Goal: Task Accomplishment & Management: Manage account settings

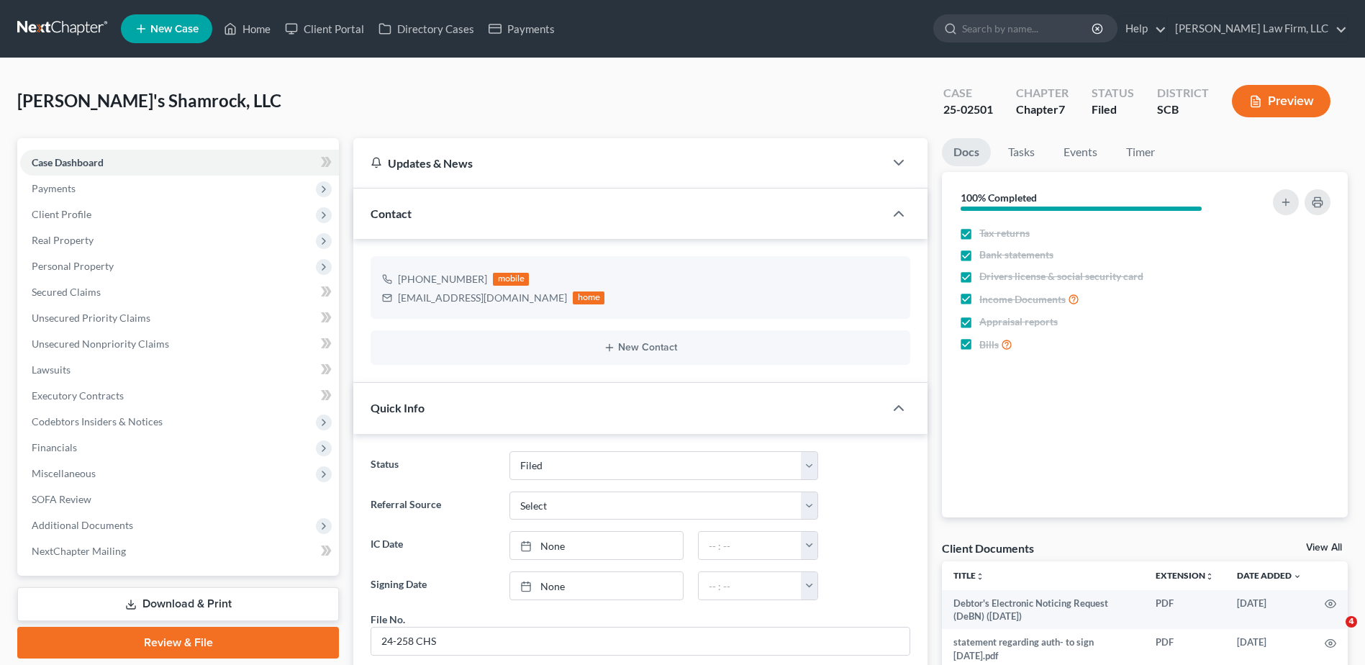
select select "2"
select select "1"
click at [1064, 12] on ul "New Case Home Client Portal Directory Cases Payments - No Result - See all resu…" at bounding box center [734, 28] width 1227 height 37
drag, startPoint x: 1059, startPoint y: 22, endPoint x: 1059, endPoint y: 35, distance: 13.0
click at [1058, 23] on input "search" at bounding box center [1028, 28] width 132 height 27
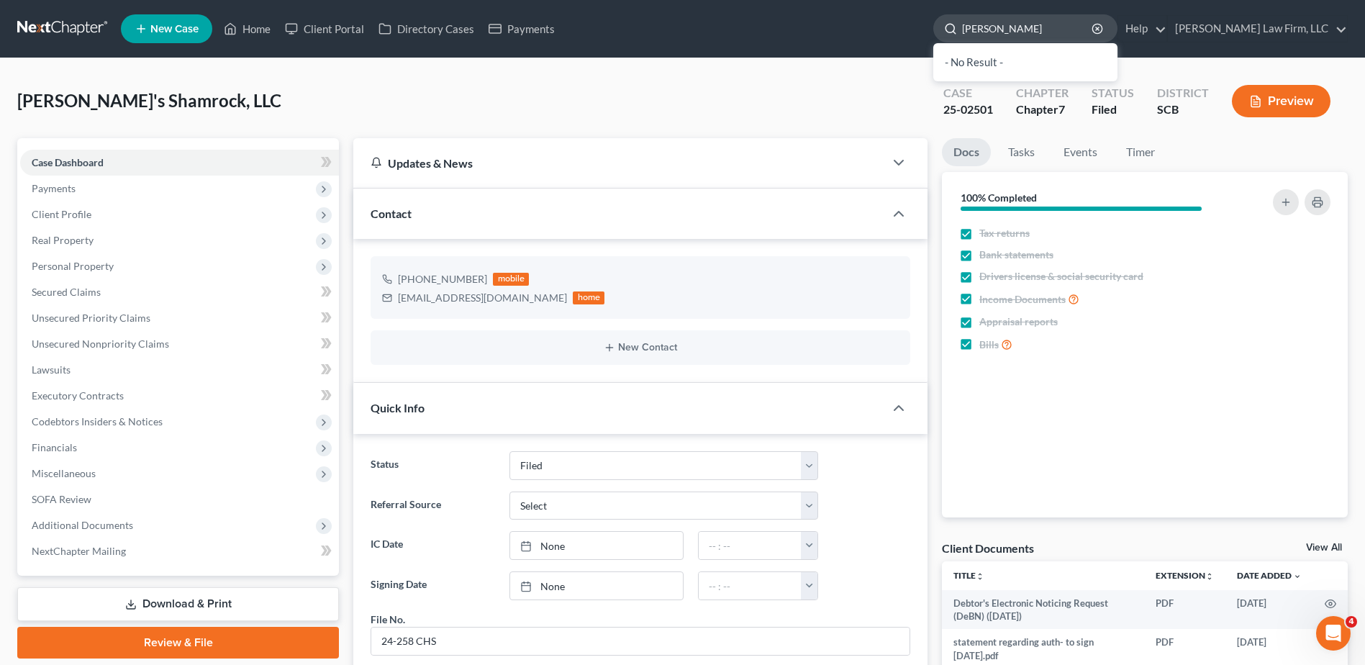
type input "ruff"
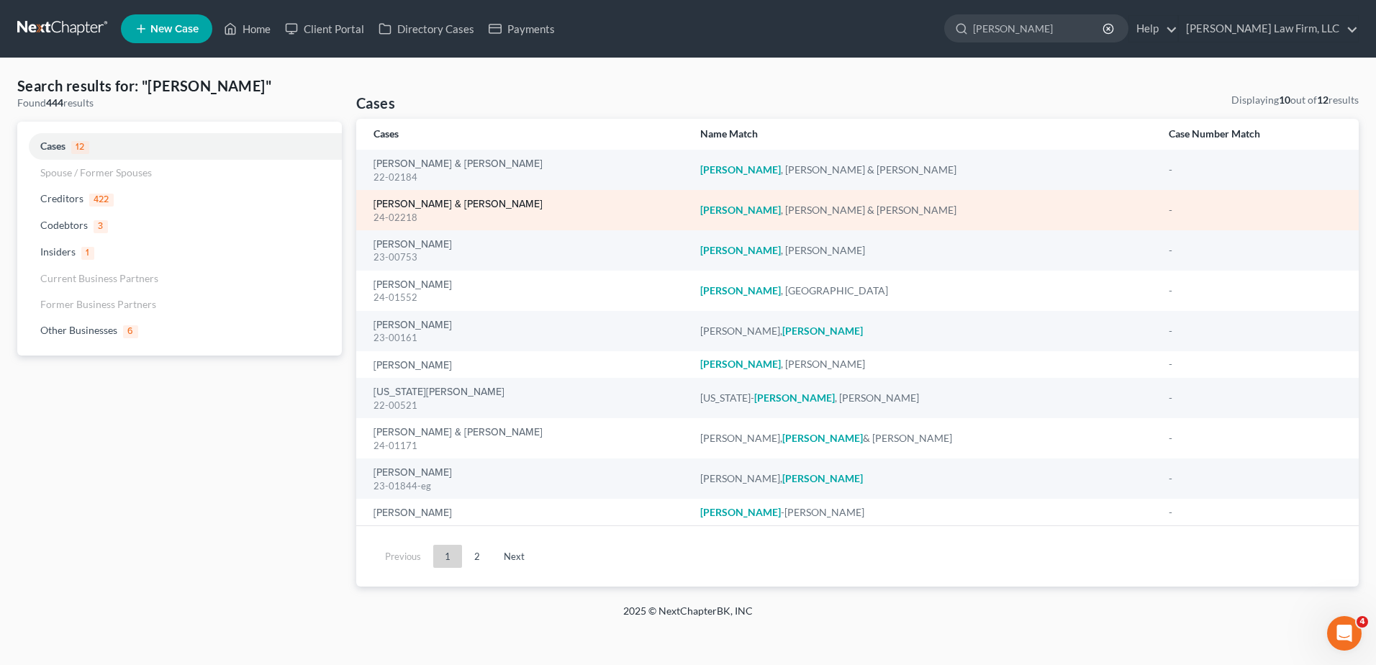
click at [419, 203] on link "[PERSON_NAME] & [PERSON_NAME]" at bounding box center [458, 204] width 169 height 10
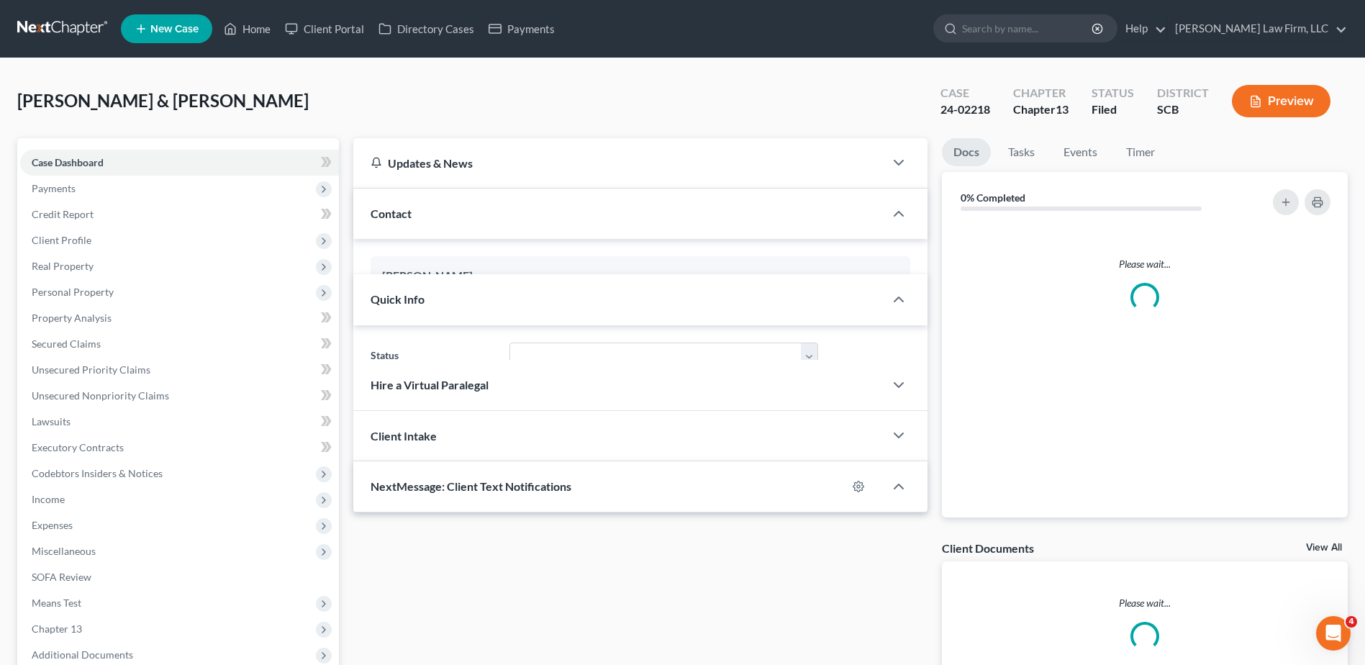
select select "3"
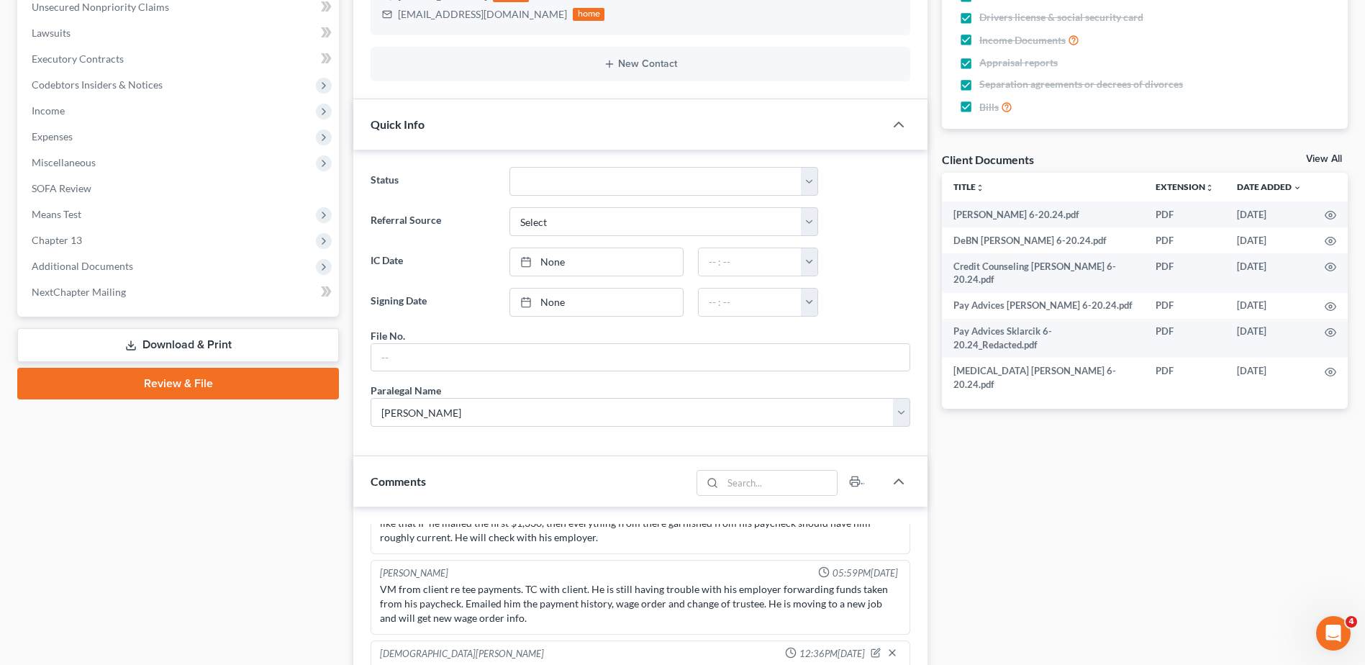
scroll to position [216, 0]
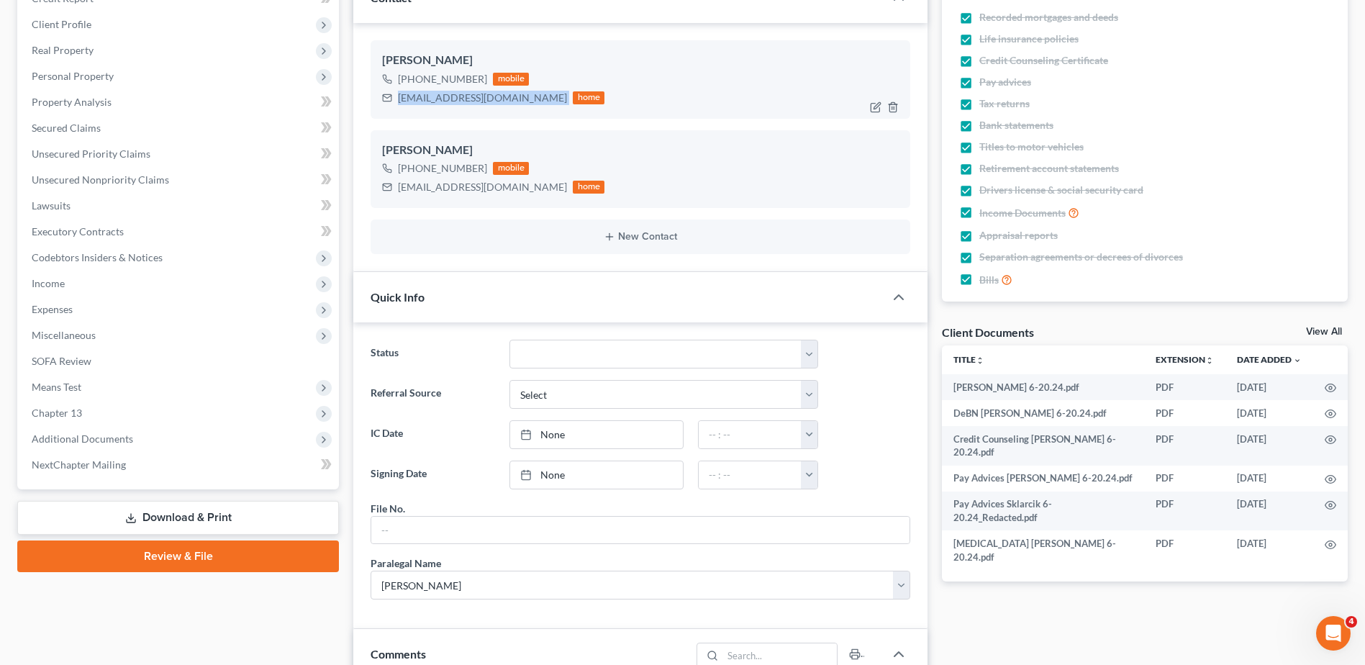
drag, startPoint x: 401, startPoint y: 97, endPoint x: 531, endPoint y: 102, distance: 130.4
click at [531, 102] on div "bethsklarcik2007@gmail.com home" at bounding box center [493, 98] width 222 height 19
copy div "bethsklarcik2007@gmail.com"
drag, startPoint x: 395, startPoint y: 188, endPoint x: 518, endPoint y: 192, distance: 123.2
click at [518, 192] on div "curtisruff2016@gmail.com home" at bounding box center [493, 187] width 222 height 19
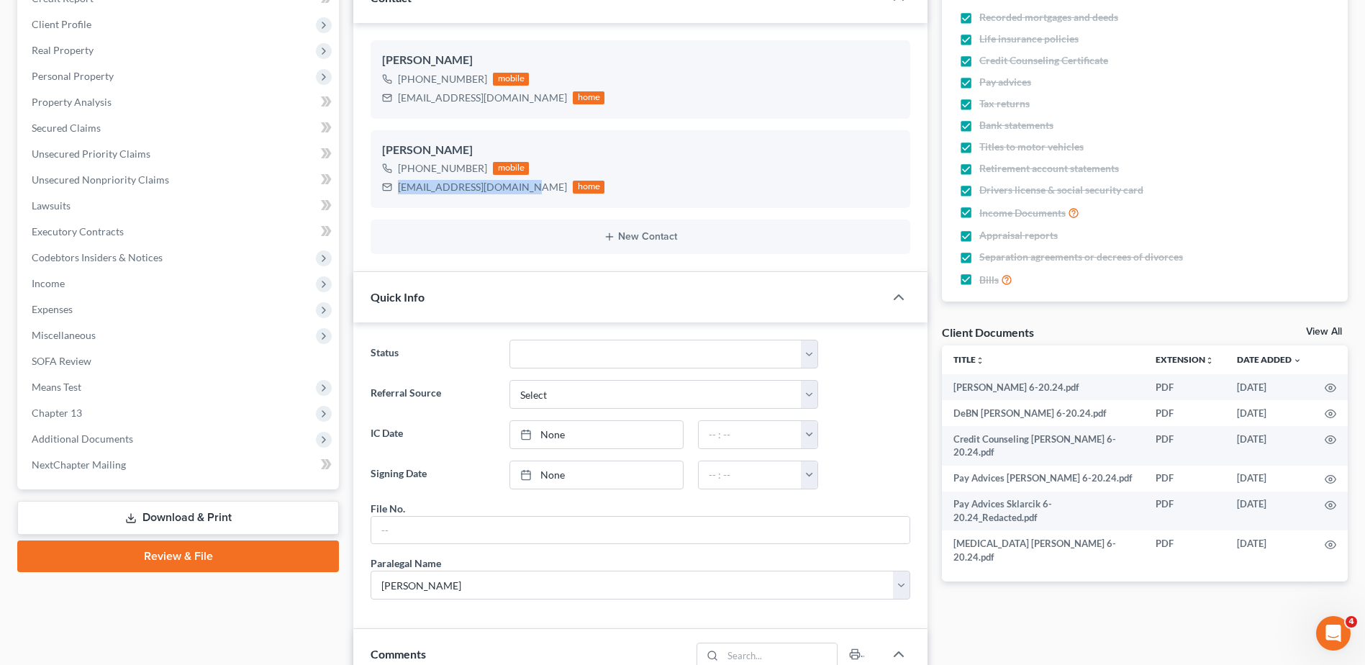
copy div "curtisruff2016@gmail.com"
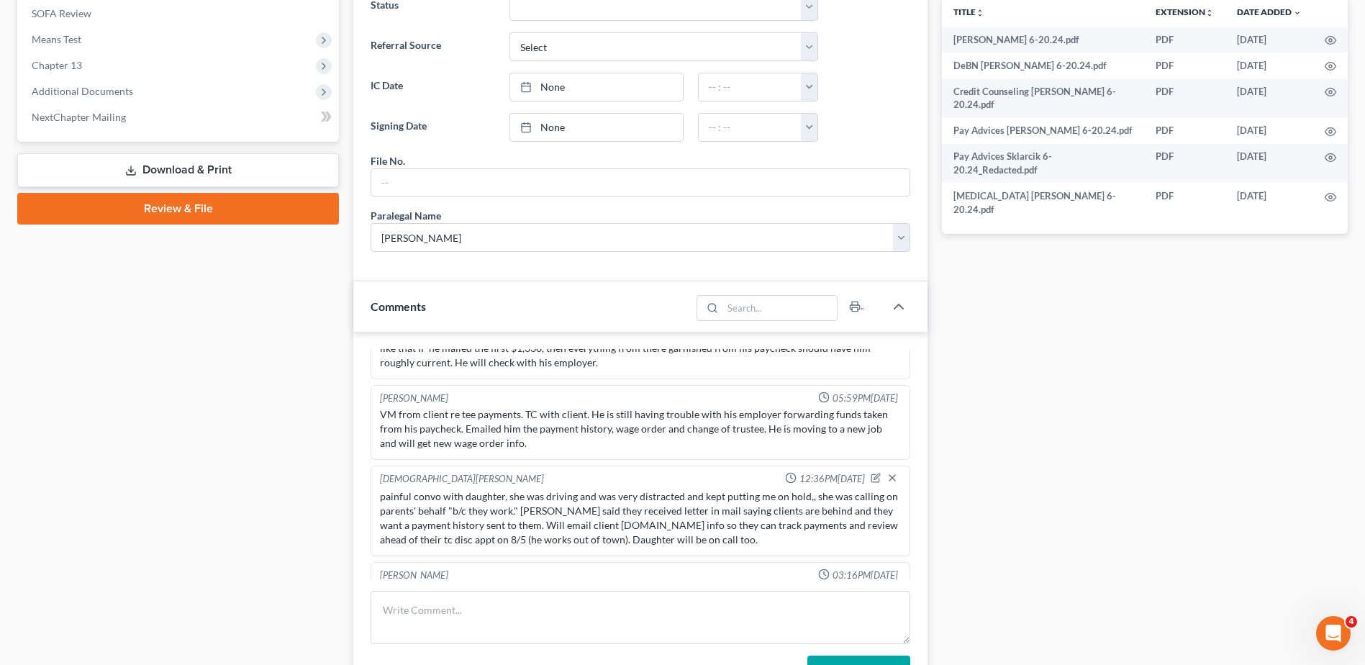
scroll to position [720, 0]
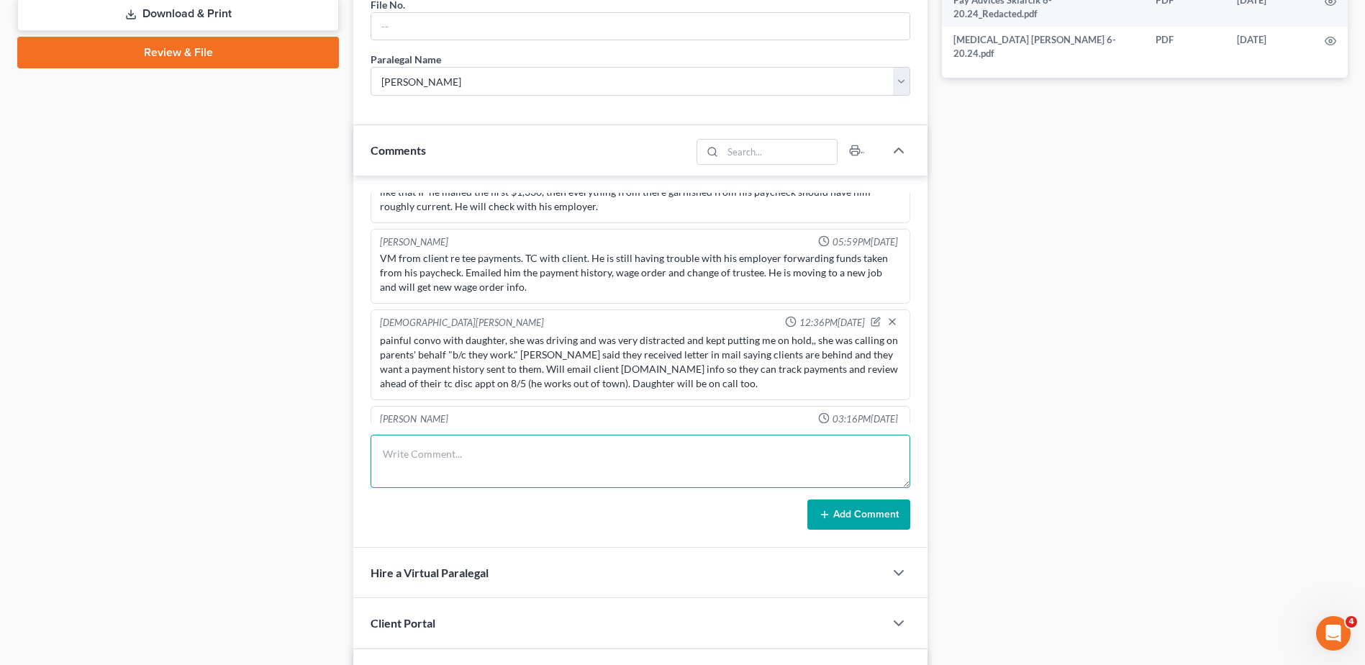
click at [496, 464] on textarea at bounding box center [641, 461] width 540 height 53
type textarea "sent clients a revised wage order, previous one listed DMH and PSB."
click at [834, 510] on button "Add Comment" at bounding box center [859, 515] width 103 height 30
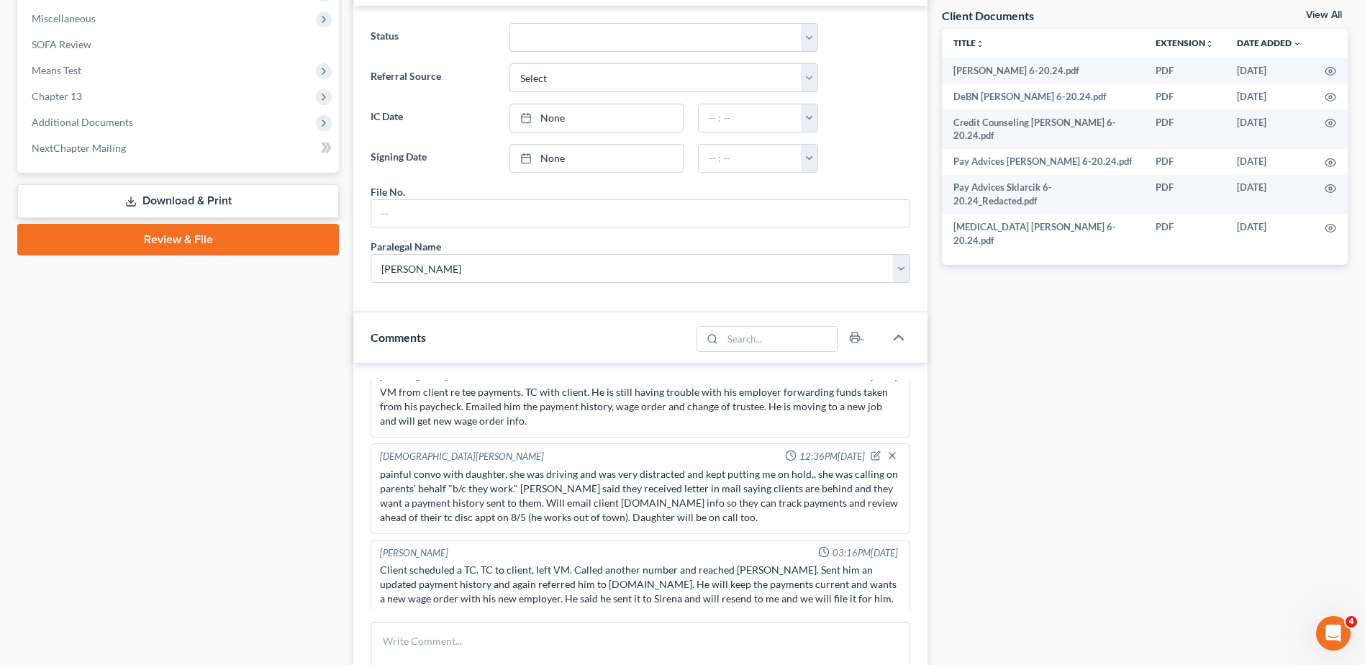
scroll to position [648, 0]
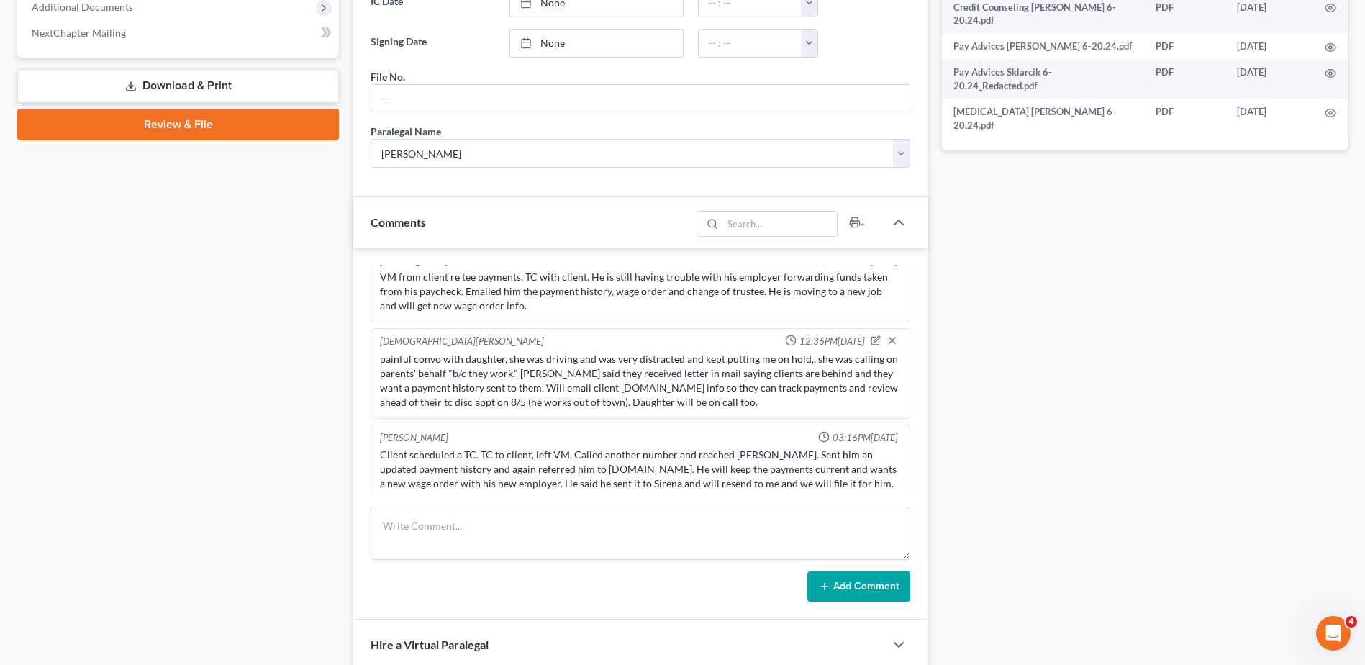
click at [871, 513] on icon "button" at bounding box center [876, 518] width 10 height 10
click at [792, 530] on textarea "sent clients a revised wage order, previous one listed DMH and PSB." at bounding box center [640, 556] width 521 height 53
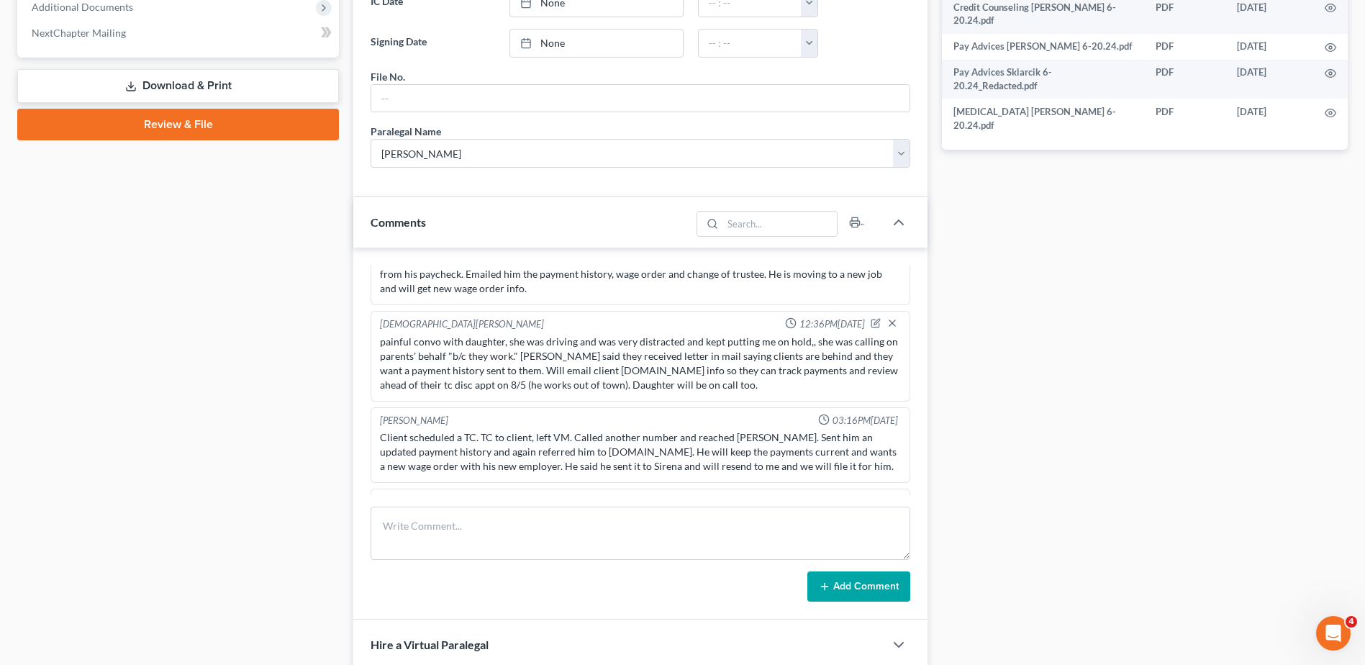
scroll to position [1817, 0]
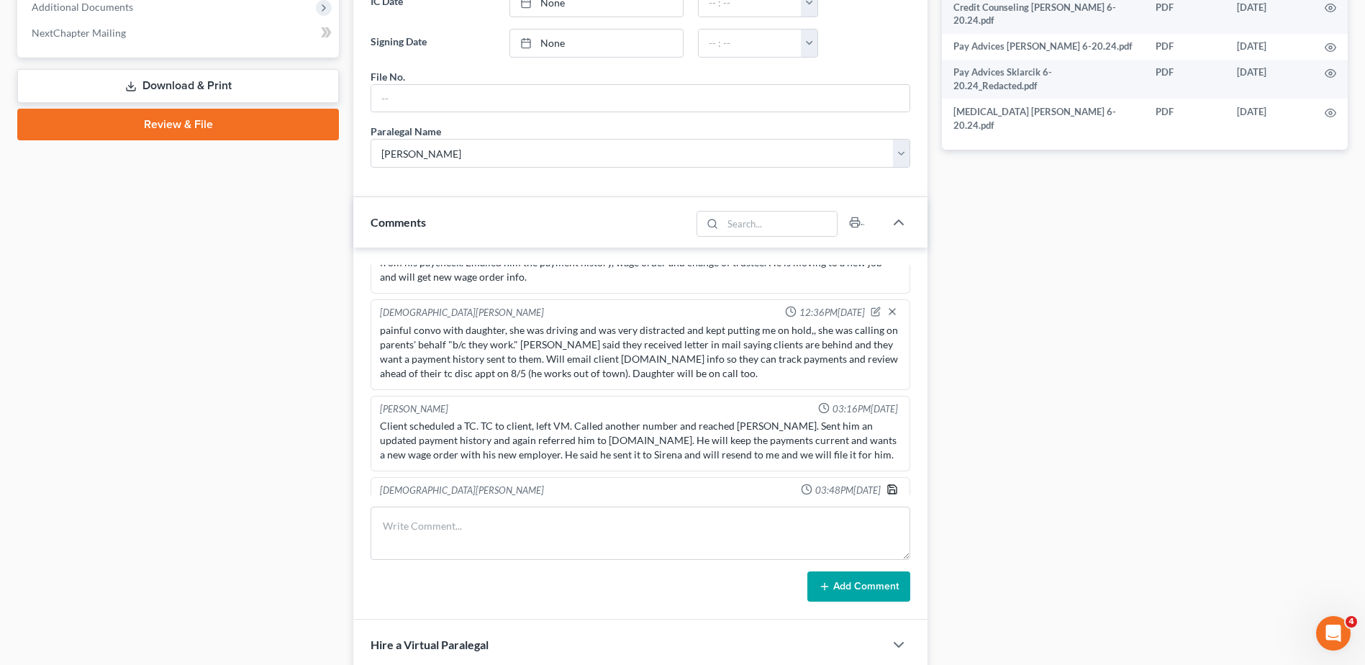
type textarea "sent clients a revised wage order, previous one listed DMH and PSB. tc with Mr.…"
click at [887, 484] on icon "button" at bounding box center [893, 490] width 12 height 12
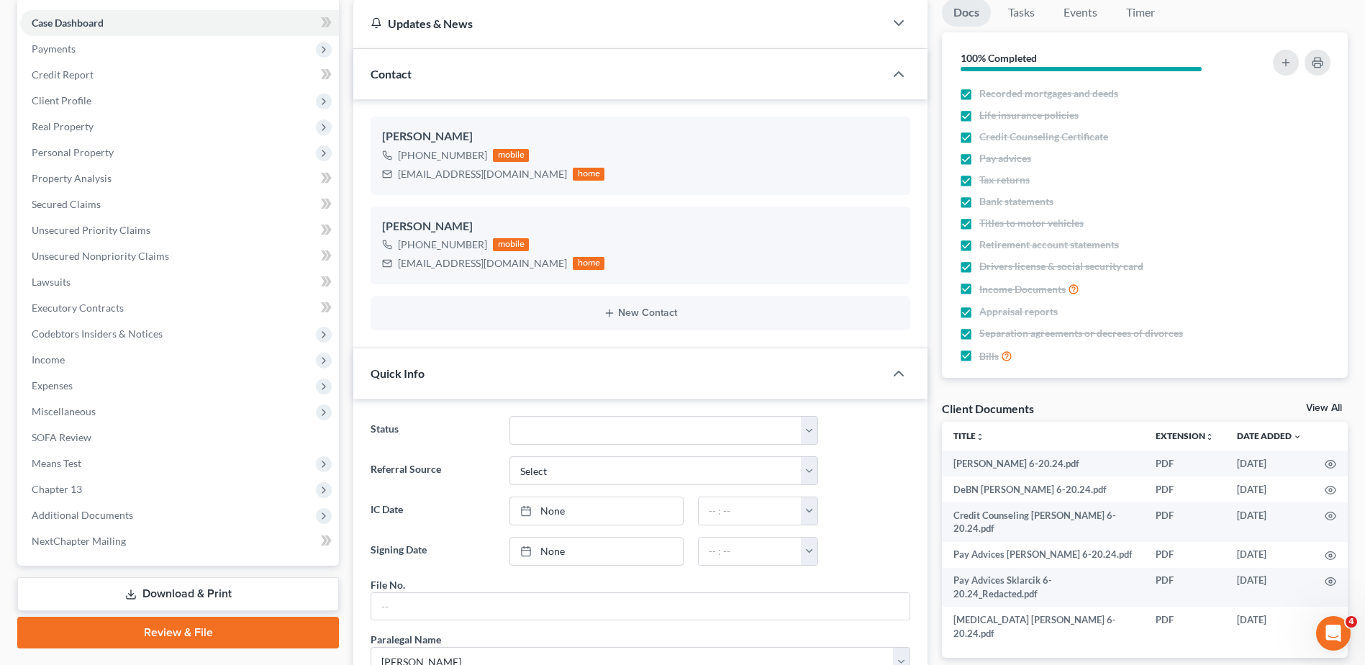
scroll to position [0, 0]
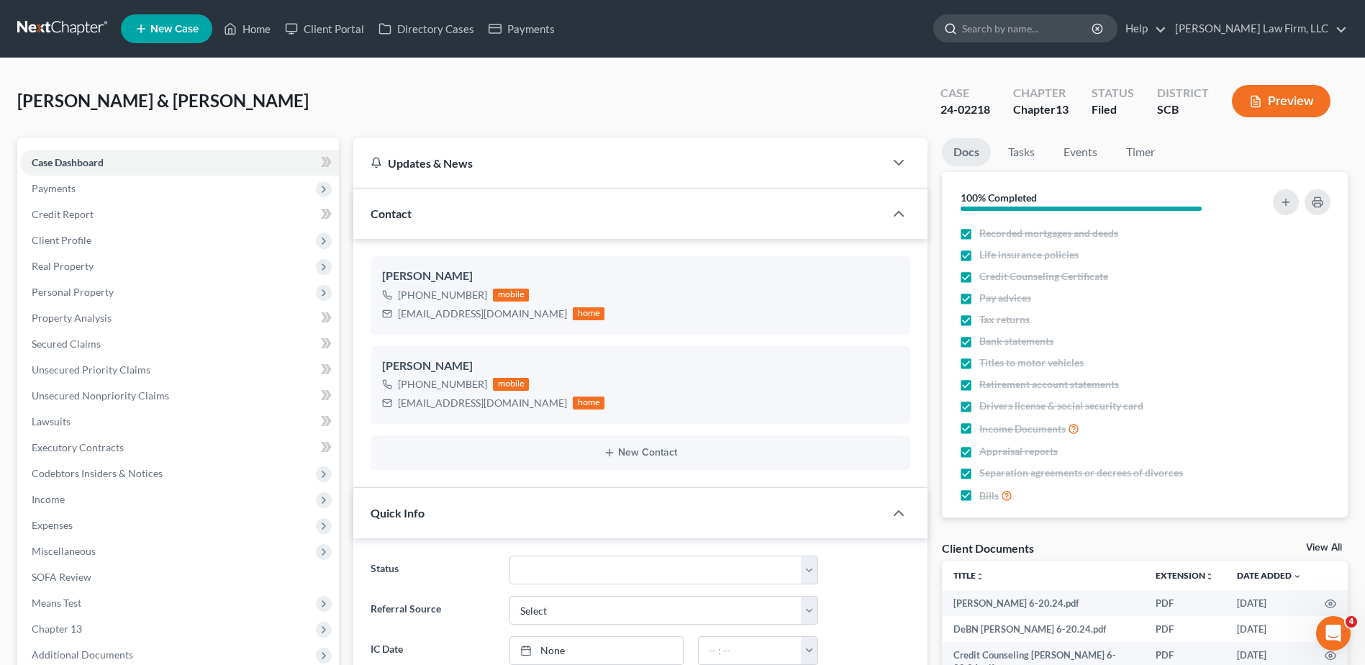
click at [1033, 30] on input "search" at bounding box center [1028, 28] width 132 height 27
type input "breighner"
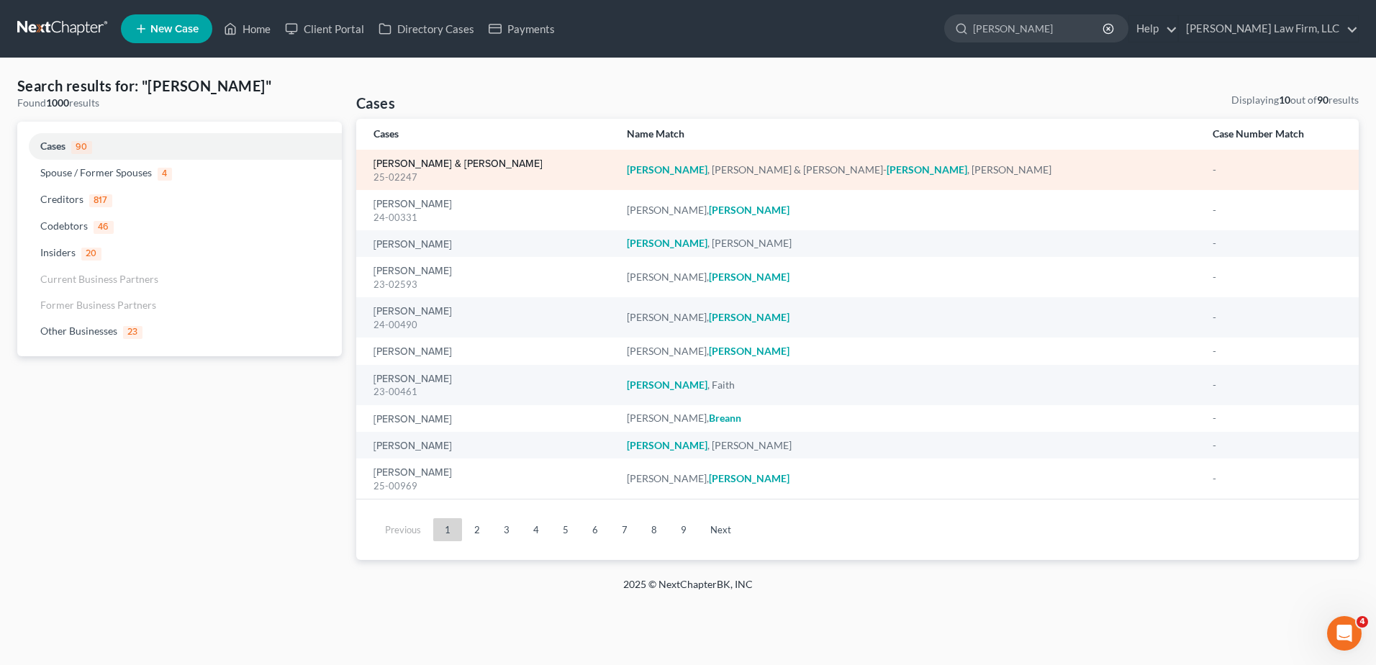
click at [435, 163] on link "Breighner, Justin & Beeler-Breighner, Meghan" at bounding box center [458, 164] width 169 height 10
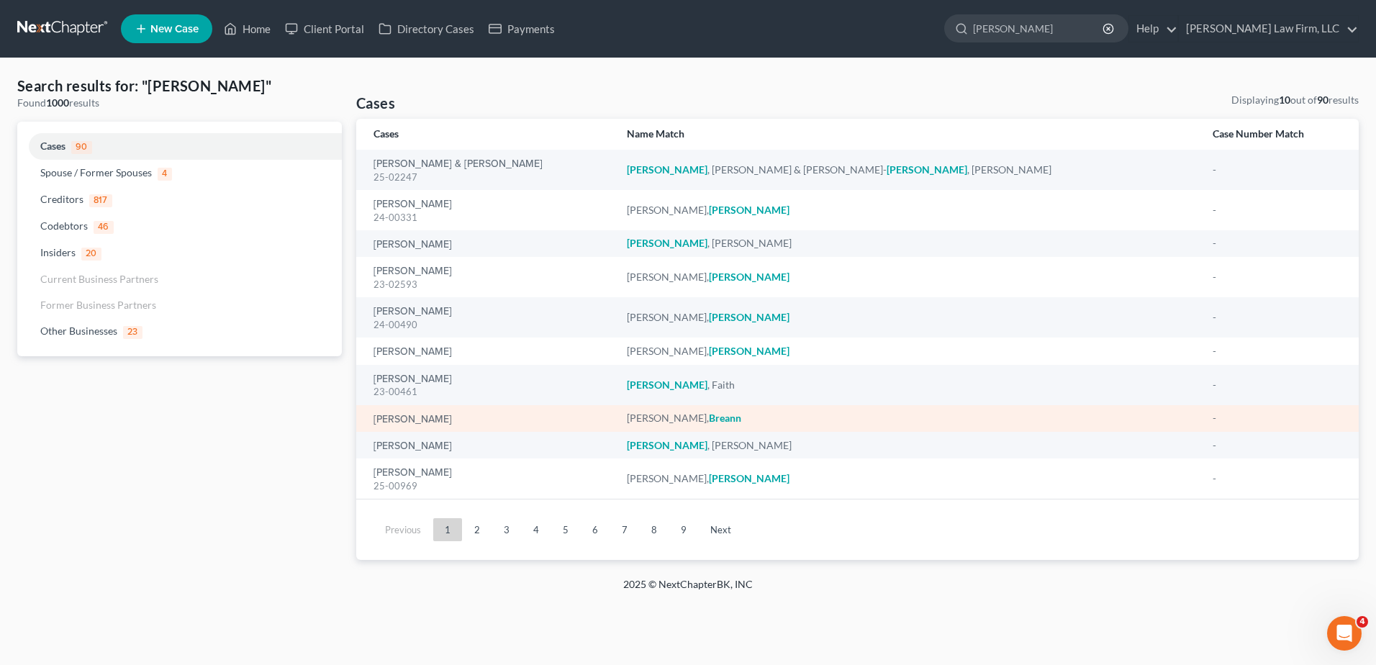
select select "0"
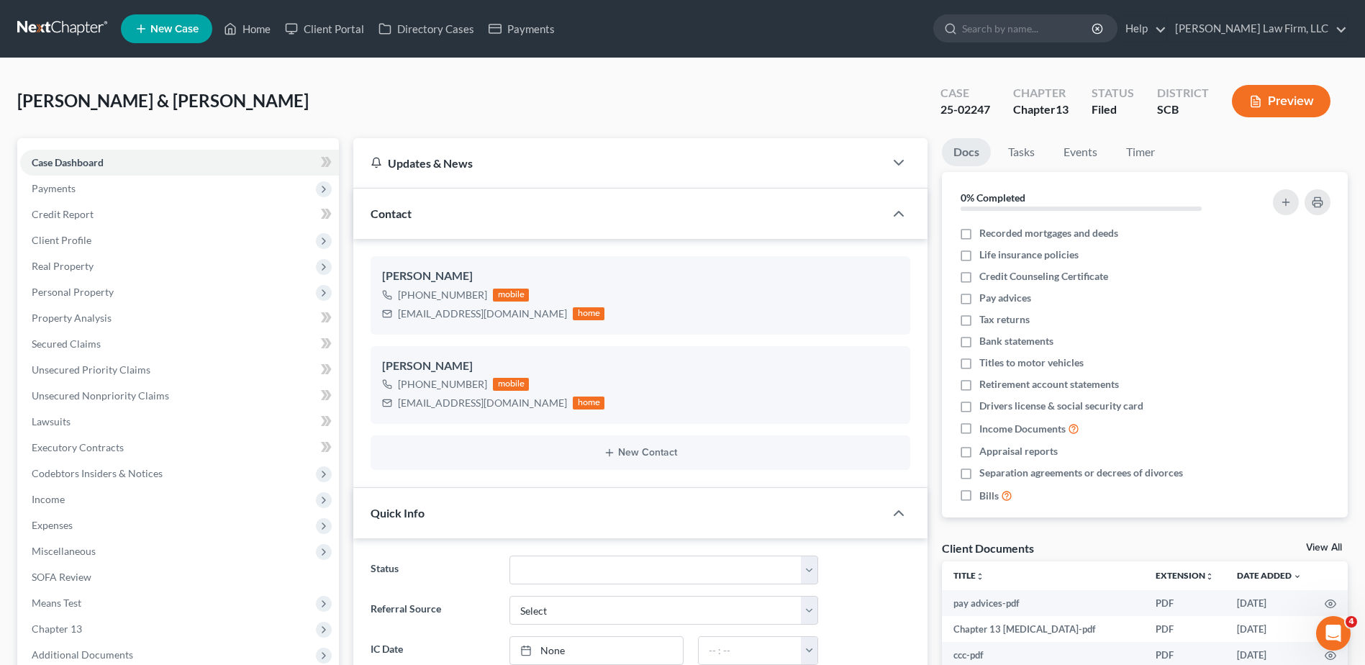
click at [75, 23] on link at bounding box center [63, 29] width 92 height 26
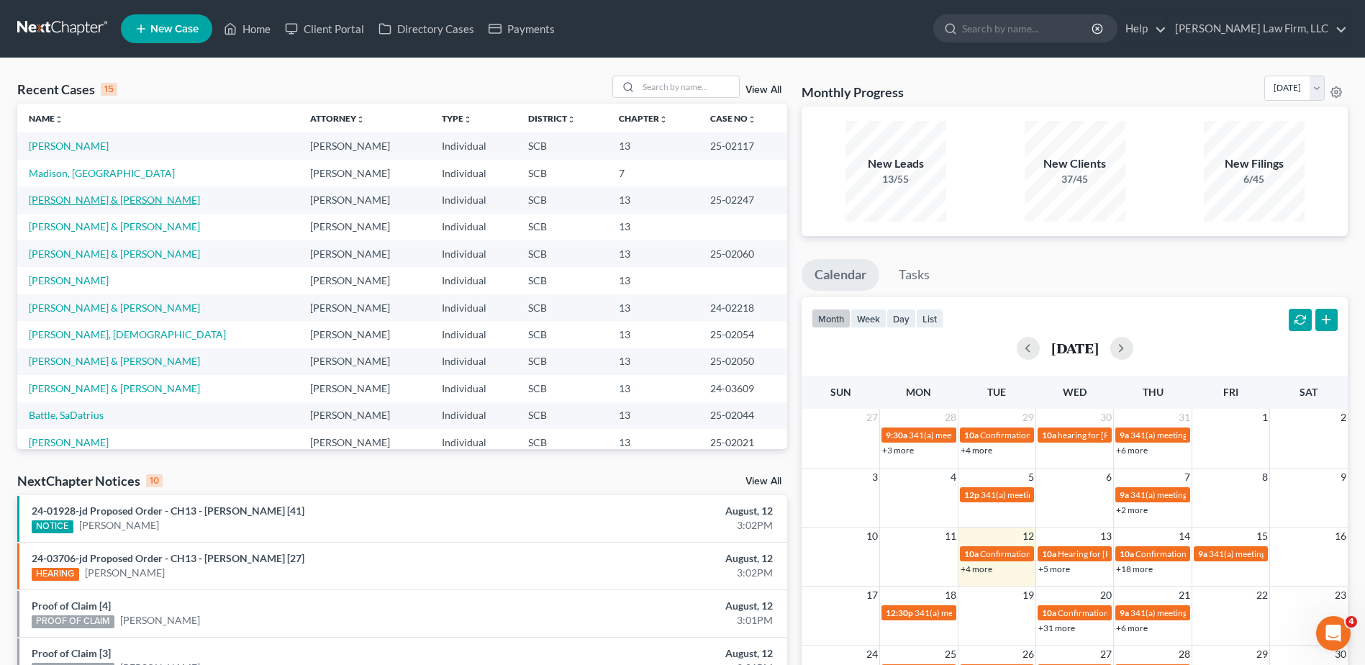
click at [122, 196] on link "[PERSON_NAME] & [PERSON_NAME]" at bounding box center [114, 200] width 171 height 12
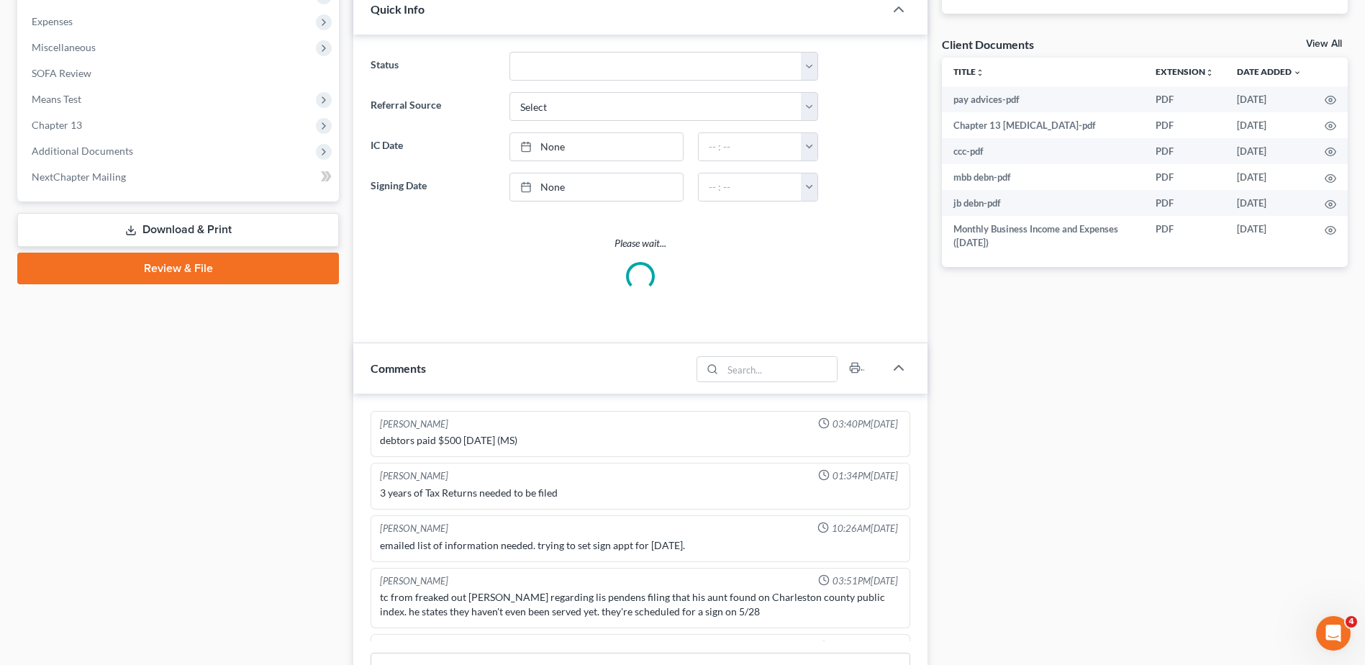
select select "0"
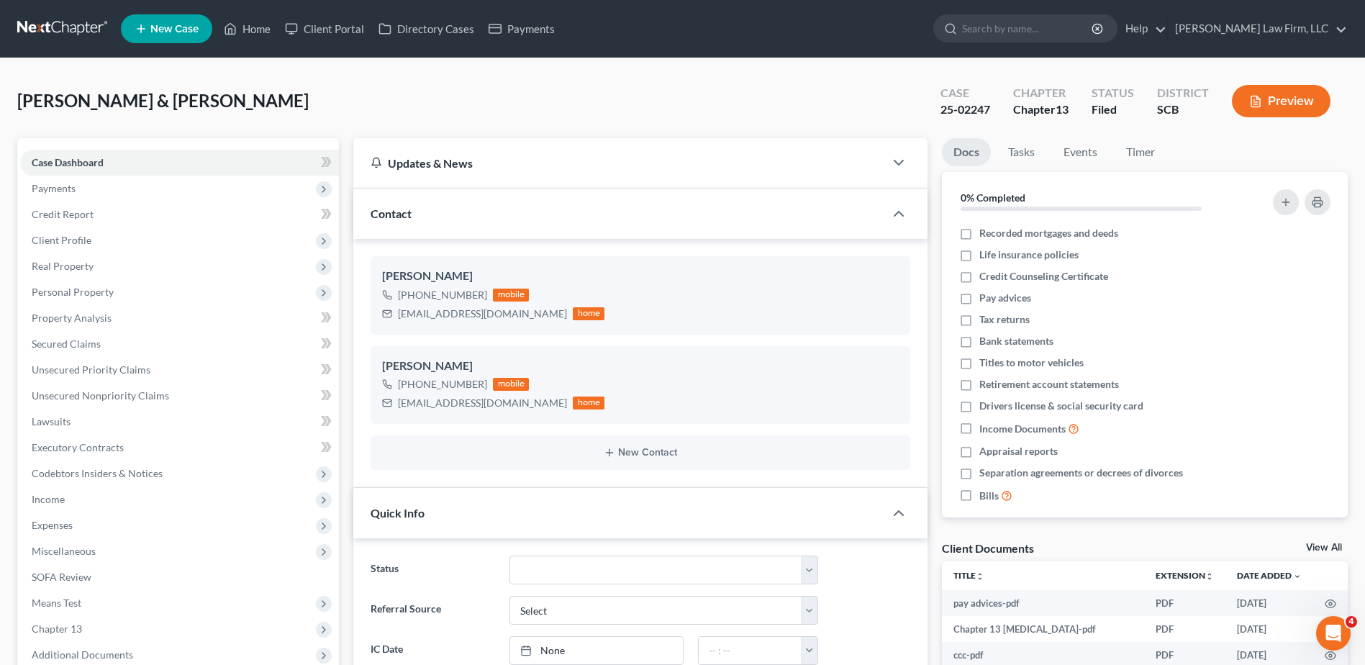
click at [88, 24] on link at bounding box center [63, 29] width 92 height 26
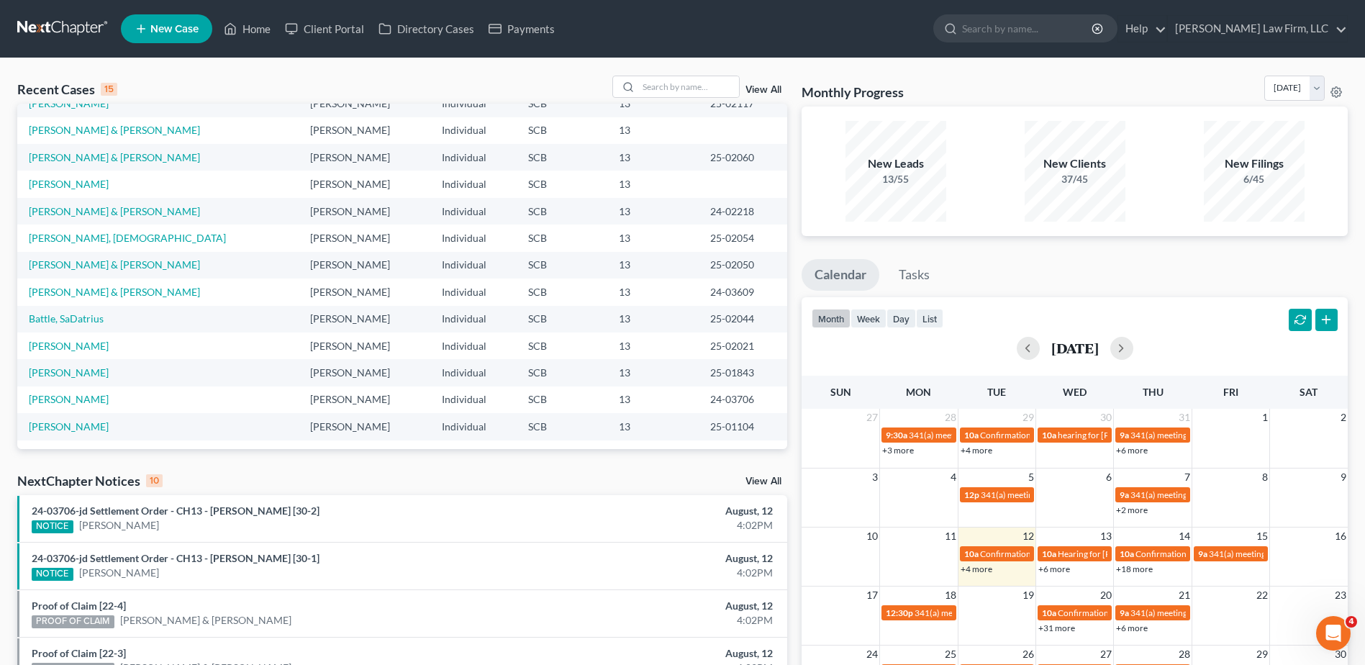
scroll to position [99, 0]
click at [79, 291] on link "[PERSON_NAME] & [PERSON_NAME]" at bounding box center [114, 290] width 171 height 12
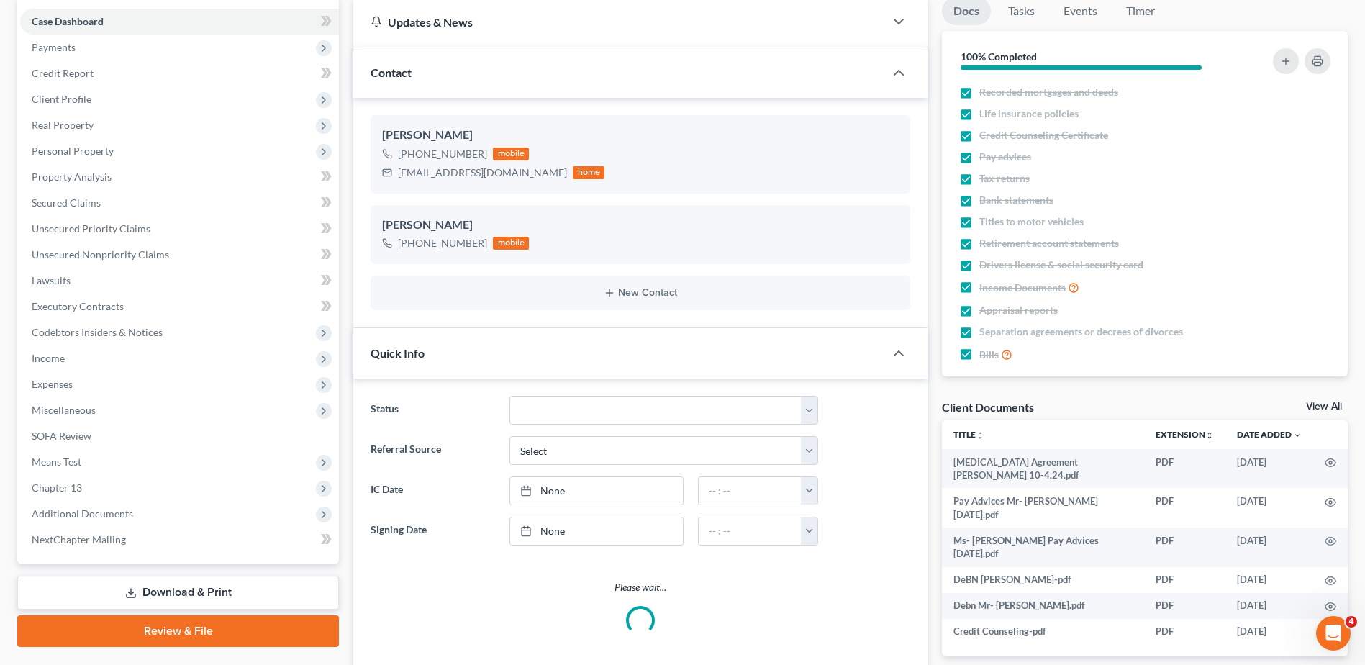
scroll to position [288, 0]
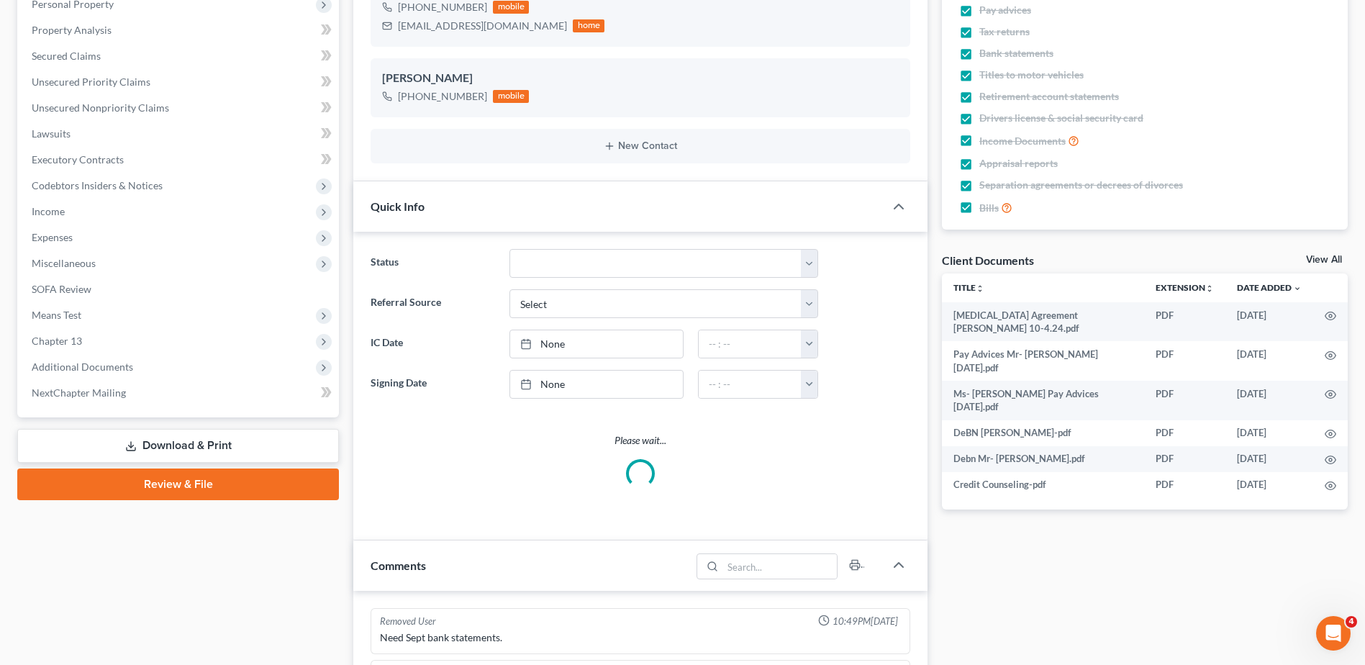
select select "3"
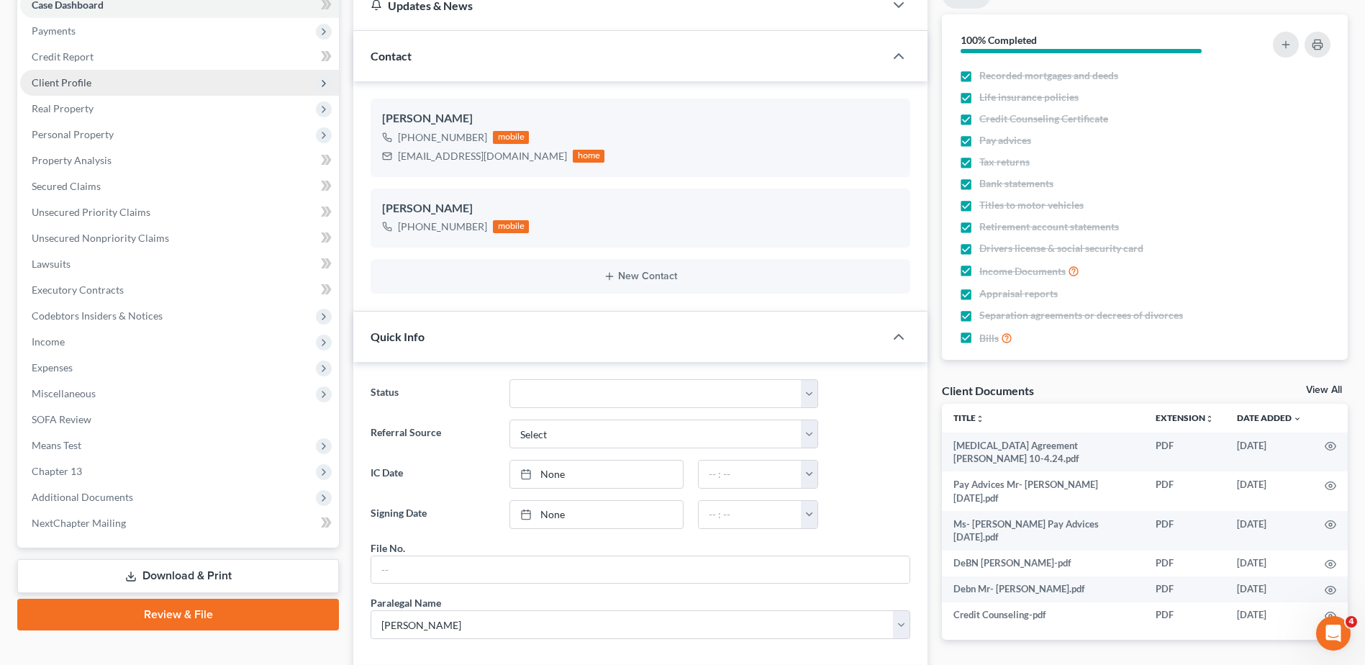
scroll to position [0, 0]
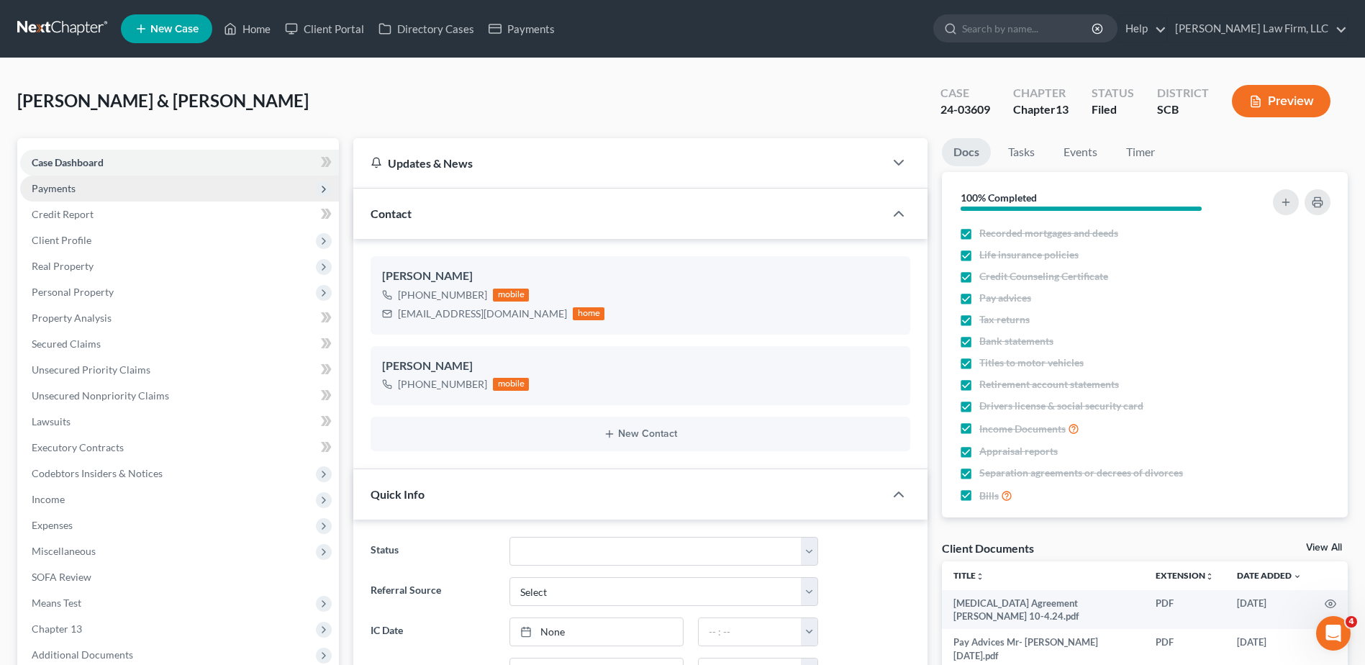
click at [53, 190] on span "Payments" at bounding box center [54, 188] width 44 height 12
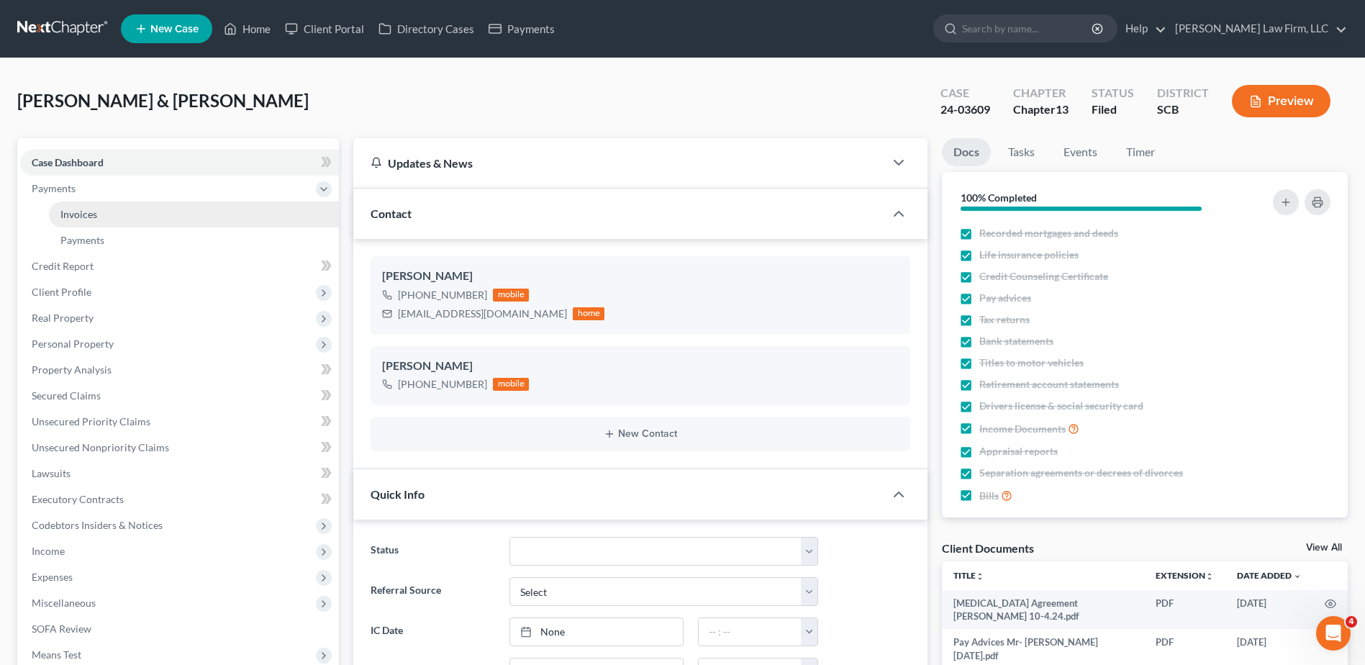
click at [71, 220] on span "Invoices" at bounding box center [78, 214] width 37 height 12
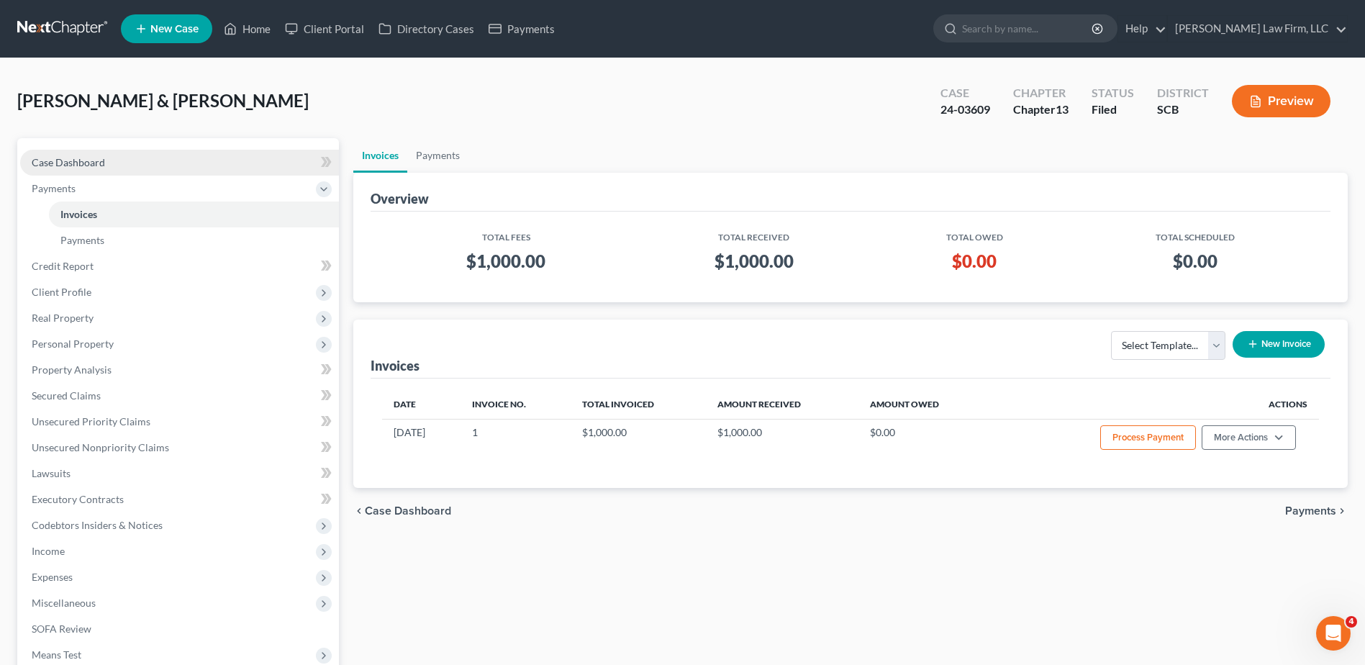
click at [70, 160] on span "Case Dashboard" at bounding box center [68, 162] width 73 height 12
select select "3"
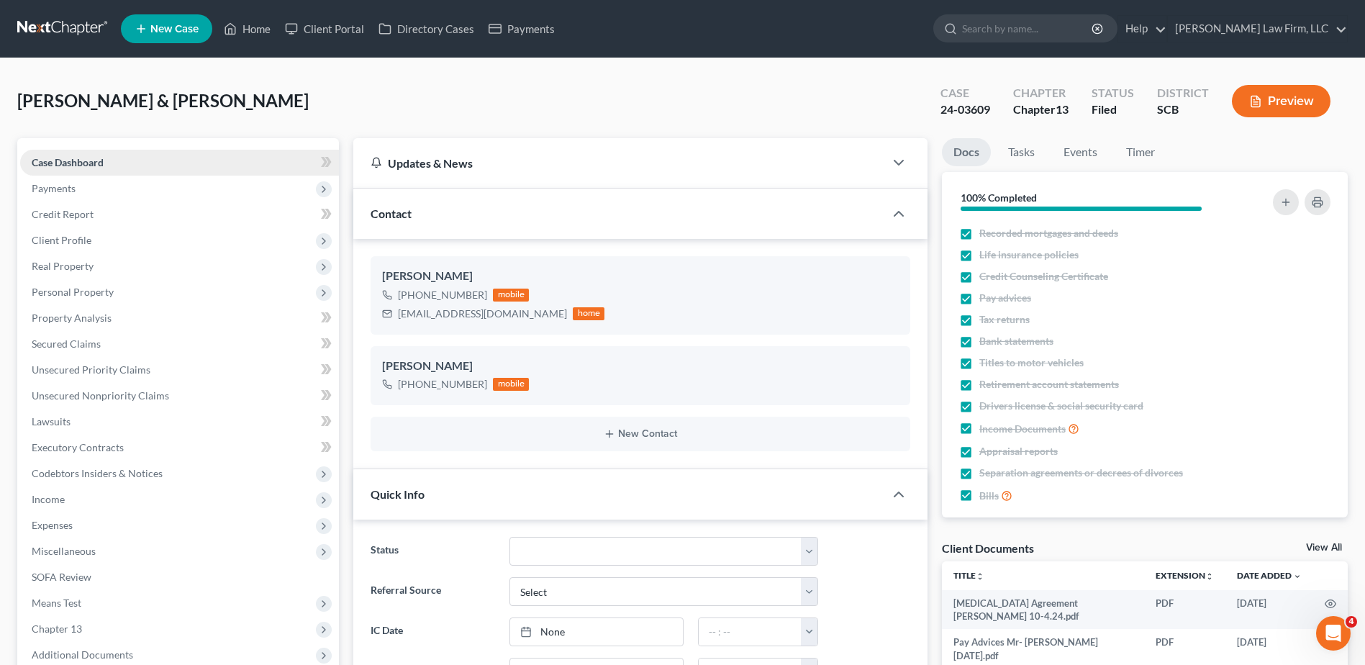
scroll to position [1040, 0]
click at [1028, 23] on input "search" at bounding box center [1028, 28] width 132 height 27
type input "mcdowell"
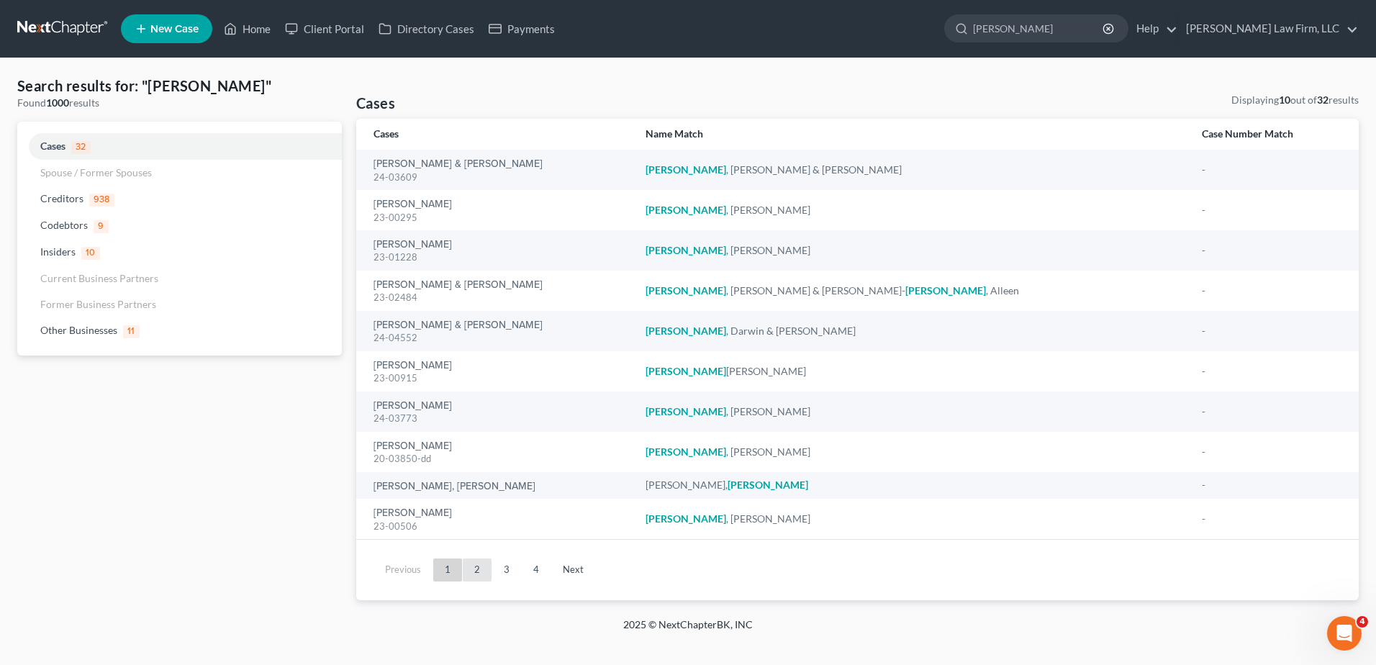
click at [465, 569] on link "2" at bounding box center [477, 570] width 29 height 23
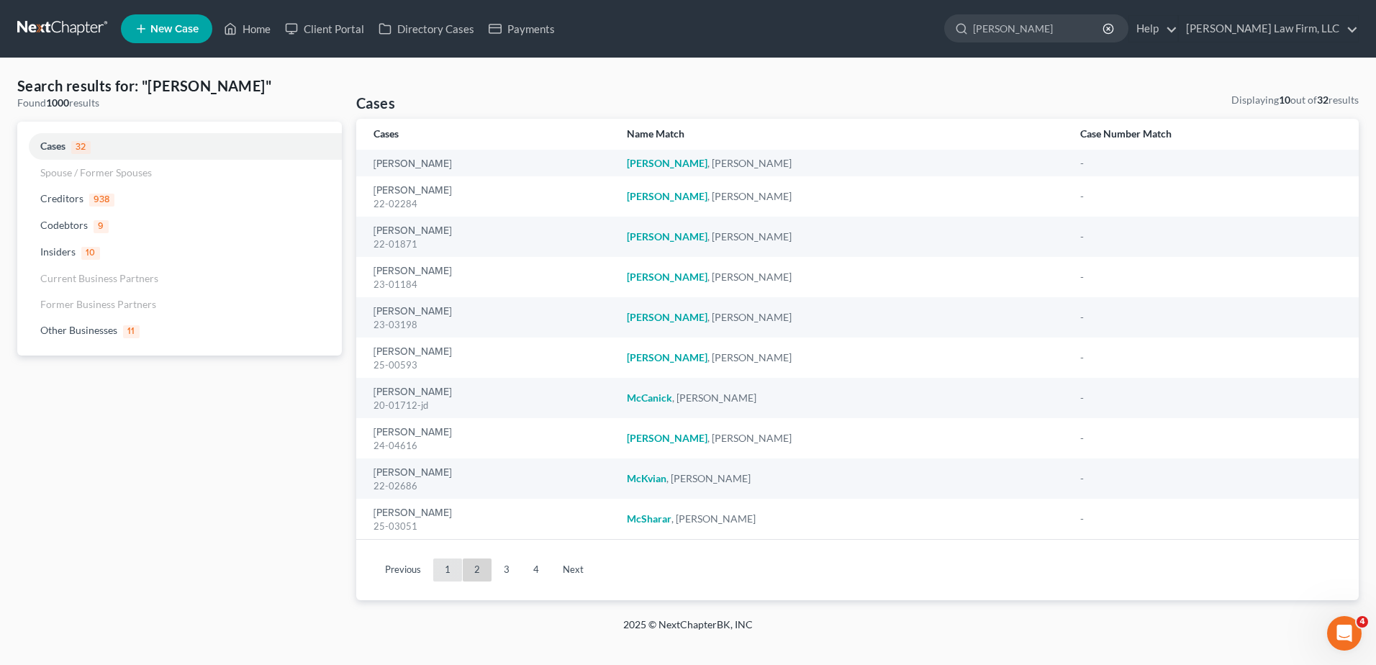
click at [446, 569] on link "1" at bounding box center [447, 570] width 29 height 23
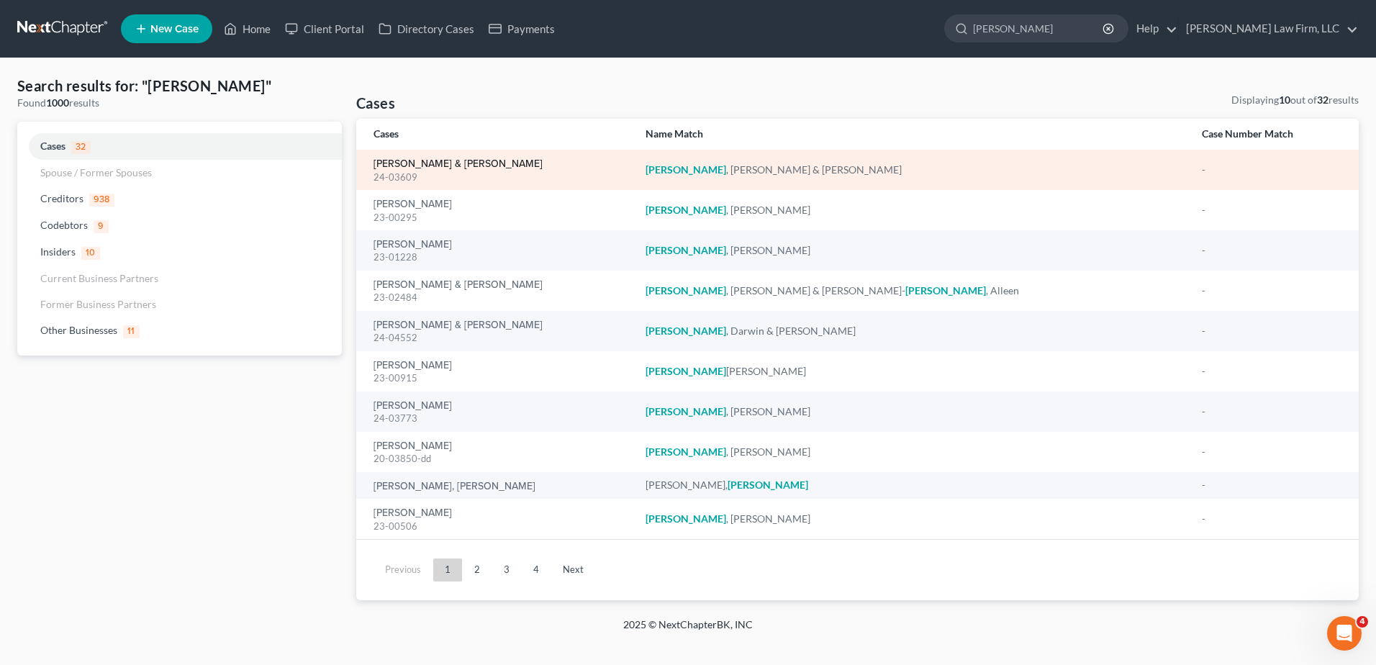
click at [396, 159] on link "[PERSON_NAME] & [PERSON_NAME]" at bounding box center [458, 164] width 169 height 10
select select "3"
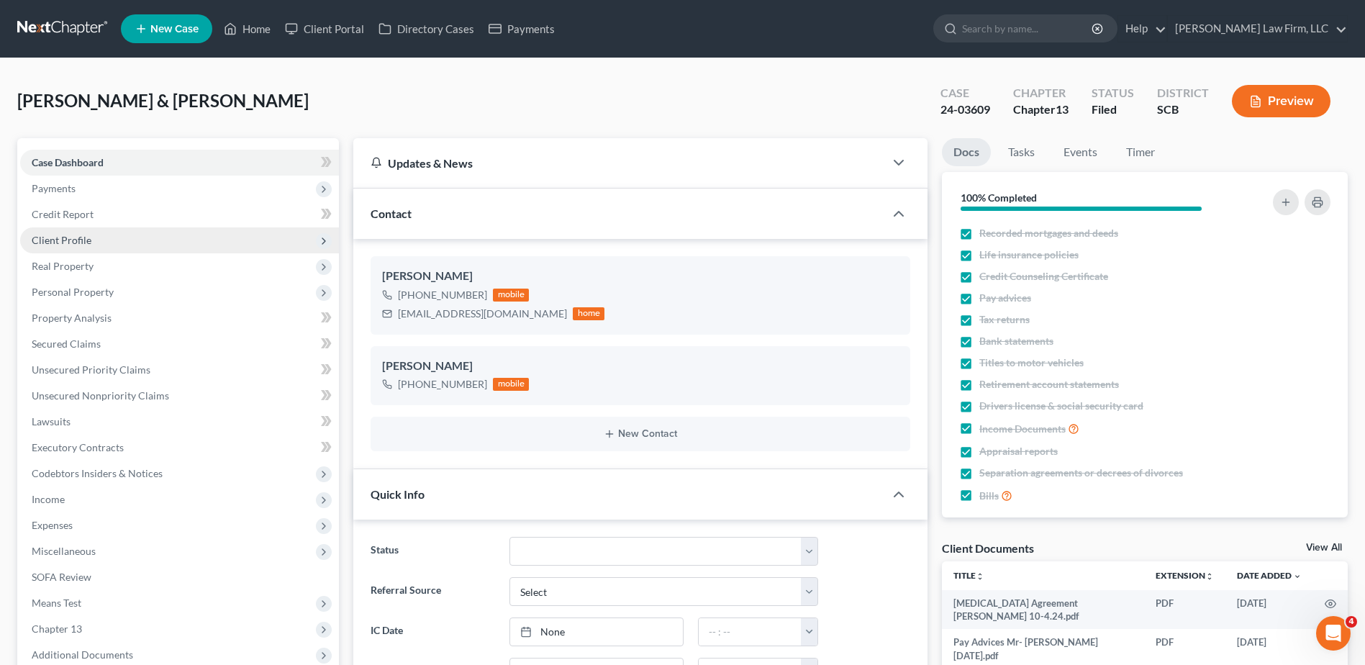
click at [72, 227] on span "Client Profile" at bounding box center [179, 240] width 319 height 26
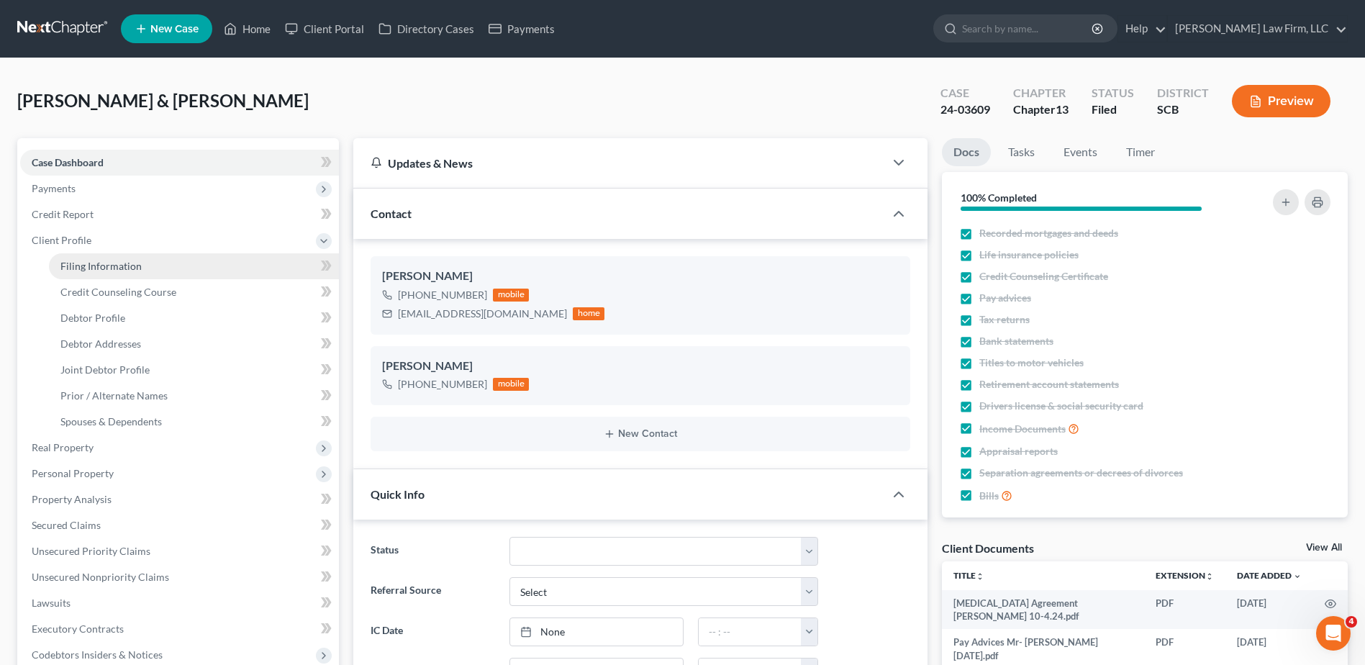
click at [117, 268] on span "Filing Information" at bounding box center [100, 266] width 81 height 12
select select "1"
select select "3"
select select "1"
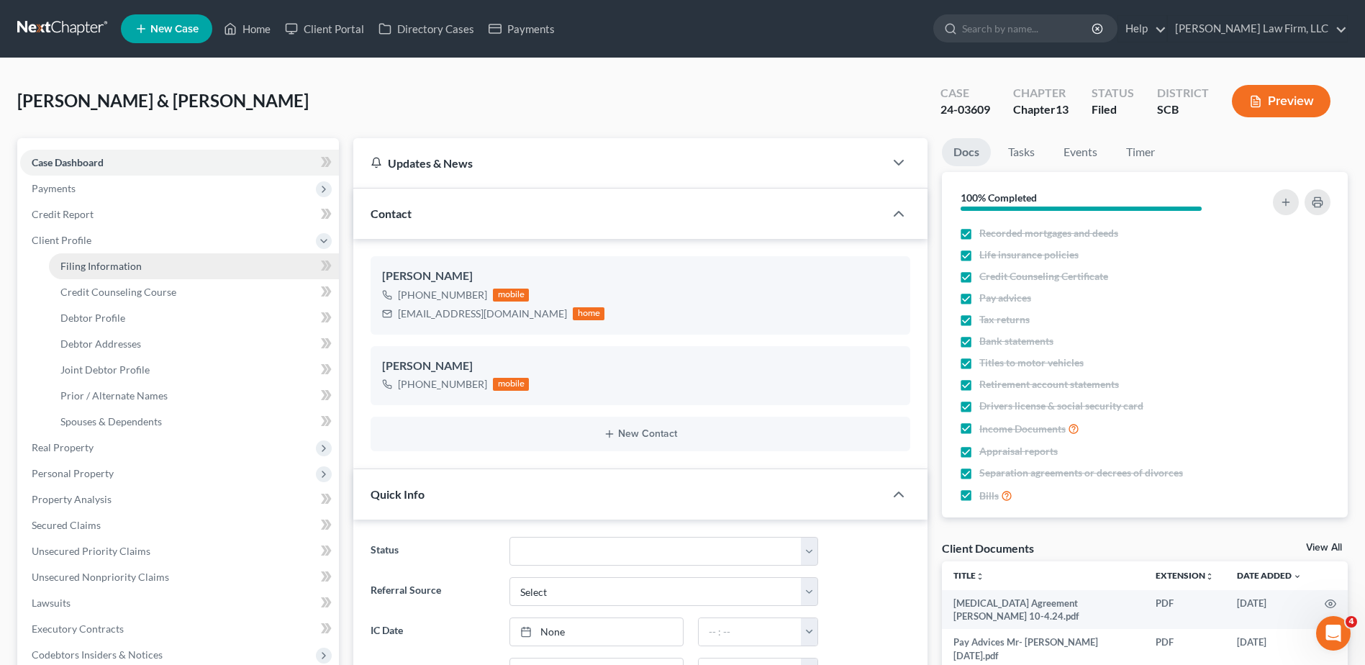
select select "42"
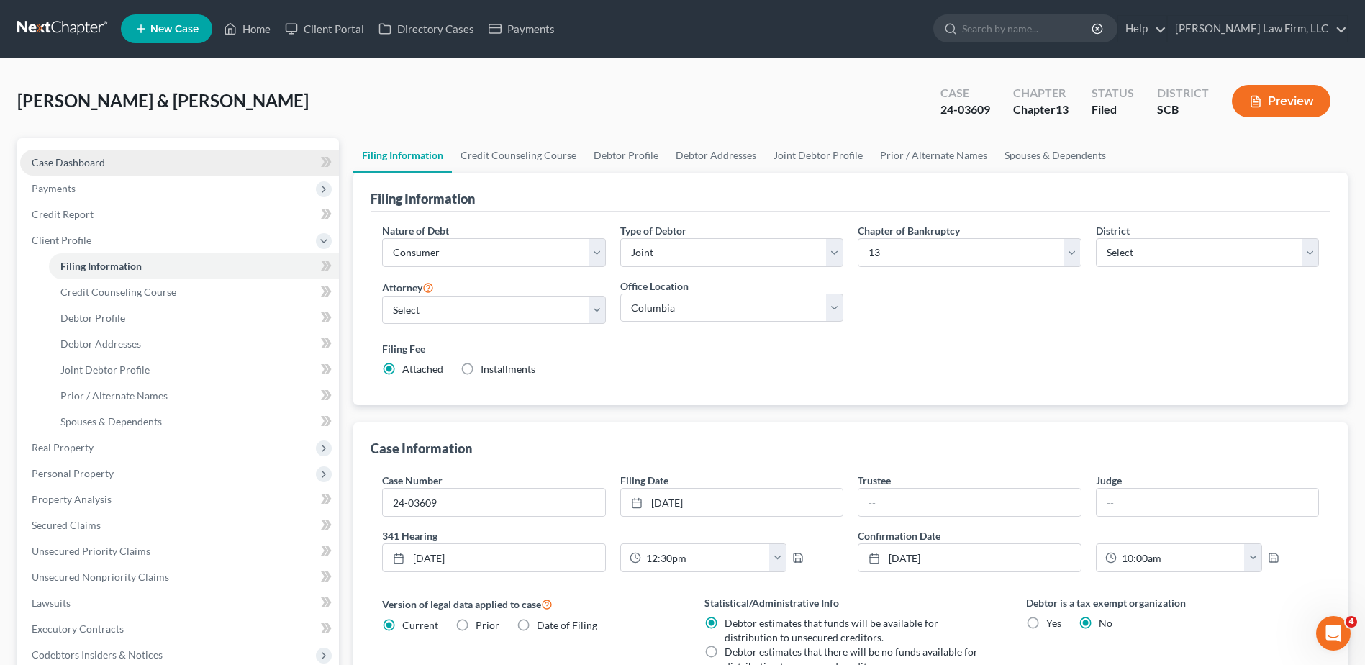
click at [79, 162] on span "Case Dashboard" at bounding box center [68, 162] width 73 height 12
select select "3"
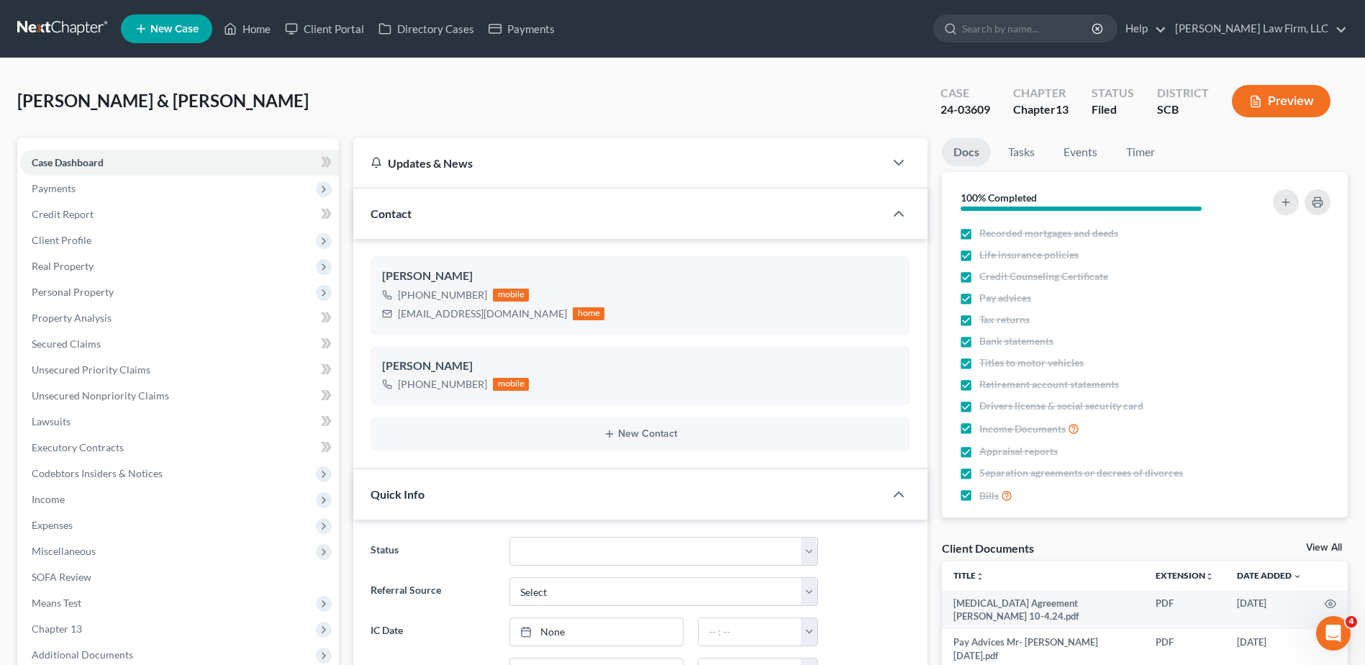
scroll to position [1040, 0]
click at [88, 160] on span "Case Dashboard" at bounding box center [68, 162] width 72 height 12
click at [27, 23] on link at bounding box center [63, 29] width 92 height 26
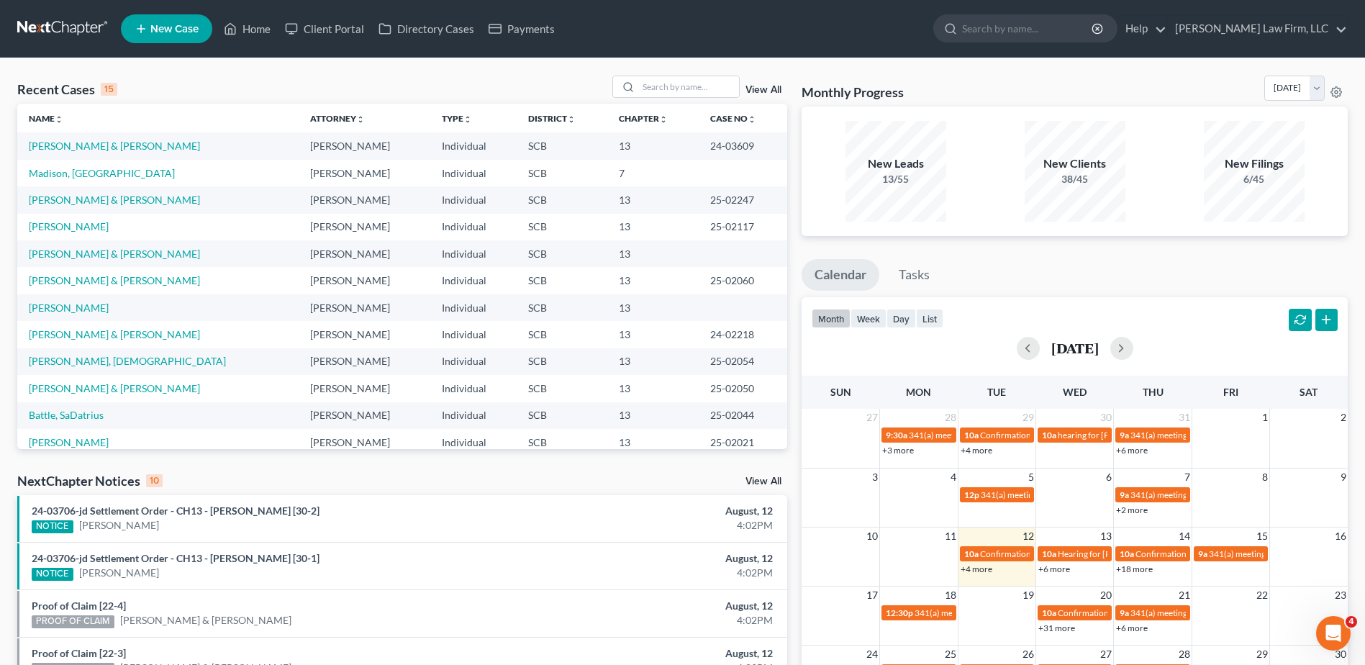
click at [76, 28] on link at bounding box center [63, 29] width 92 height 26
click at [111, 150] on link "[PERSON_NAME] & [PERSON_NAME]" at bounding box center [114, 146] width 171 height 12
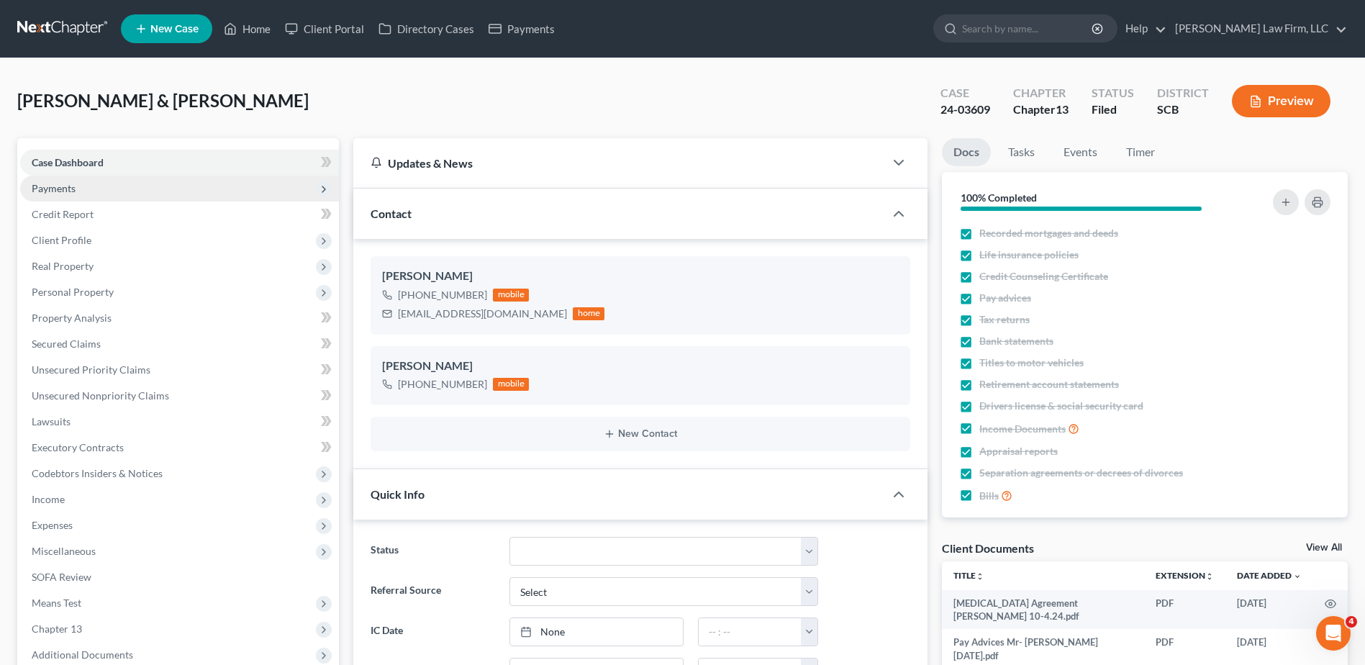
select select "3"
click at [63, 193] on span "Payments" at bounding box center [54, 188] width 44 height 12
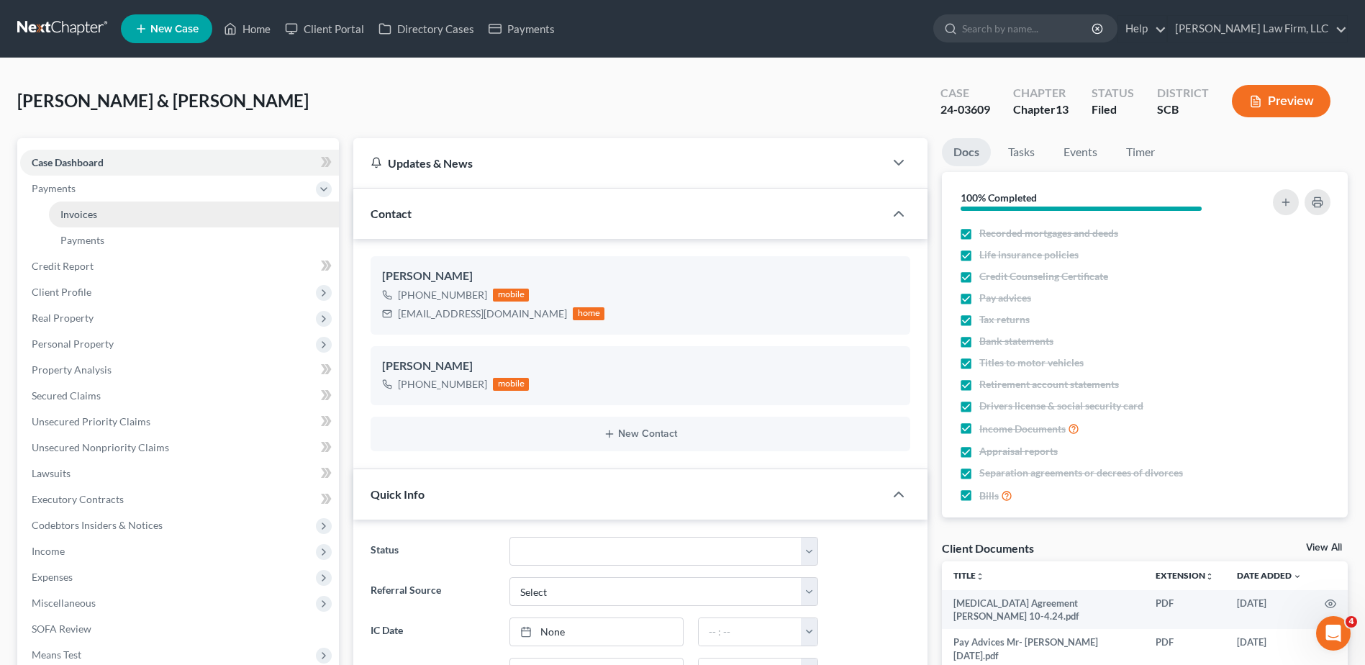
click at [71, 211] on span "Invoices" at bounding box center [78, 214] width 37 height 12
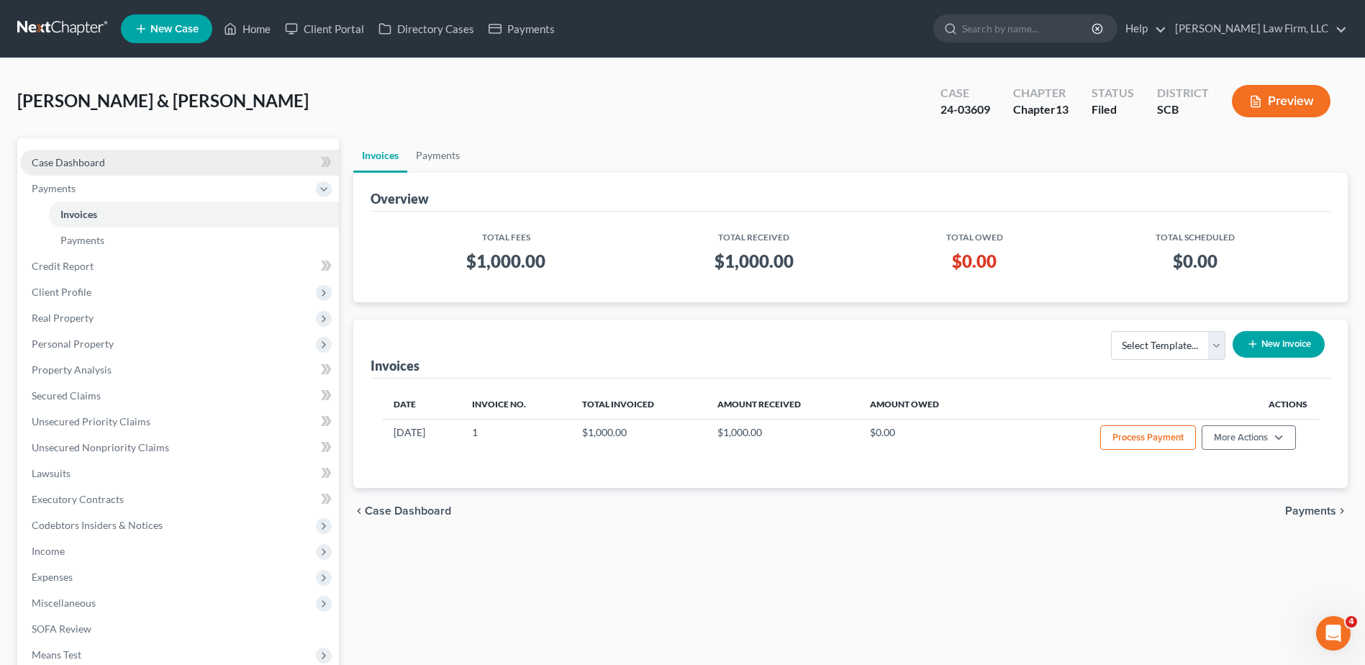
click at [63, 161] on span "Case Dashboard" at bounding box center [68, 162] width 73 height 12
select select "3"
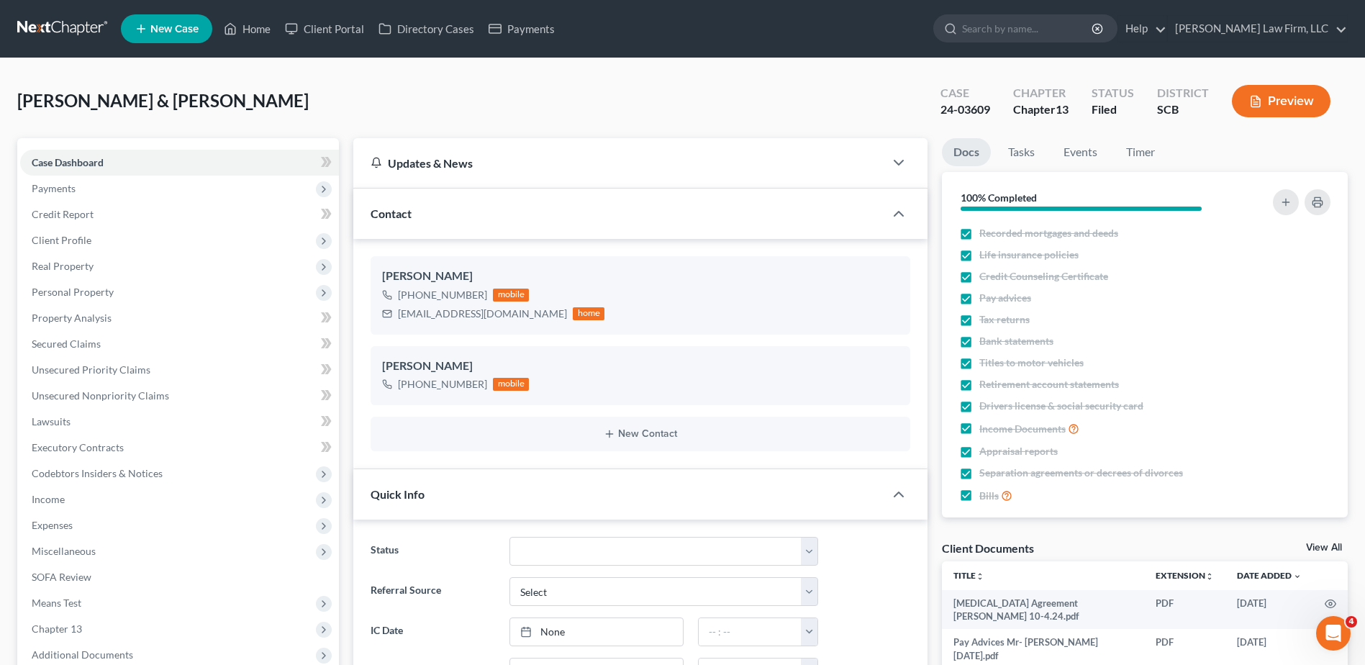
scroll to position [1040, 0]
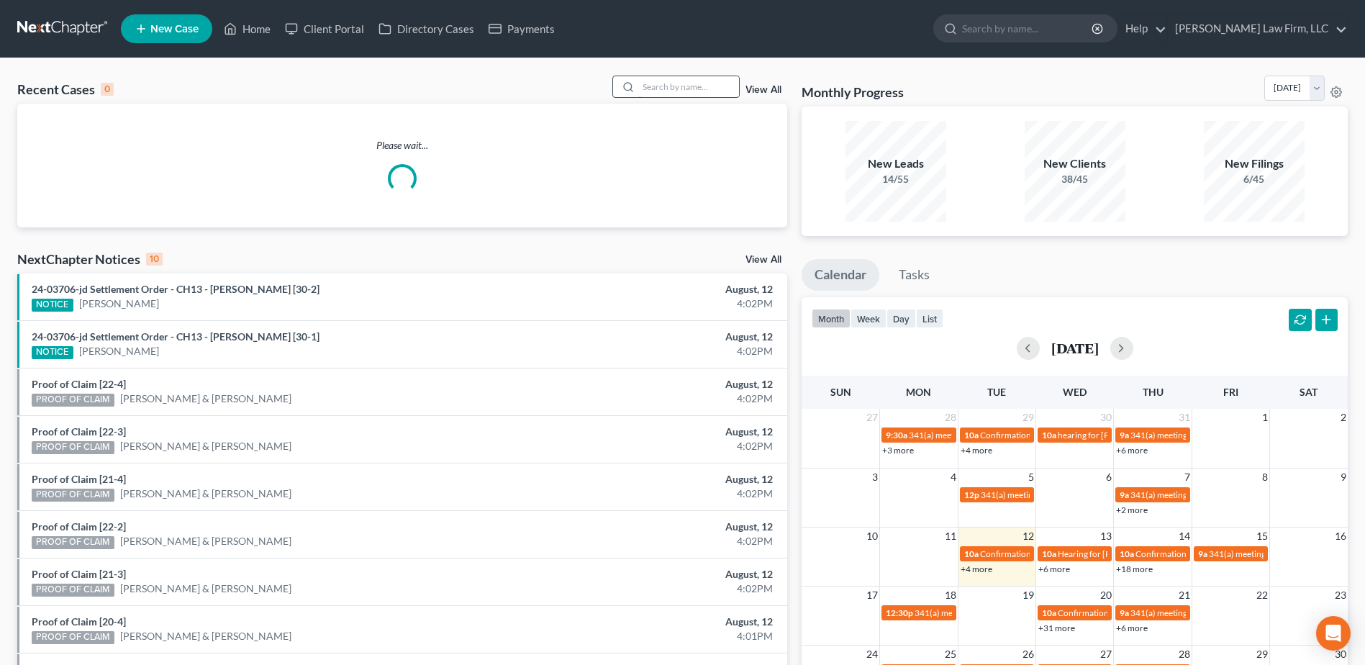
click at [696, 92] on input "search" at bounding box center [688, 86] width 101 height 21
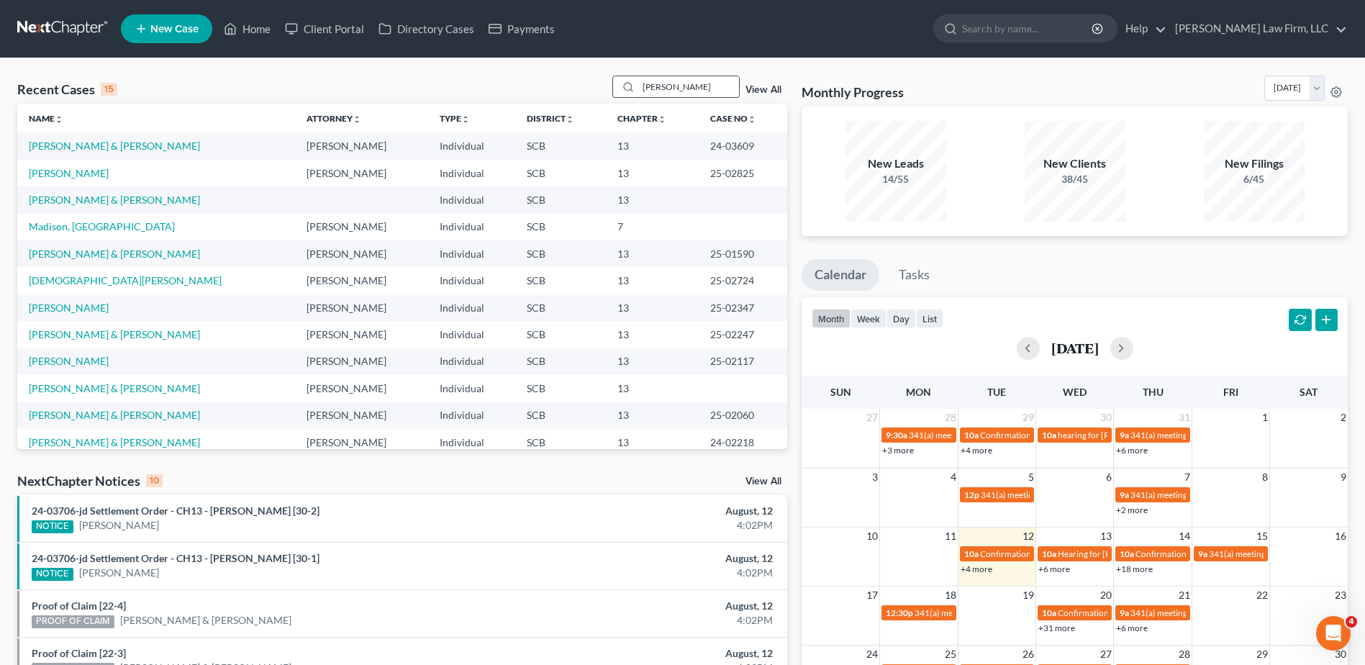
type input "[PERSON_NAME]"
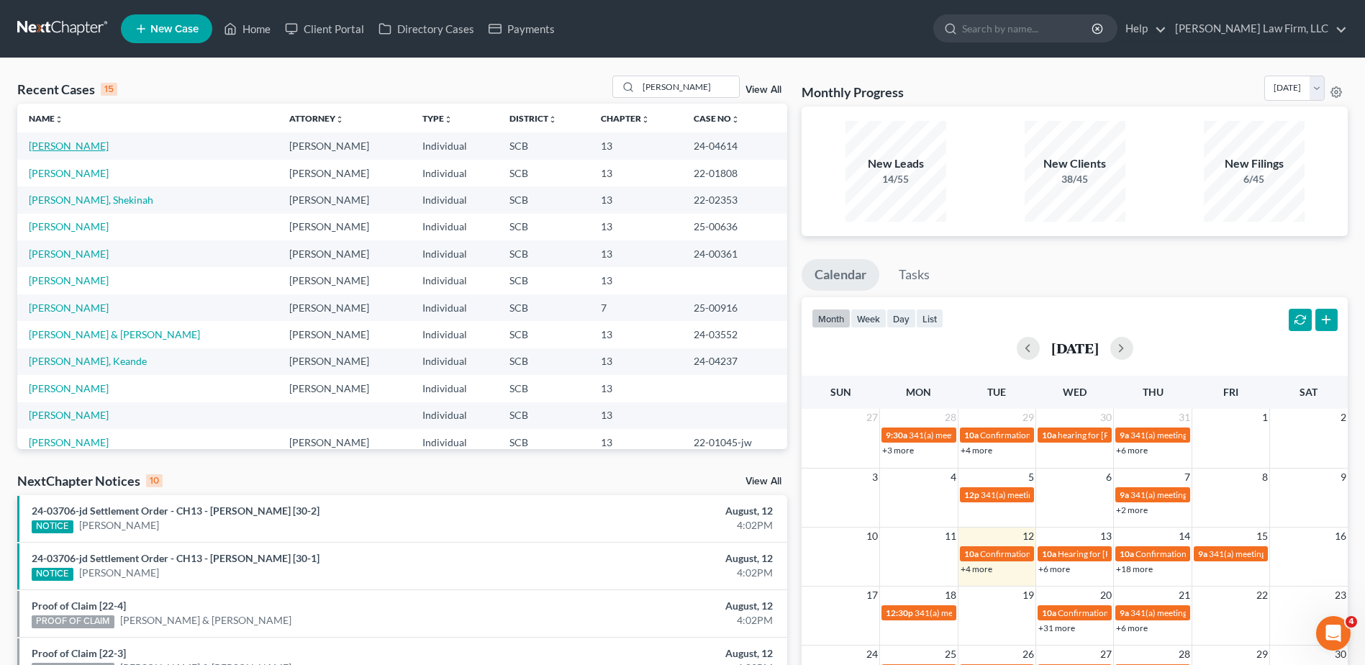
click at [78, 148] on link "[PERSON_NAME]" at bounding box center [69, 146] width 80 height 12
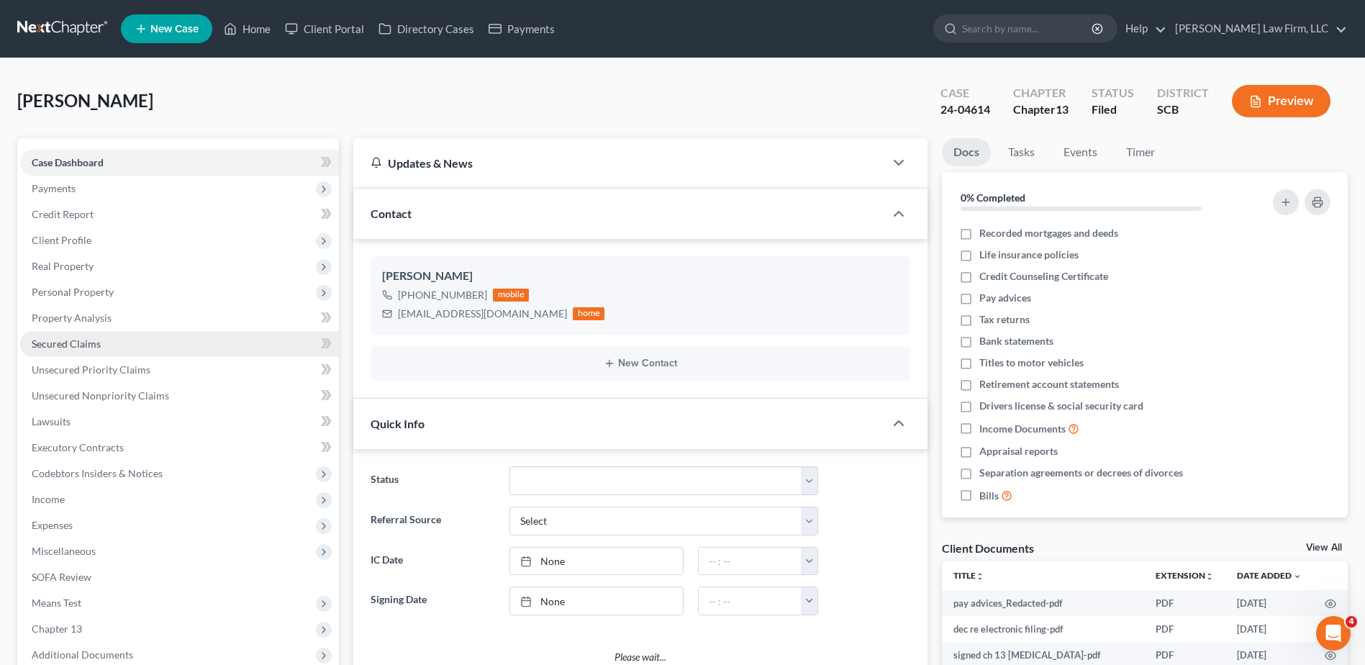
select select "0"
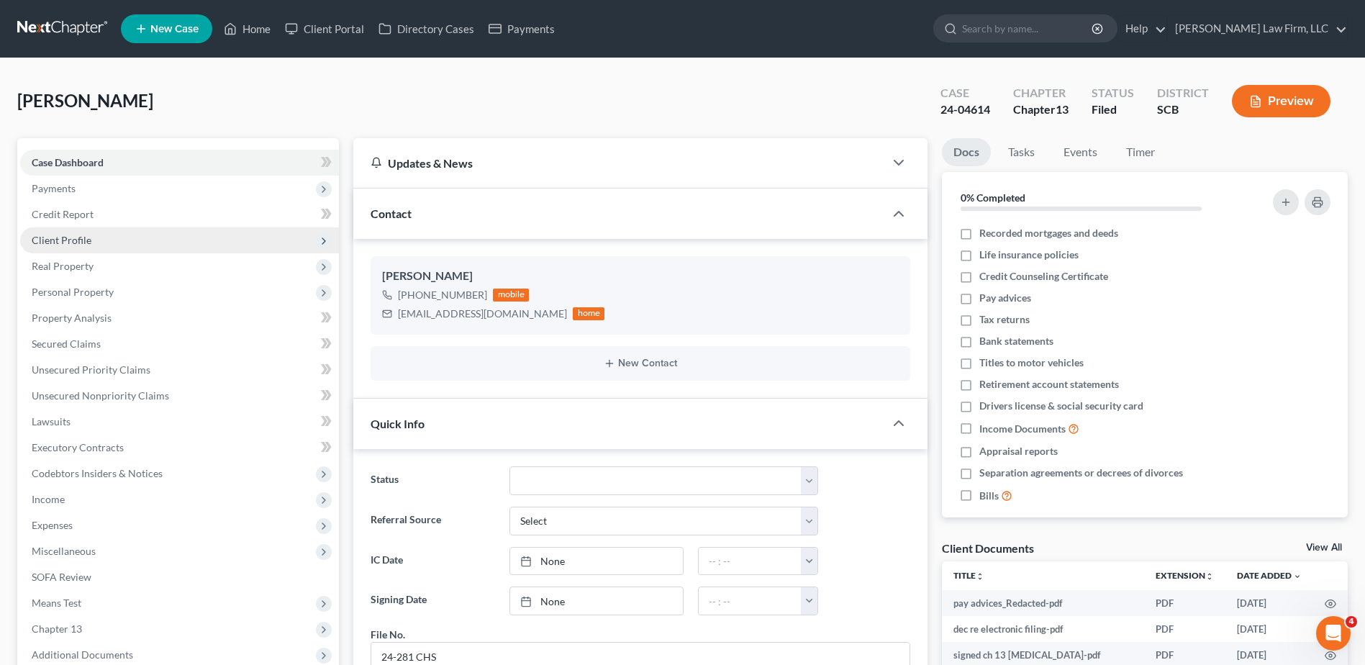
drag, startPoint x: 96, startPoint y: 235, endPoint x: 100, endPoint y: 247, distance: 13.0
click at [96, 235] on span "Client Profile" at bounding box center [179, 240] width 319 height 26
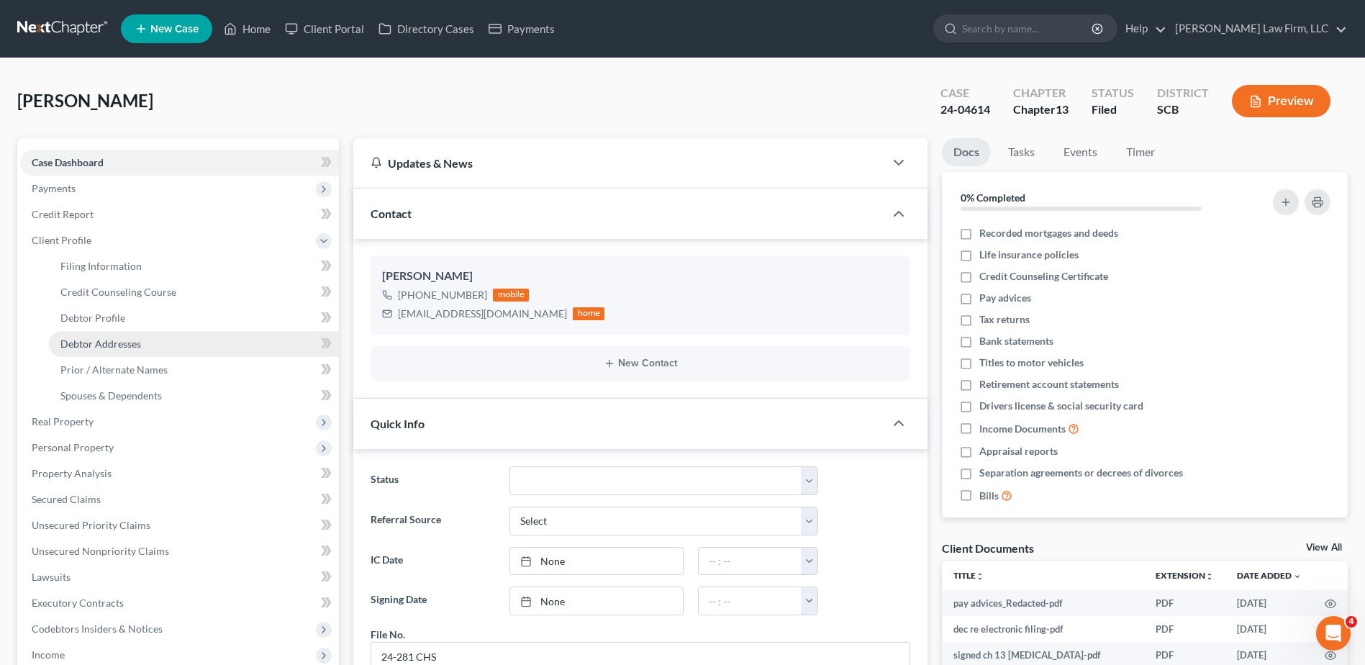
click at [121, 340] on span "Debtor Addresses" at bounding box center [100, 344] width 81 height 12
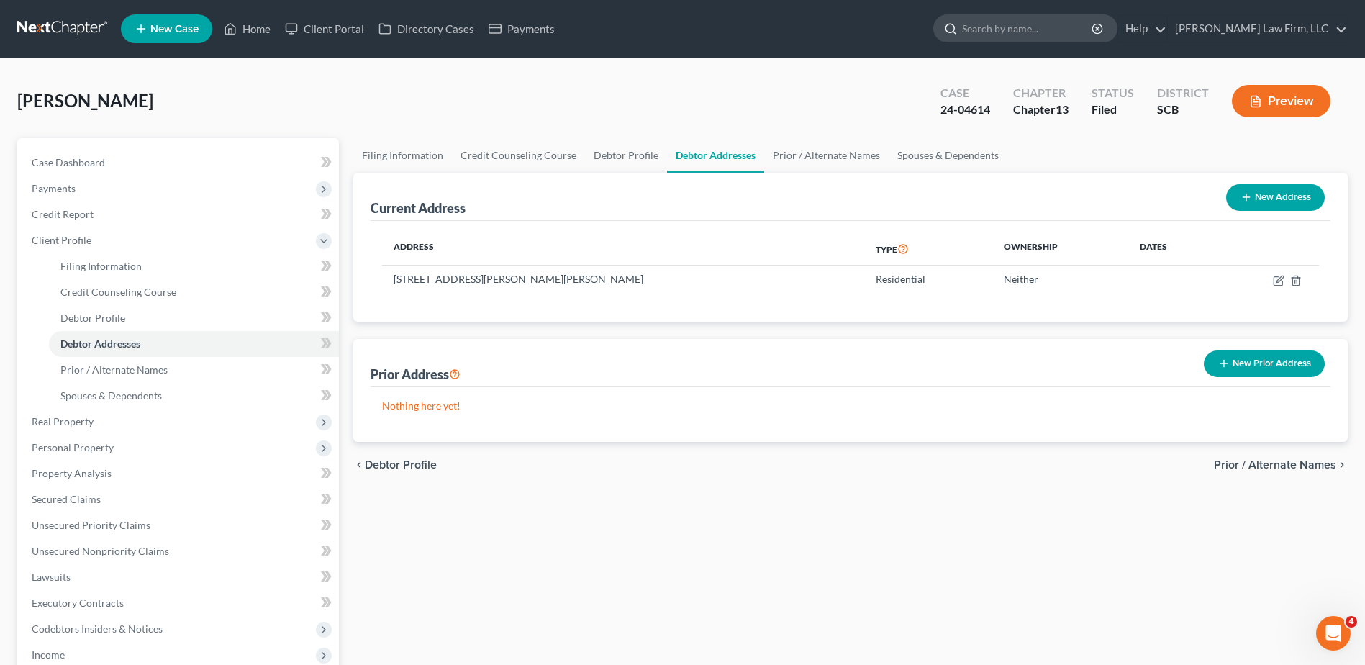
click at [1050, 41] on input "search" at bounding box center [1028, 28] width 132 height 27
type input "[PERSON_NAME]"
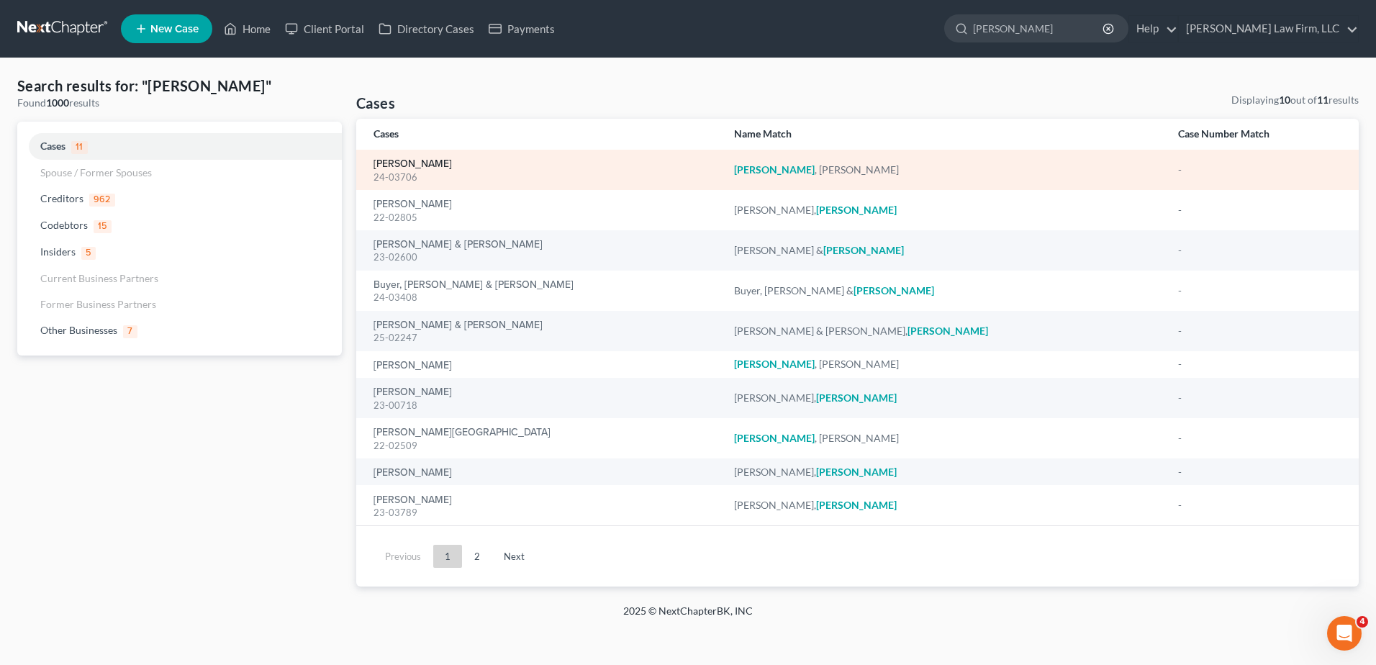
click at [392, 163] on link "[PERSON_NAME]" at bounding box center [413, 164] width 78 height 10
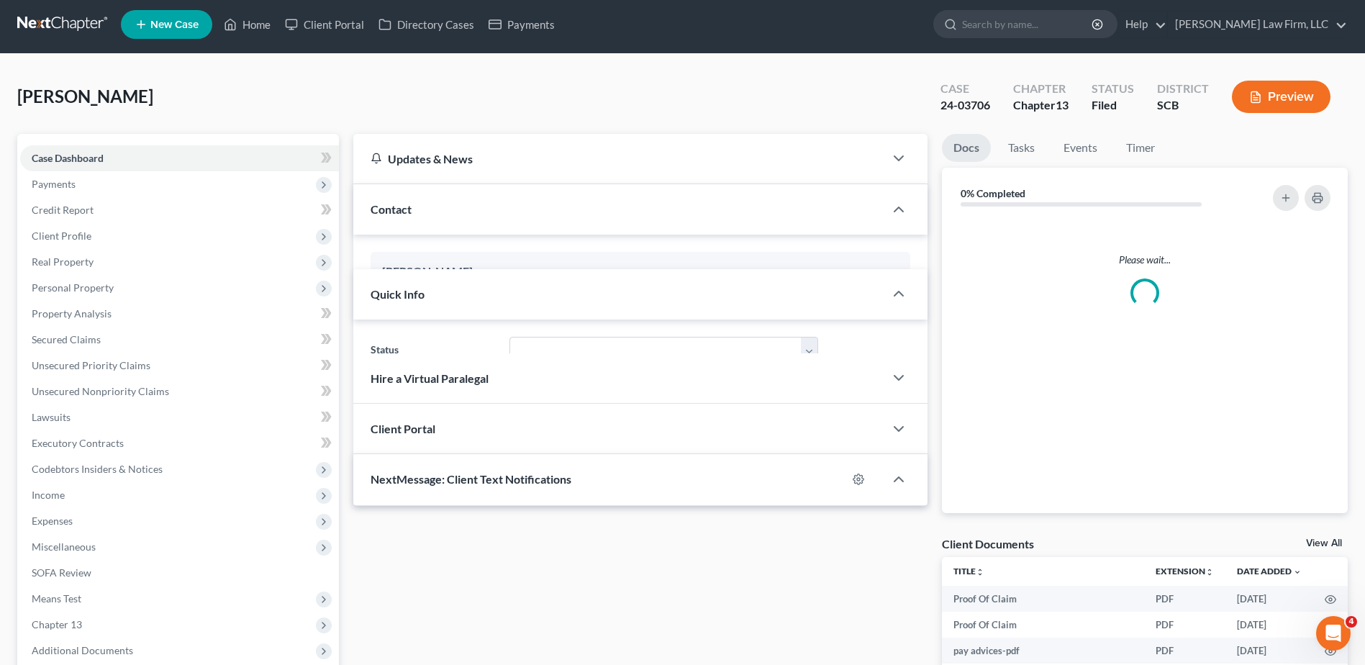
select select "1"
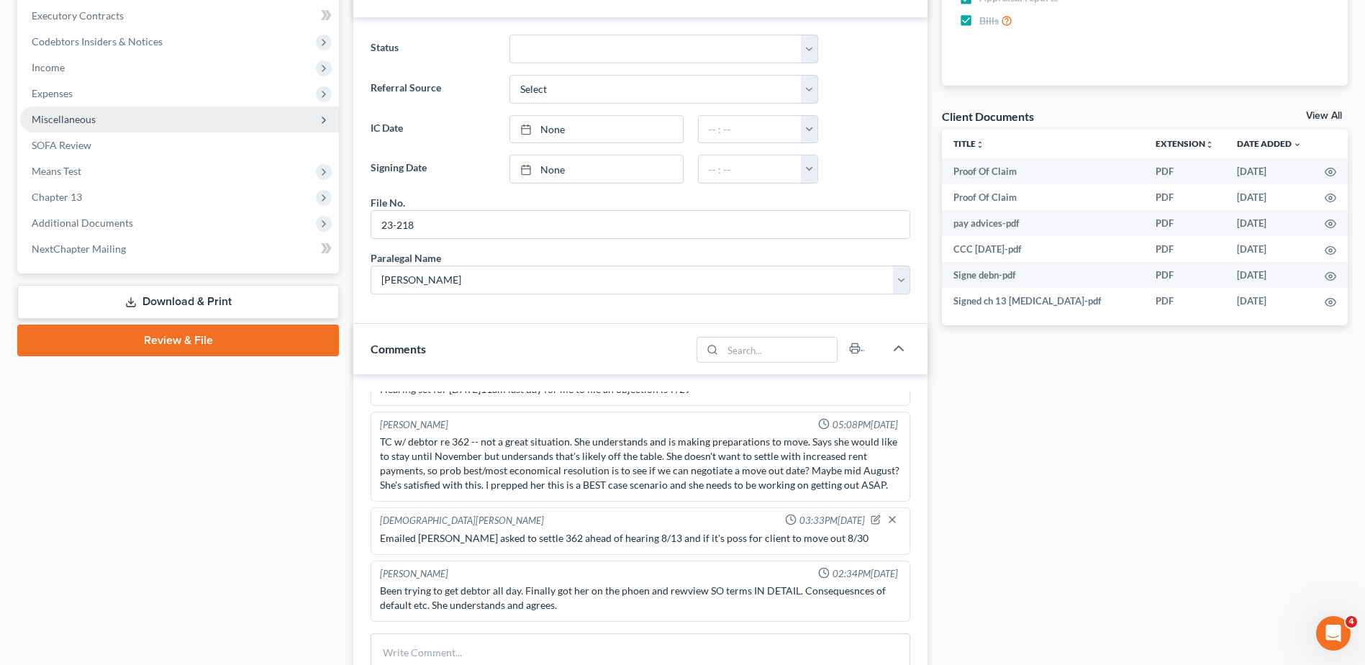
scroll to position [269, 0]
click at [76, 125] on span "Miscellaneous" at bounding box center [179, 120] width 319 height 26
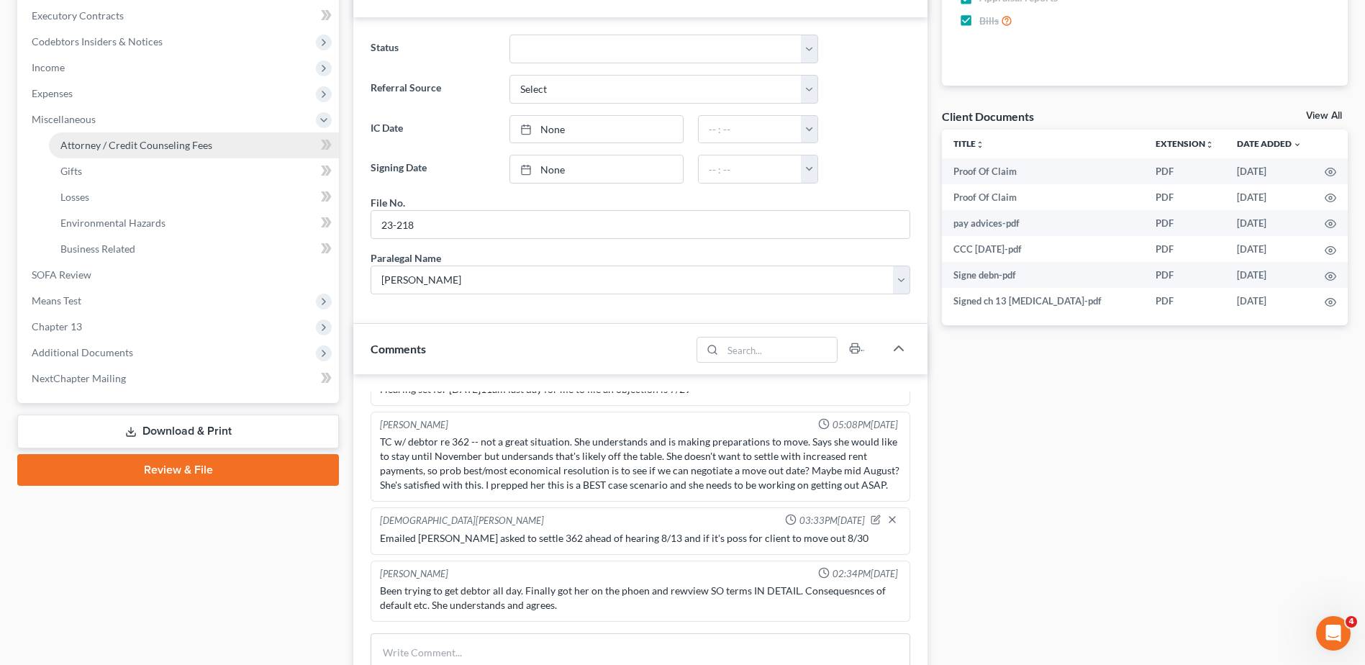
click at [92, 148] on span "Attorney / Credit Counseling Fees" at bounding box center [136, 145] width 152 height 12
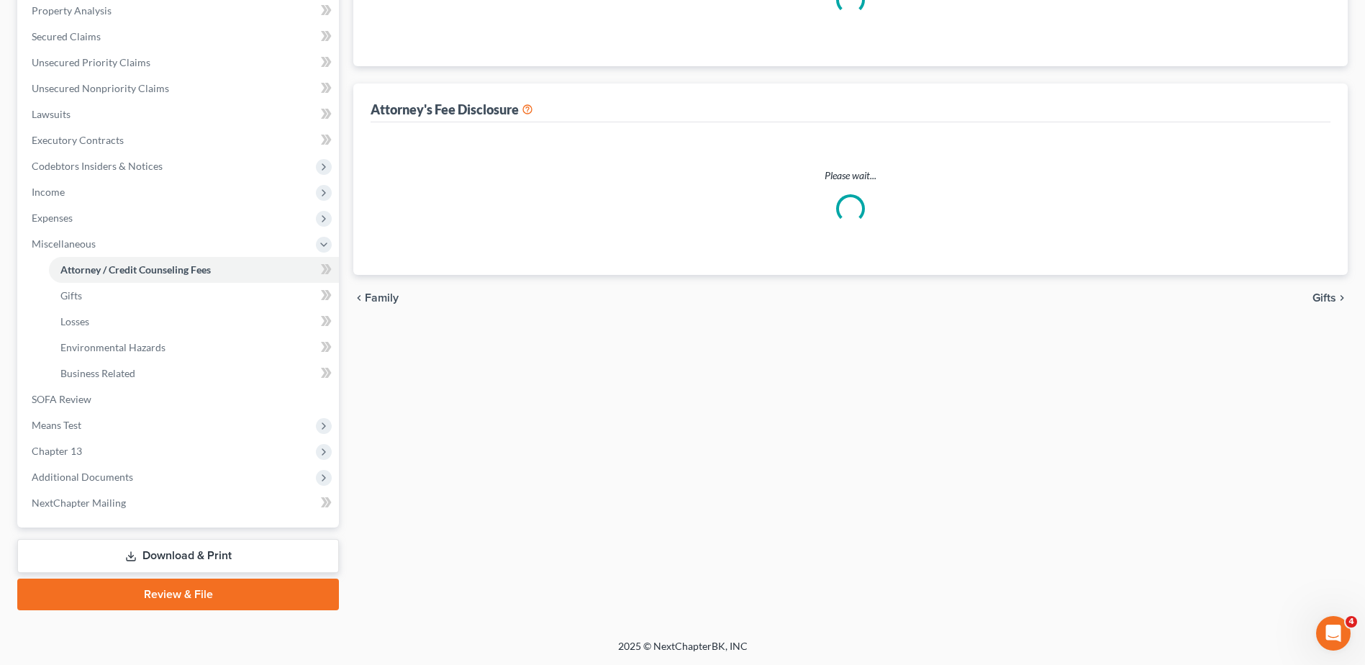
scroll to position [253, 0]
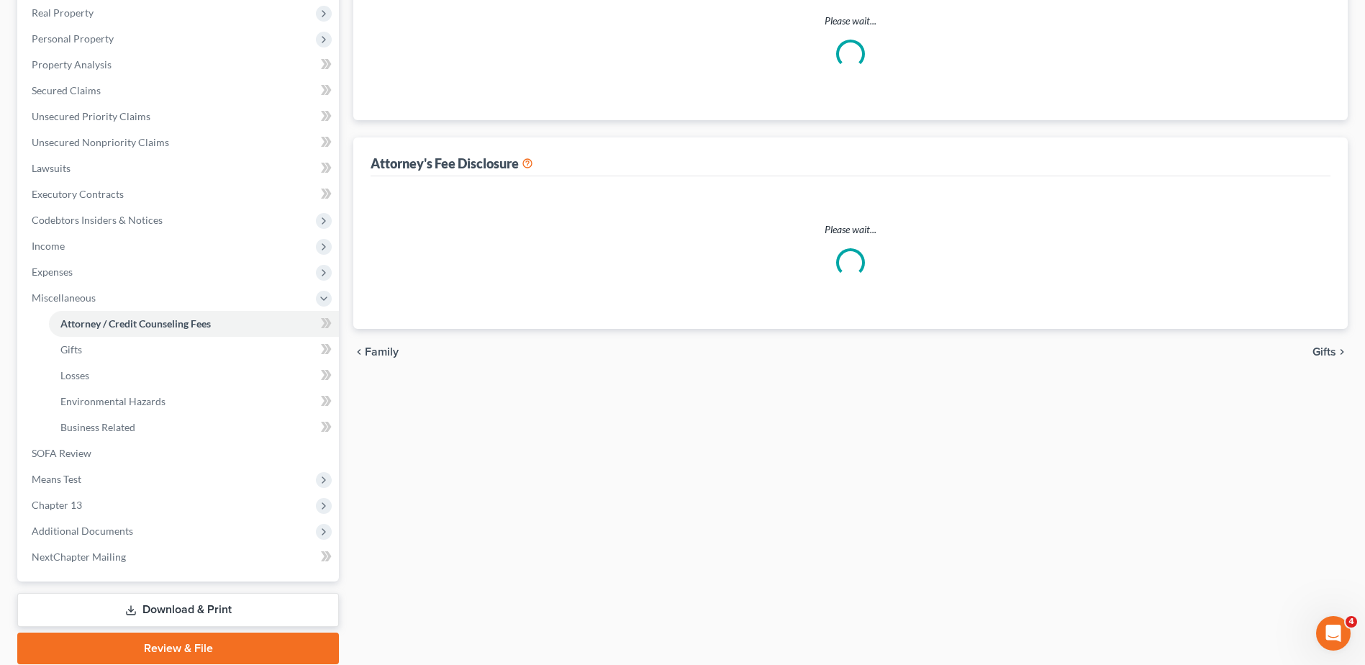
select select "0"
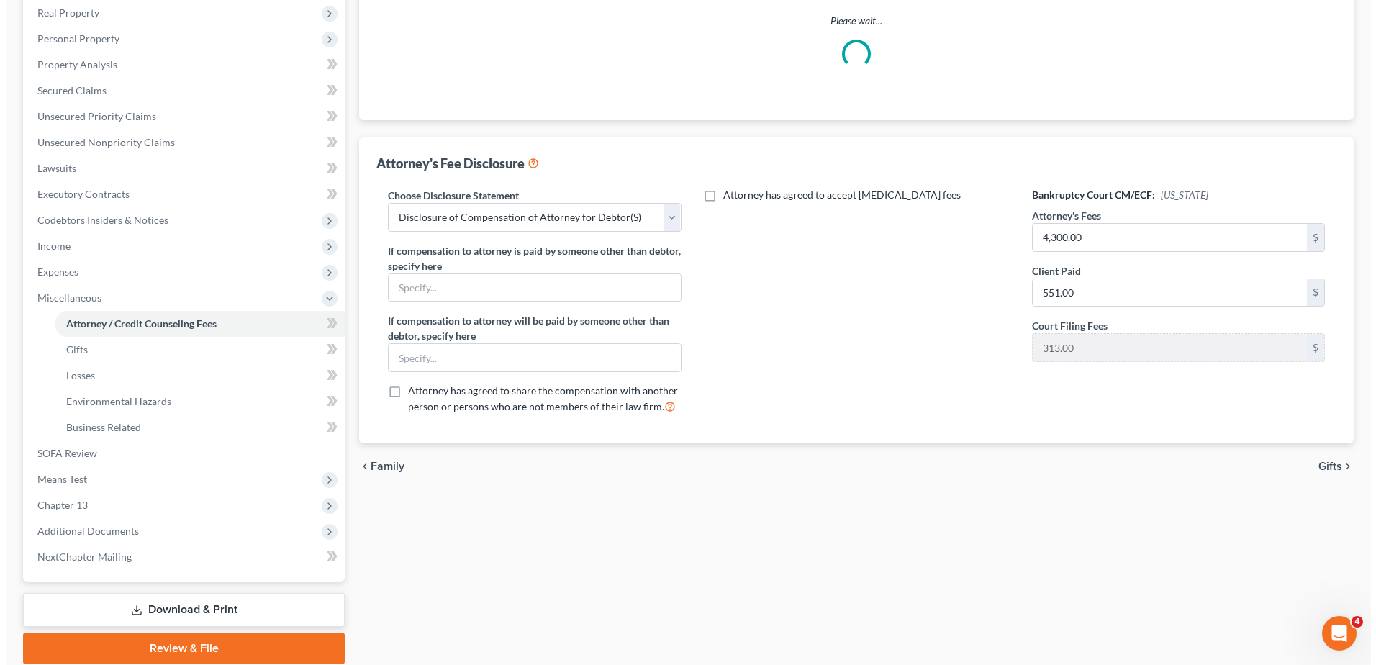
scroll to position [0, 0]
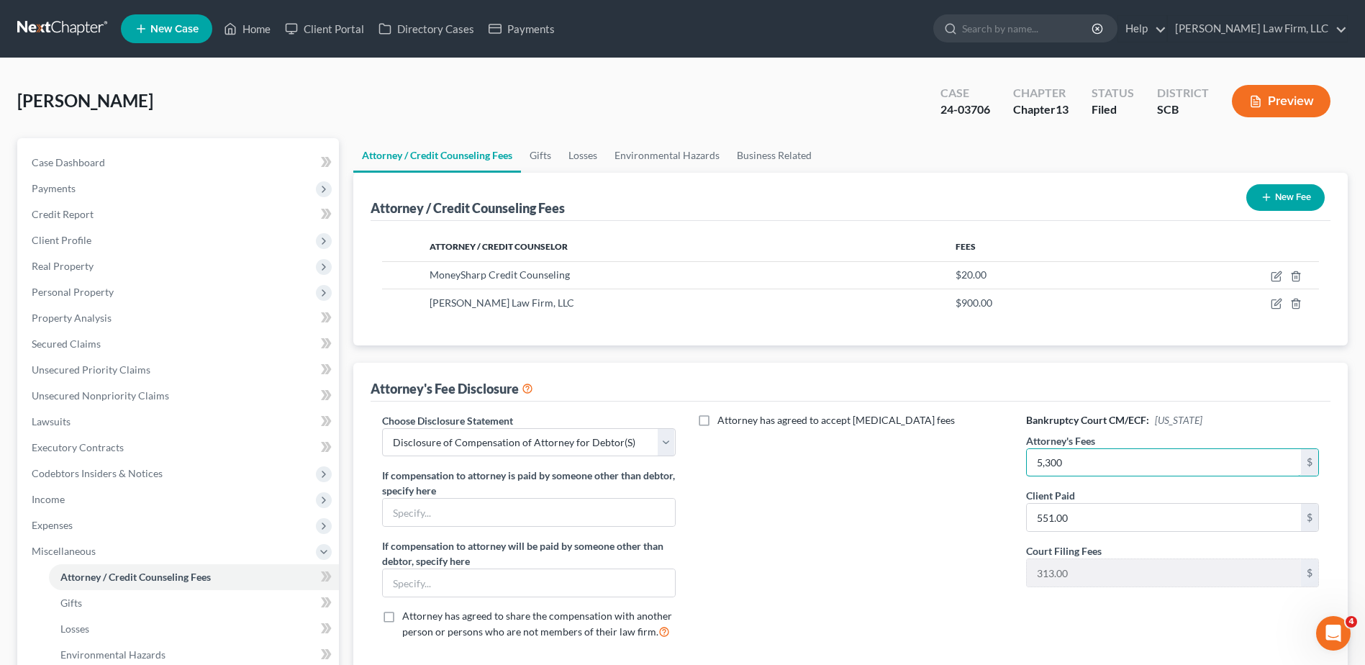
type input "5,300"
click at [1286, 96] on button "Preview" at bounding box center [1281, 101] width 99 height 32
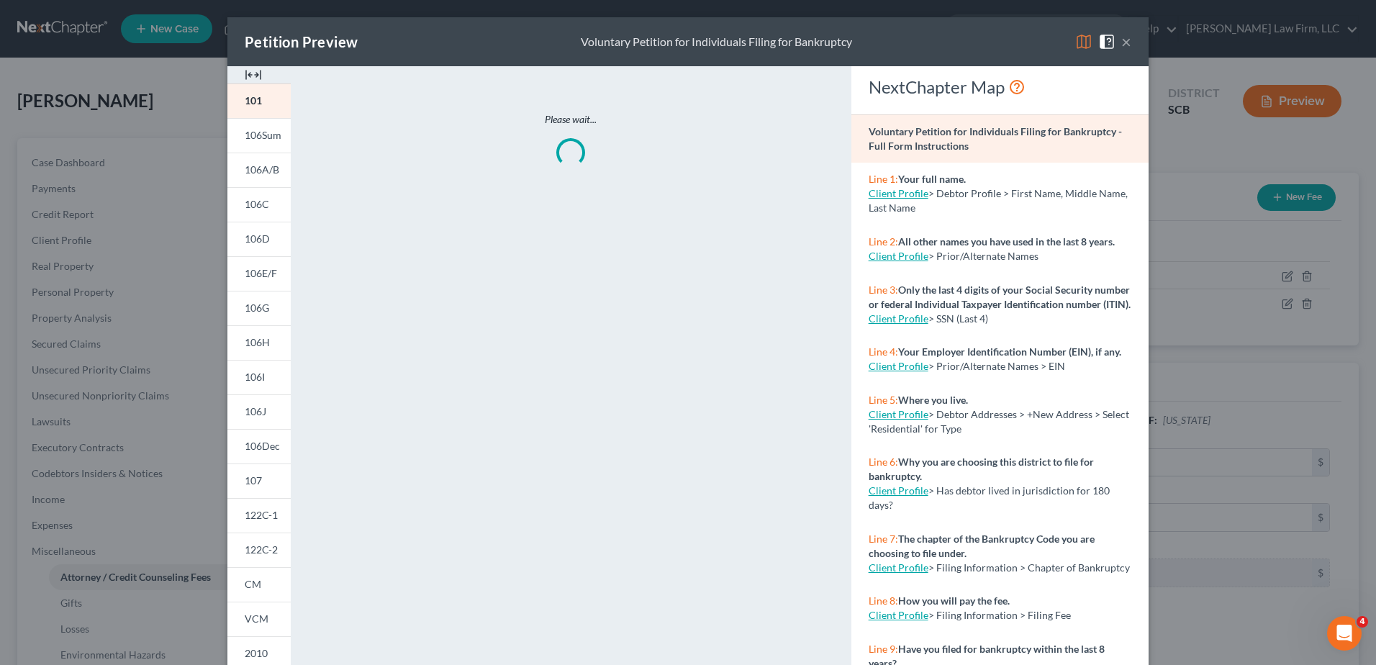
drag, startPoint x: 1081, startPoint y: 40, endPoint x: 1067, endPoint y: 43, distance: 14.8
click at [1080, 40] on img at bounding box center [1083, 41] width 17 height 17
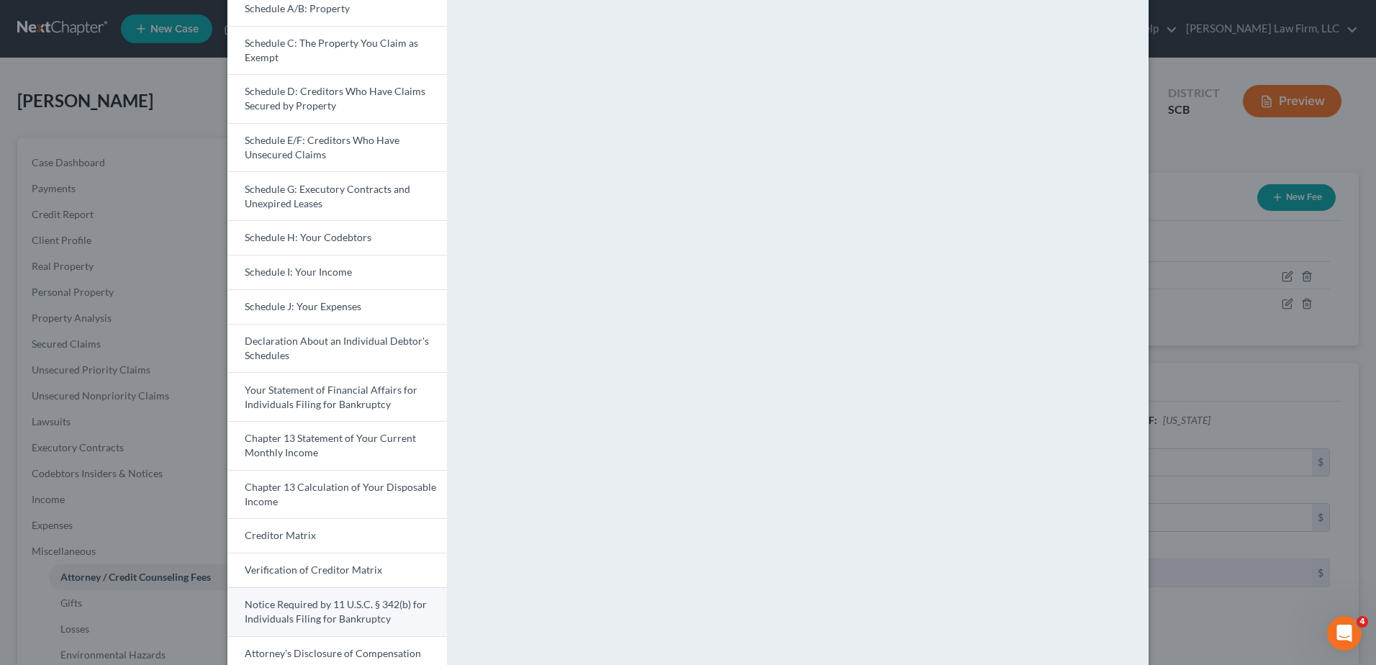
scroll to position [243, 0]
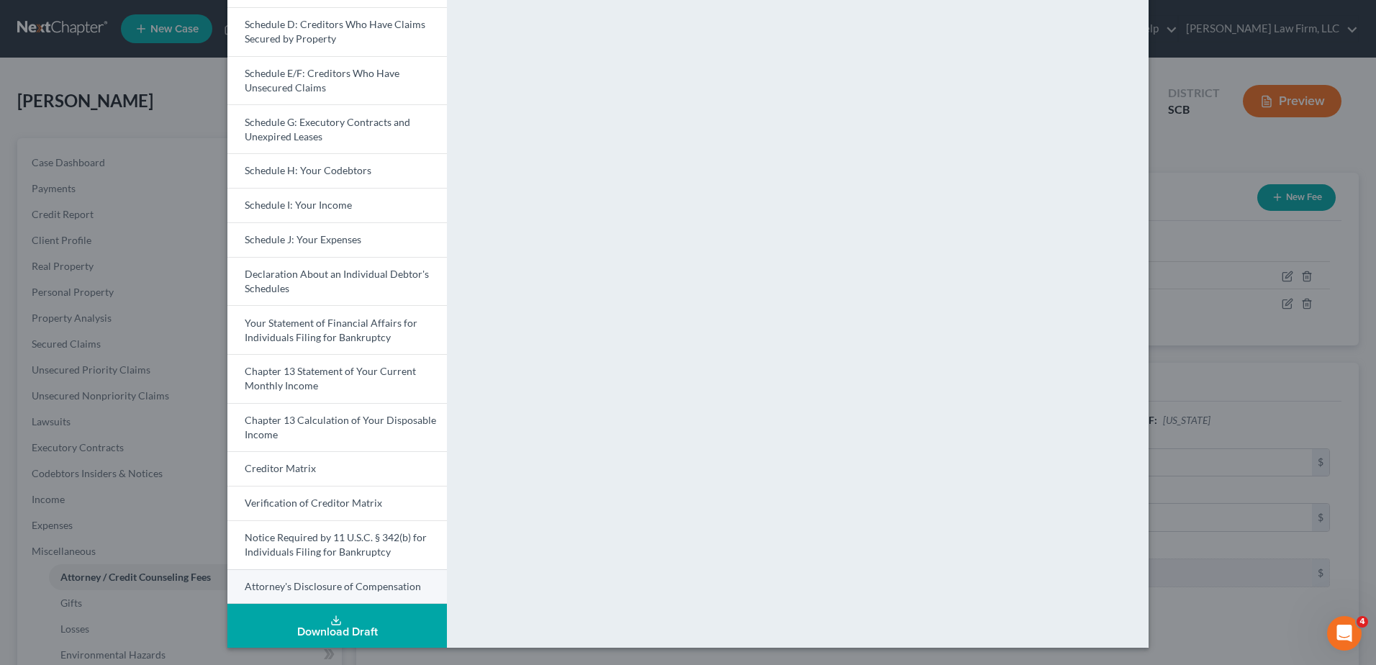
click at [312, 580] on span "Attorney's Disclosure of Compensation" at bounding box center [333, 586] width 176 height 12
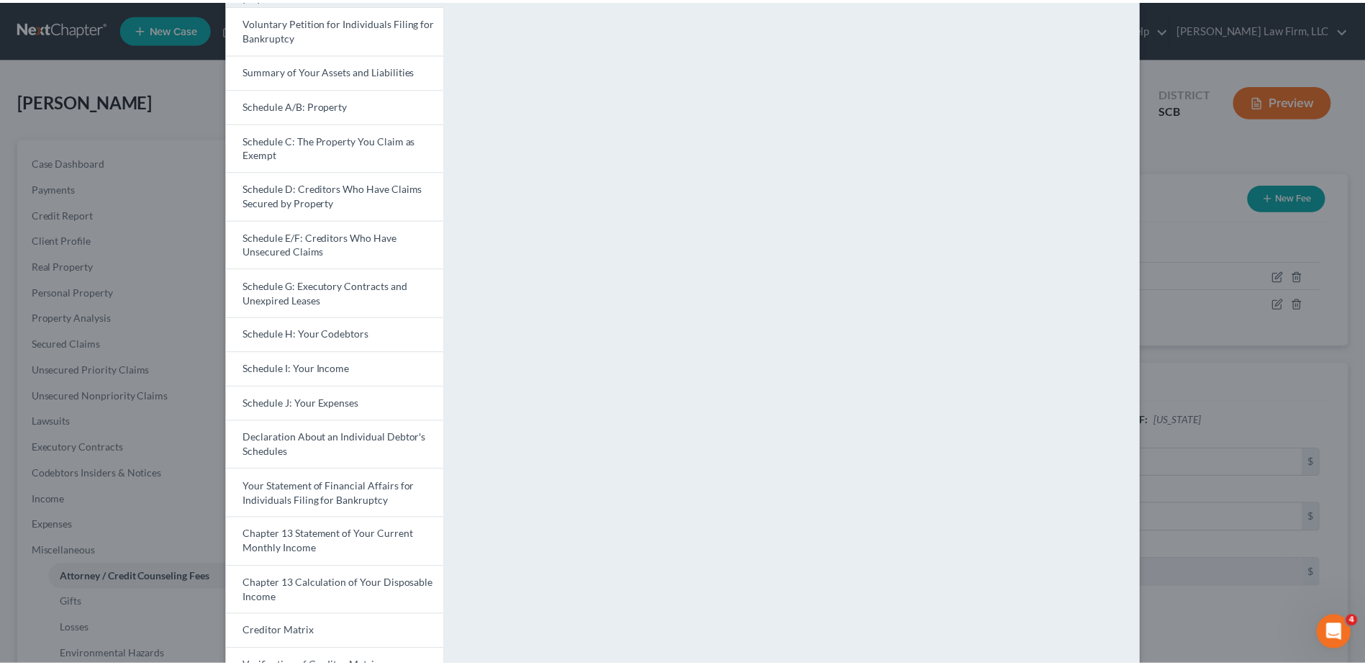
scroll to position [0, 0]
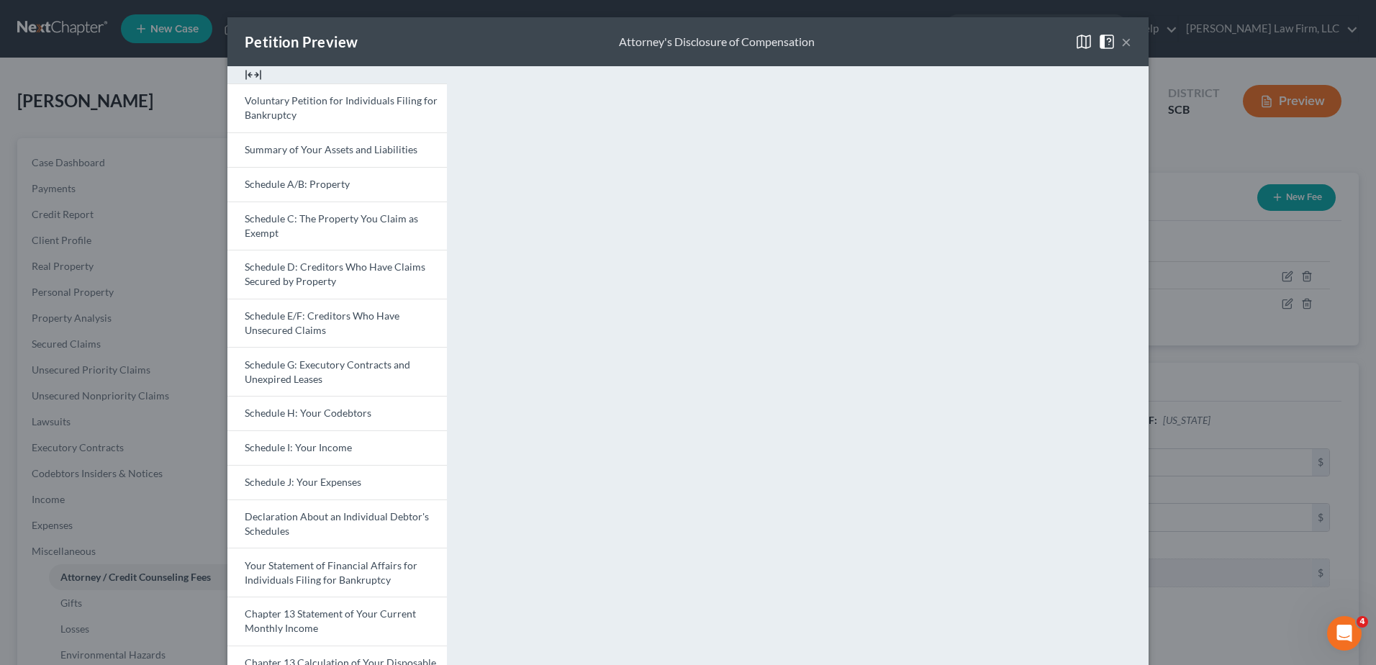
click at [1121, 36] on button "×" at bounding box center [1126, 41] width 10 height 17
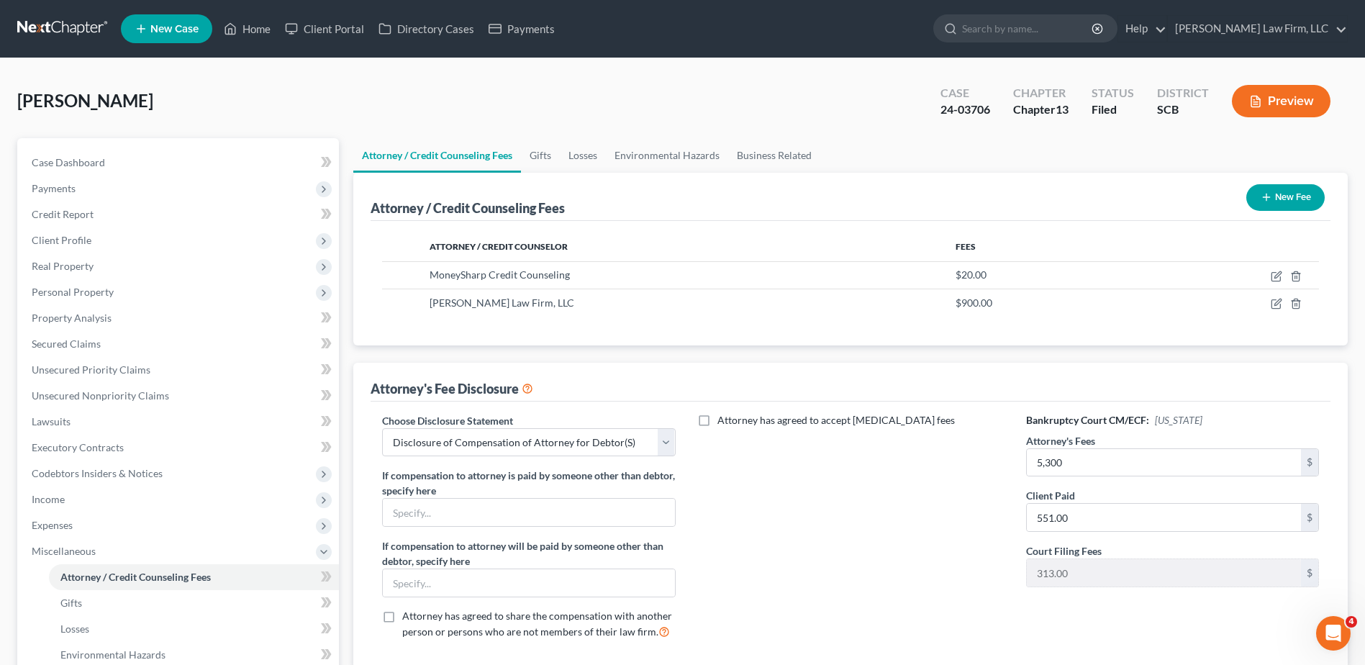
click at [50, 24] on link at bounding box center [63, 29] width 92 height 26
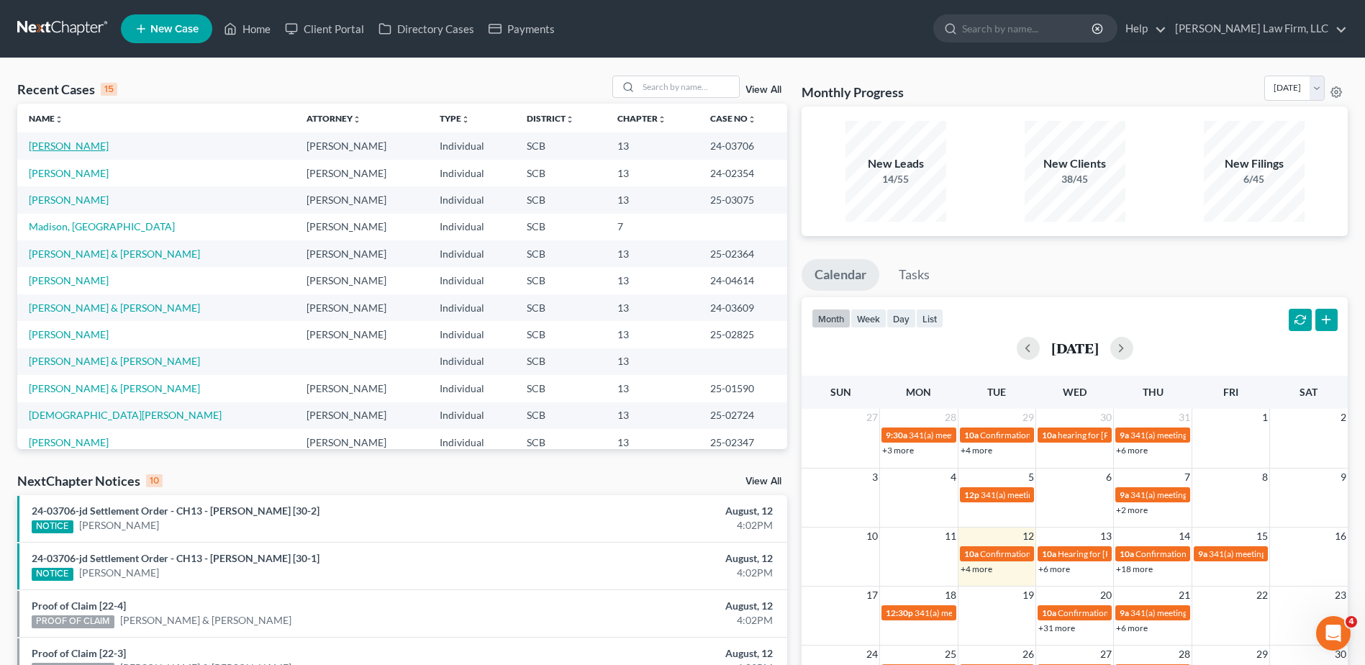
click at [53, 147] on link "Meggett, Shaneka" at bounding box center [69, 146] width 80 height 12
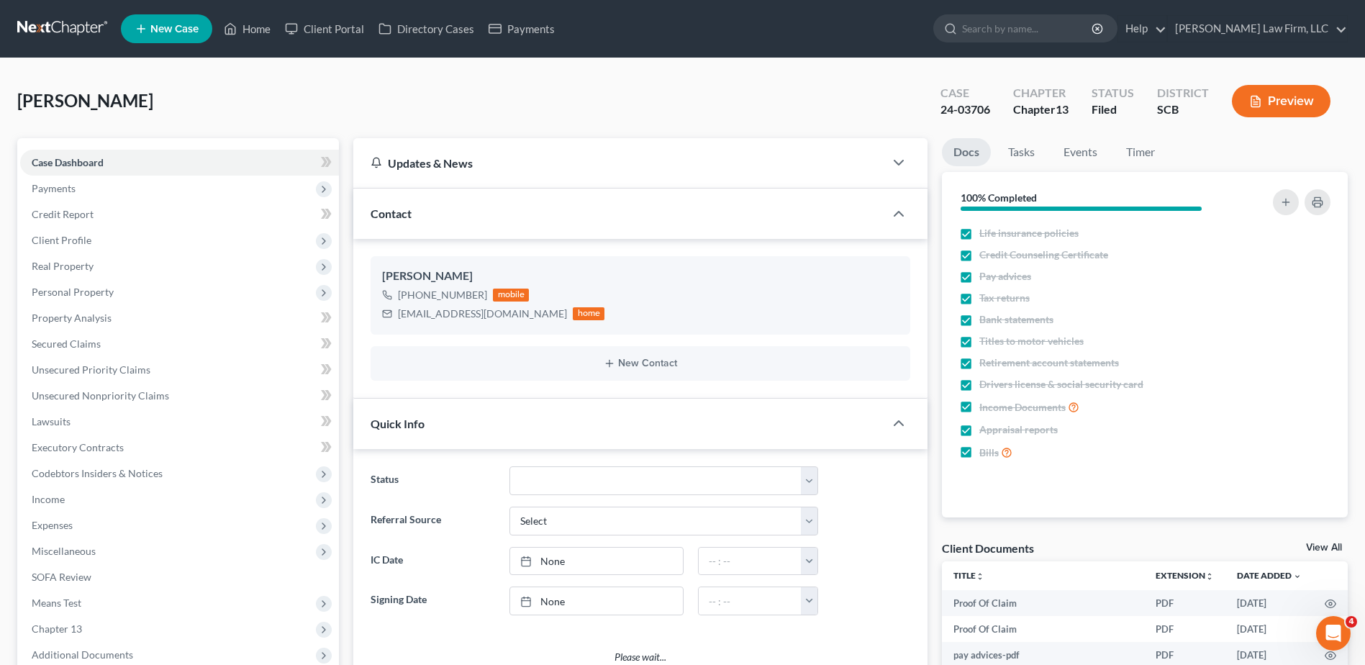
select select "1"
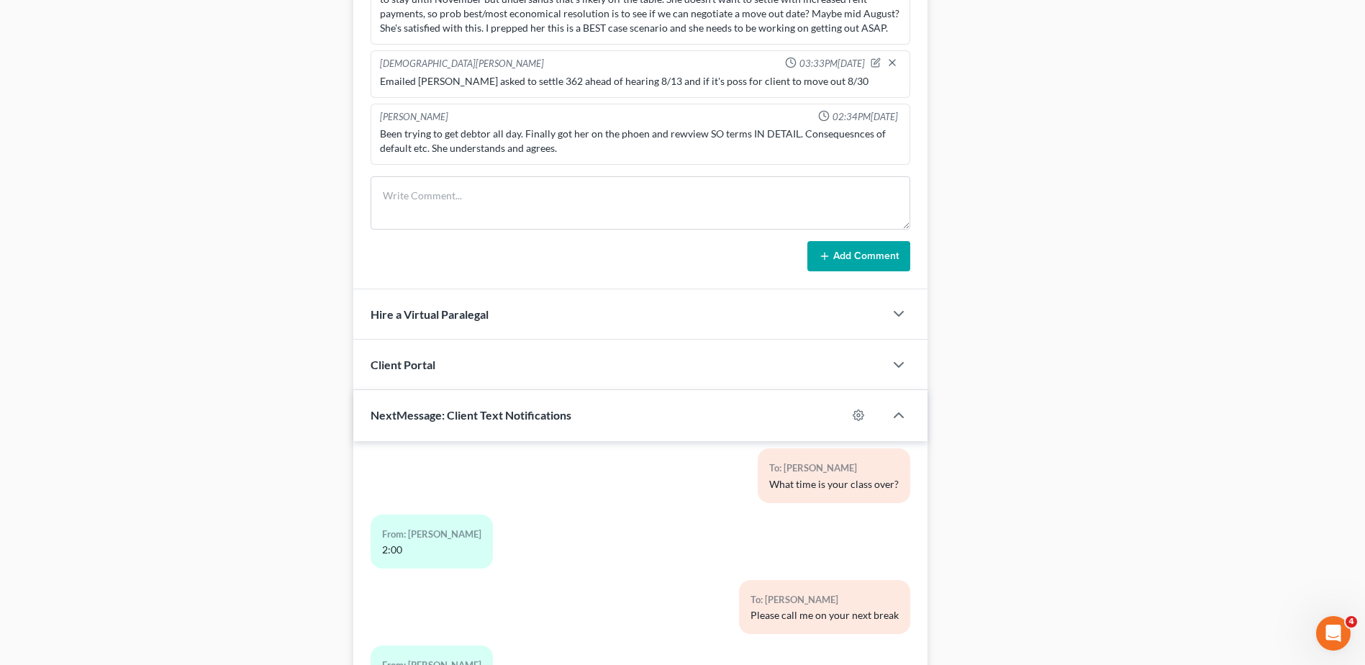
scroll to position [864, 0]
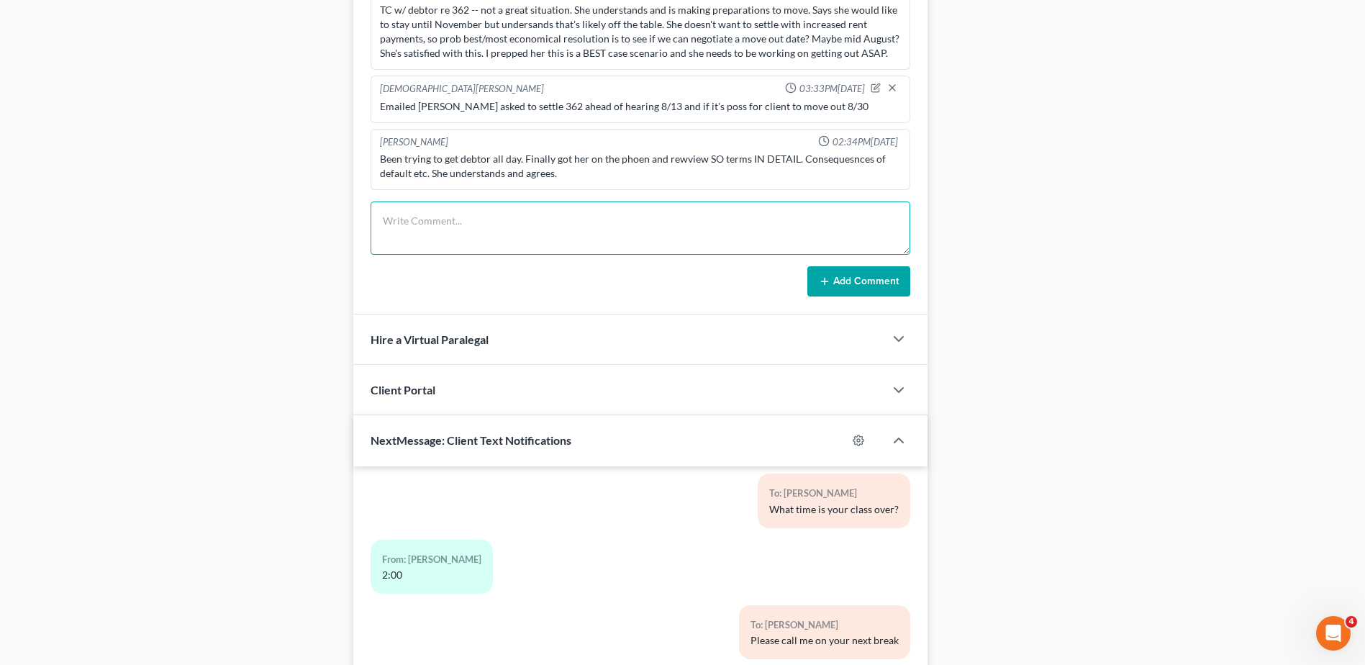
click at [460, 215] on textarea at bounding box center [641, 228] width 540 height 53
type textarea "SO entered, emailed SO letter plus copy of SO to client."
click at [865, 272] on button "Add Comment" at bounding box center [859, 281] width 103 height 30
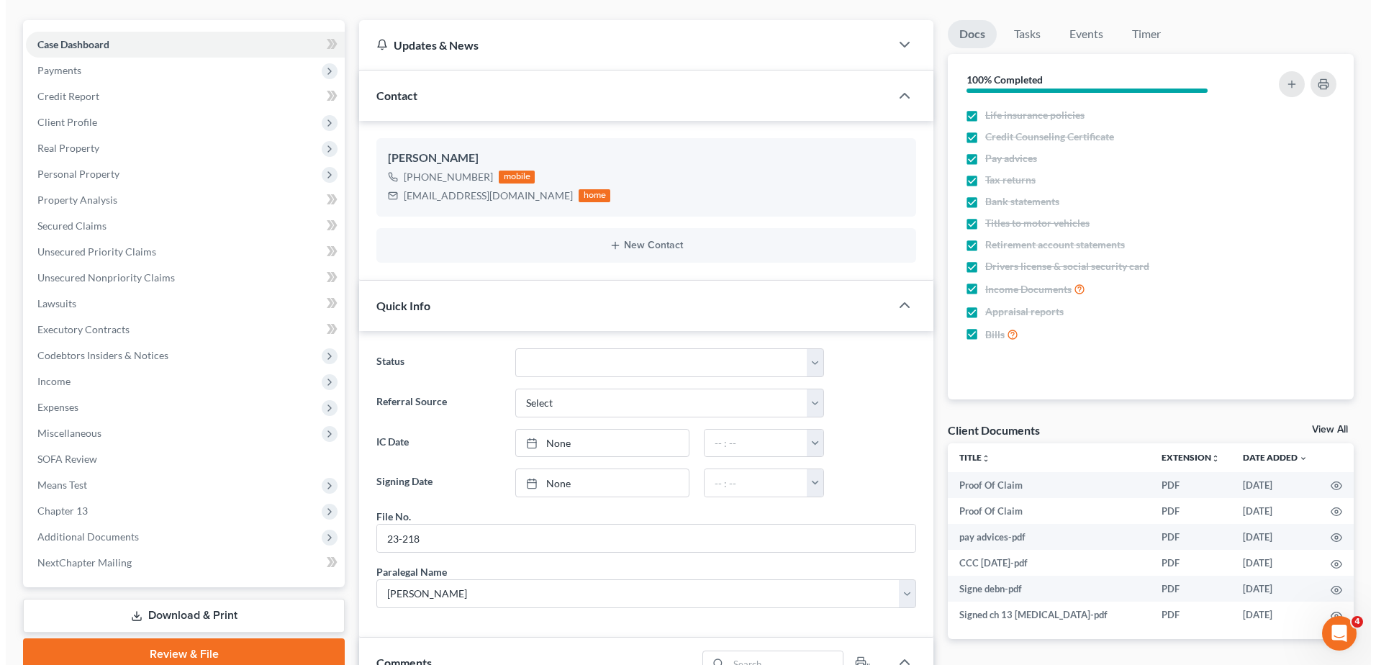
scroll to position [0, 0]
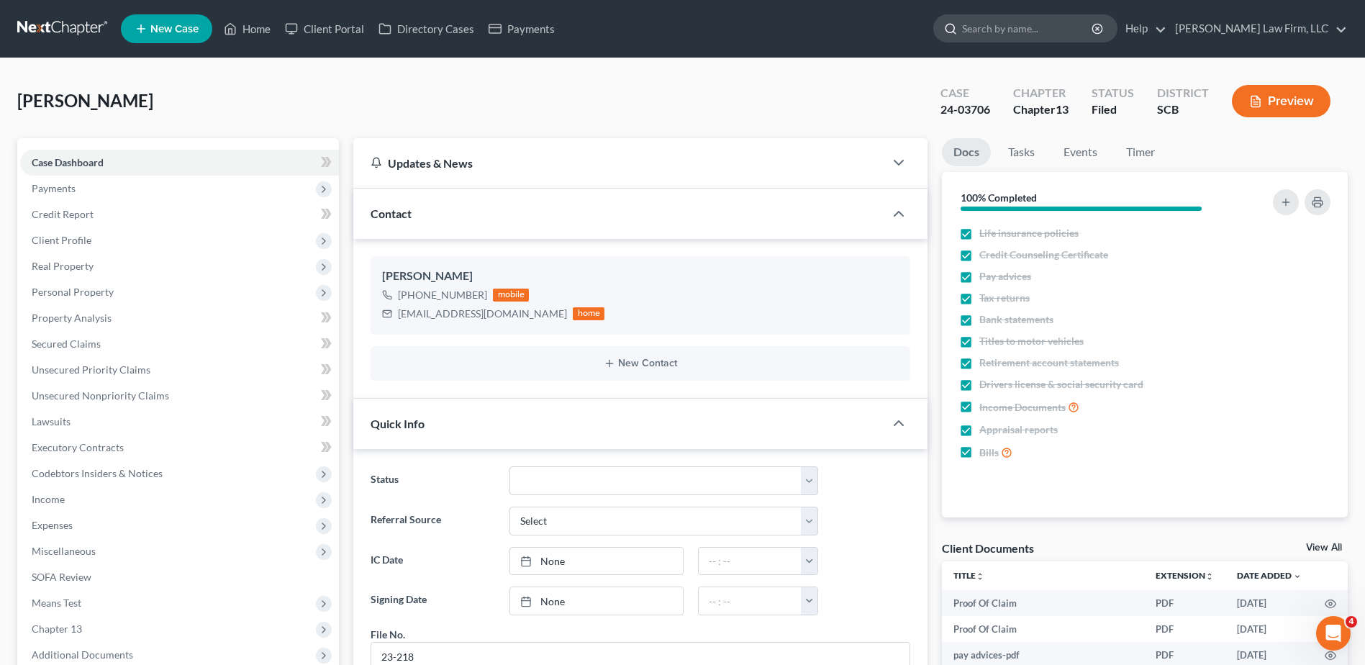
click at [1044, 28] on input "search" at bounding box center [1028, 28] width 132 height 27
type input "sheets"
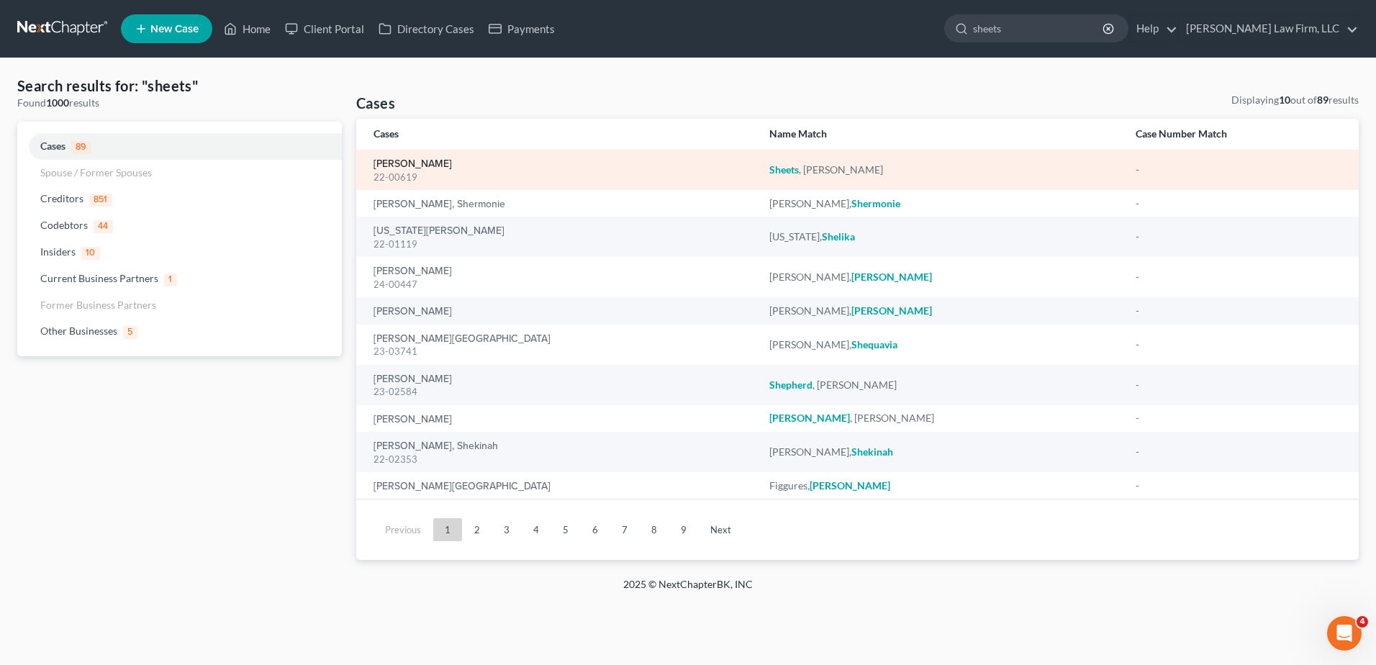
click at [400, 168] on link "[PERSON_NAME]" at bounding box center [413, 164] width 78 height 10
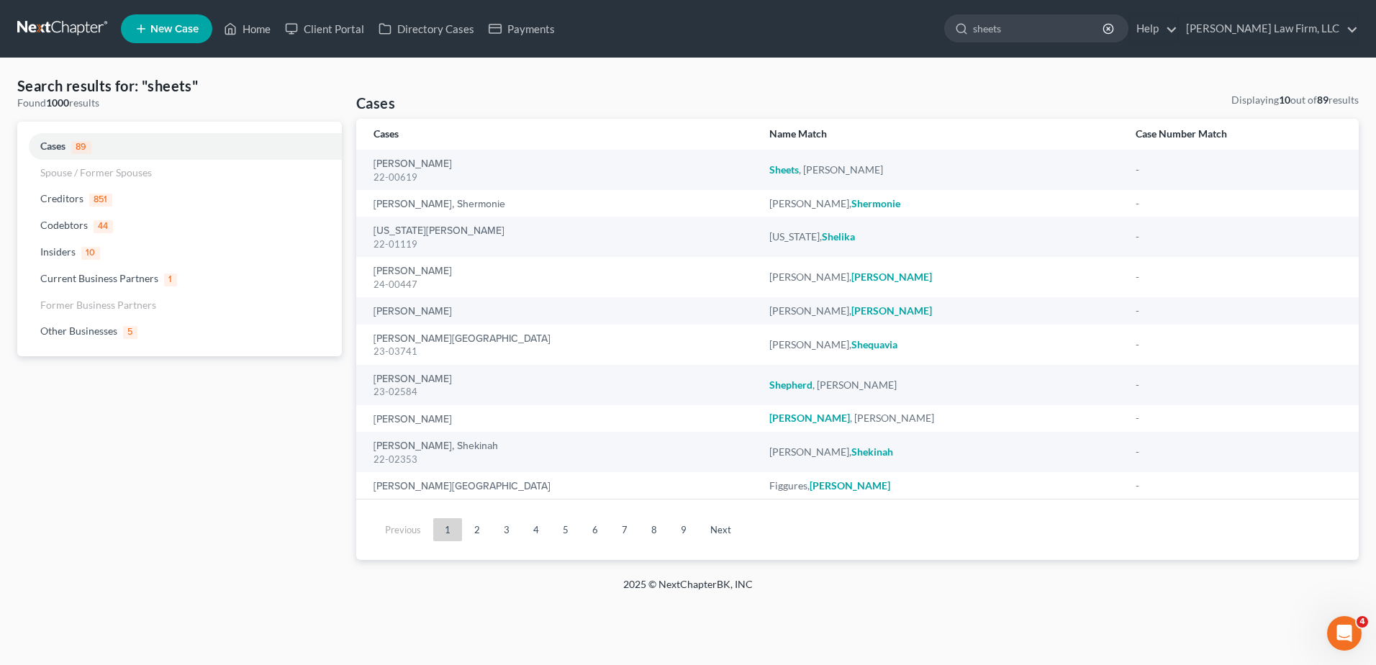
select select "6"
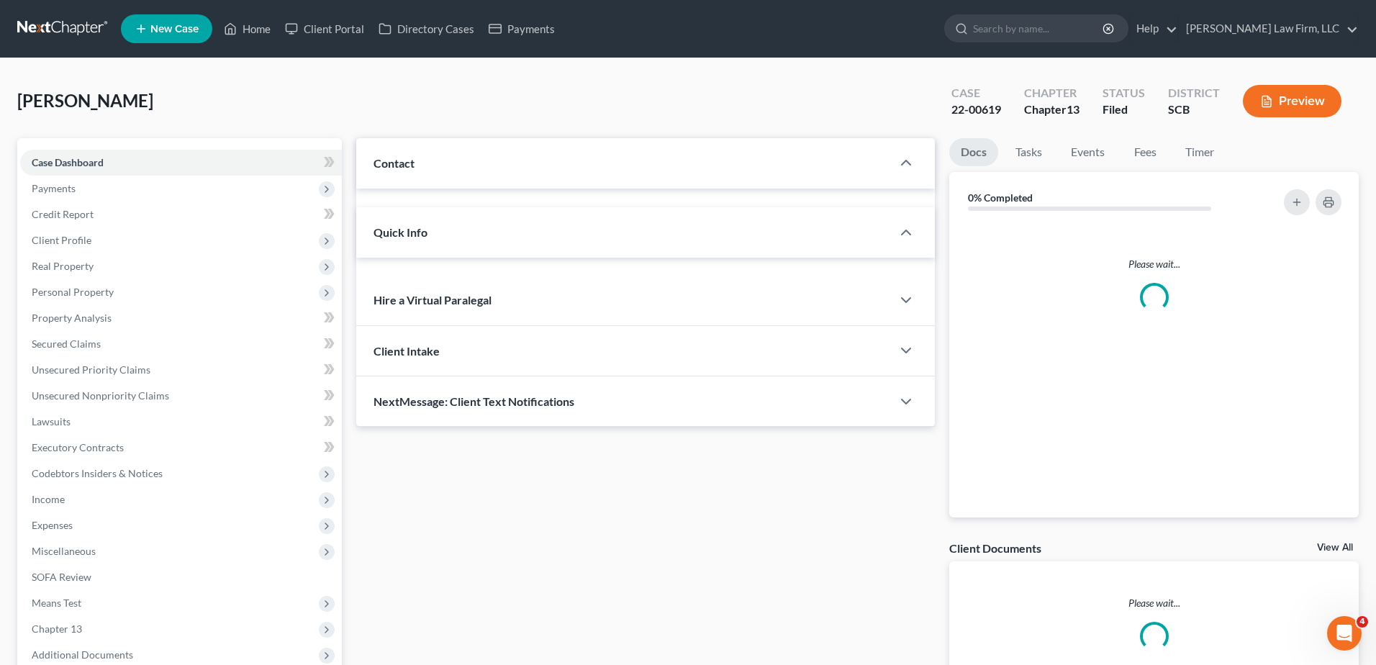
select select "0"
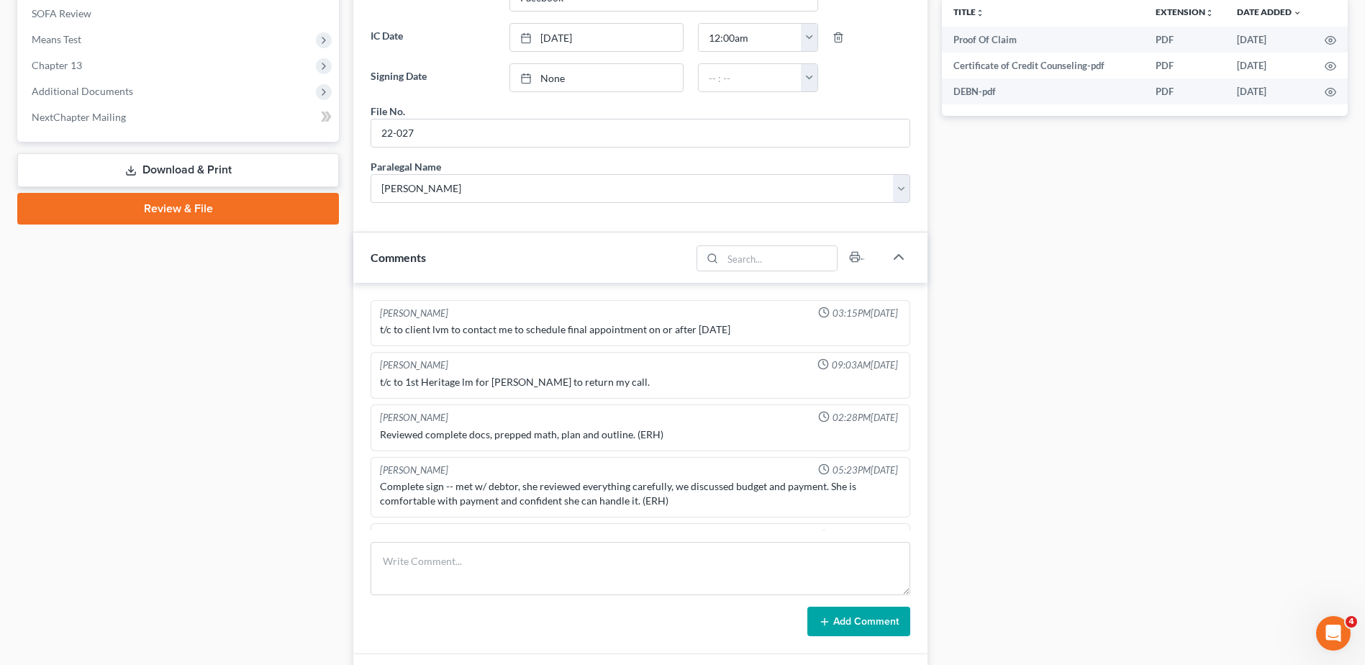
scroll to position [836, 0]
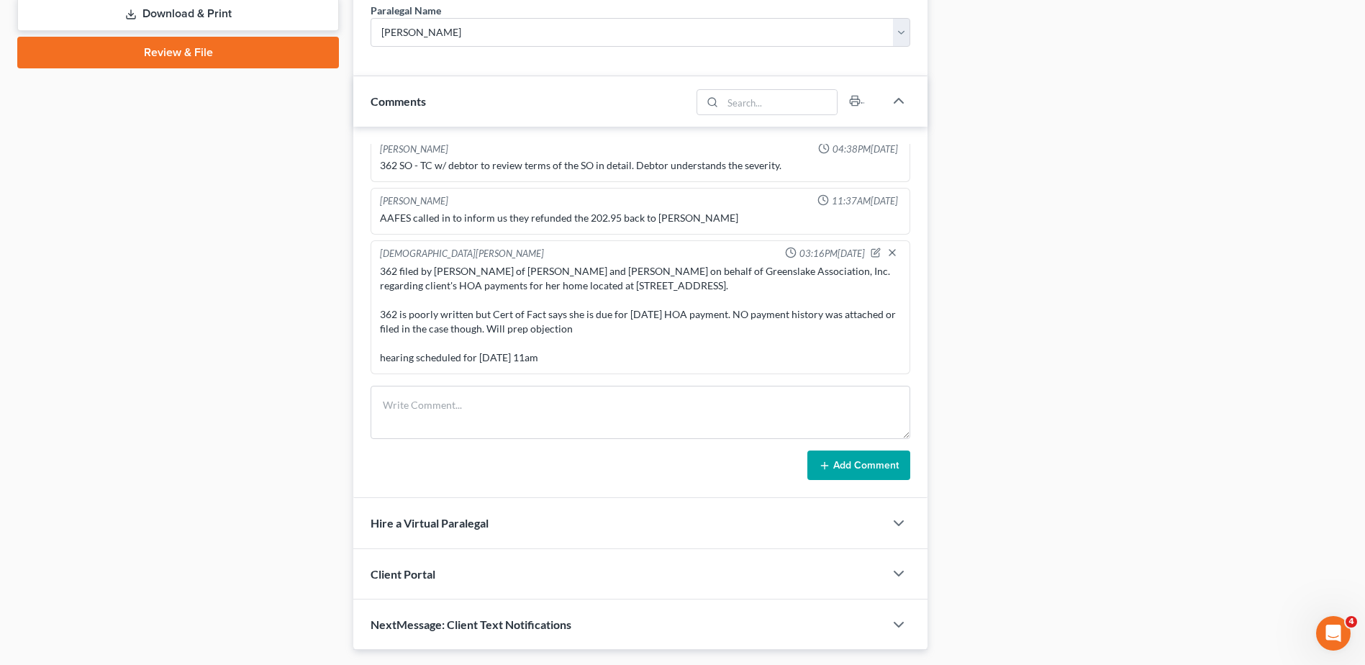
drag, startPoint x: 551, startPoint y: 356, endPoint x: 379, endPoint y: 263, distance: 195.8
click at [381, 263] on div "362 filed by Roman V. Hammes of Charpia and Hammes on behalf of Greenslake Asso…" at bounding box center [640, 314] width 527 height 107
copy div "362 filed by Roman V. Hammes of Charpia and Hammes on behalf of Greenslake Asso…"
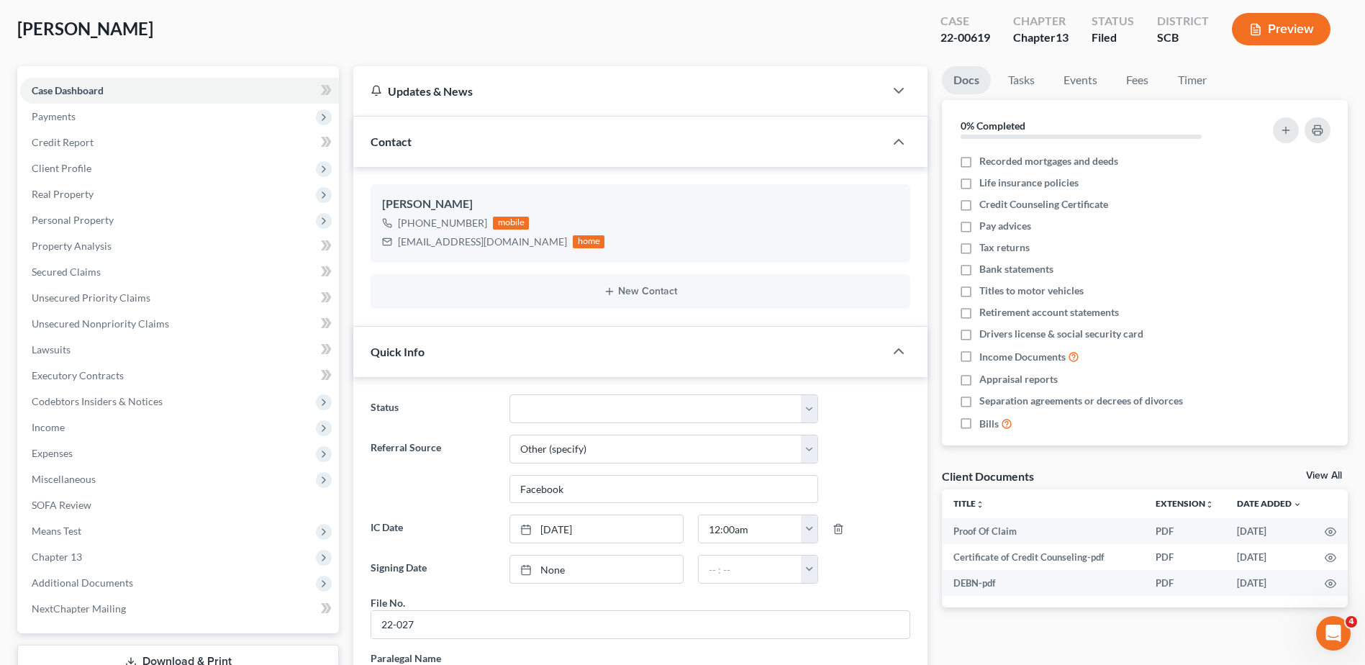
scroll to position [0, 0]
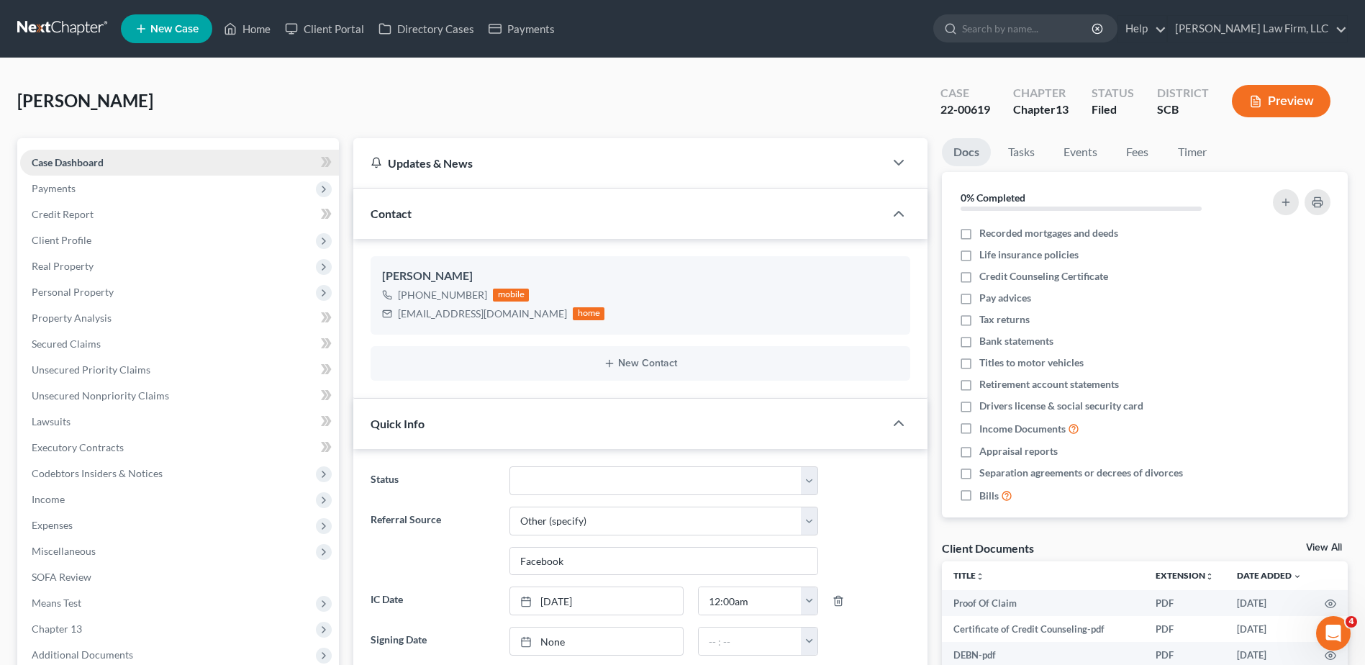
click at [67, 166] on span "Case Dashboard" at bounding box center [68, 162] width 72 height 12
click at [48, 4] on nav "Home New Case Client Portal Directory Cases Payments Meredith Law Firm, LLC kbu…" at bounding box center [682, 29] width 1365 height 58
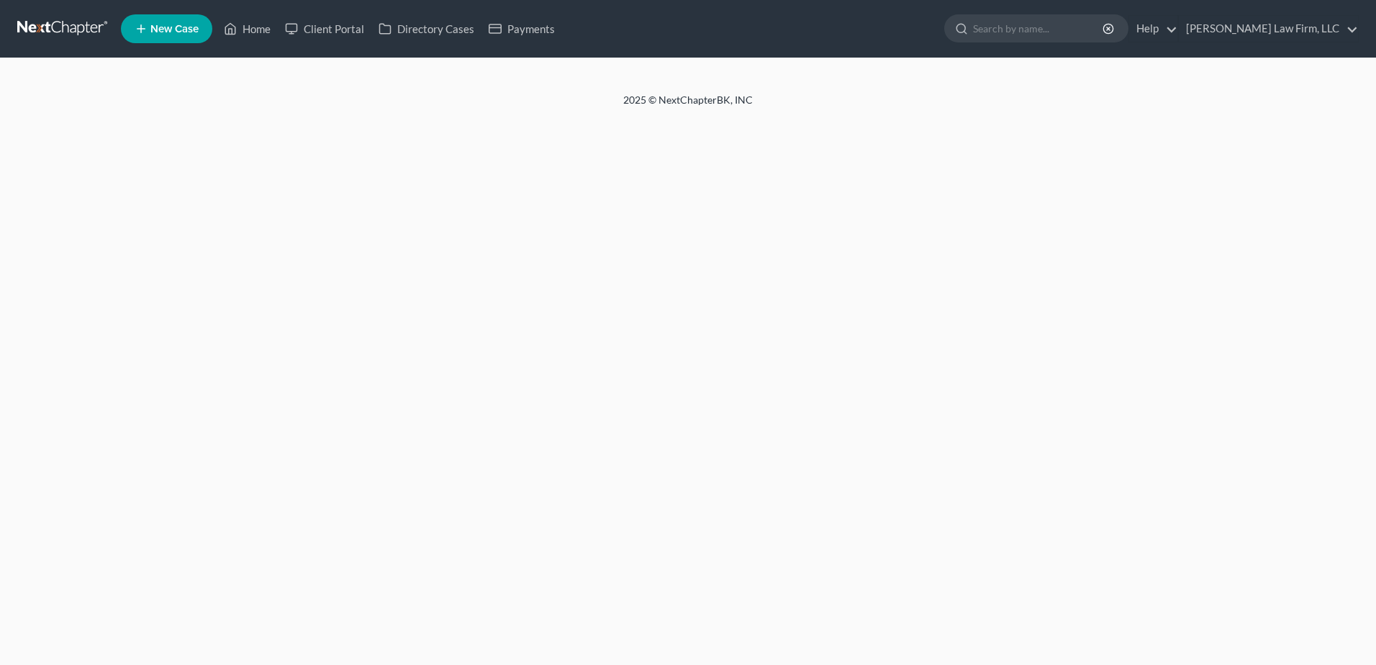
select select "6"
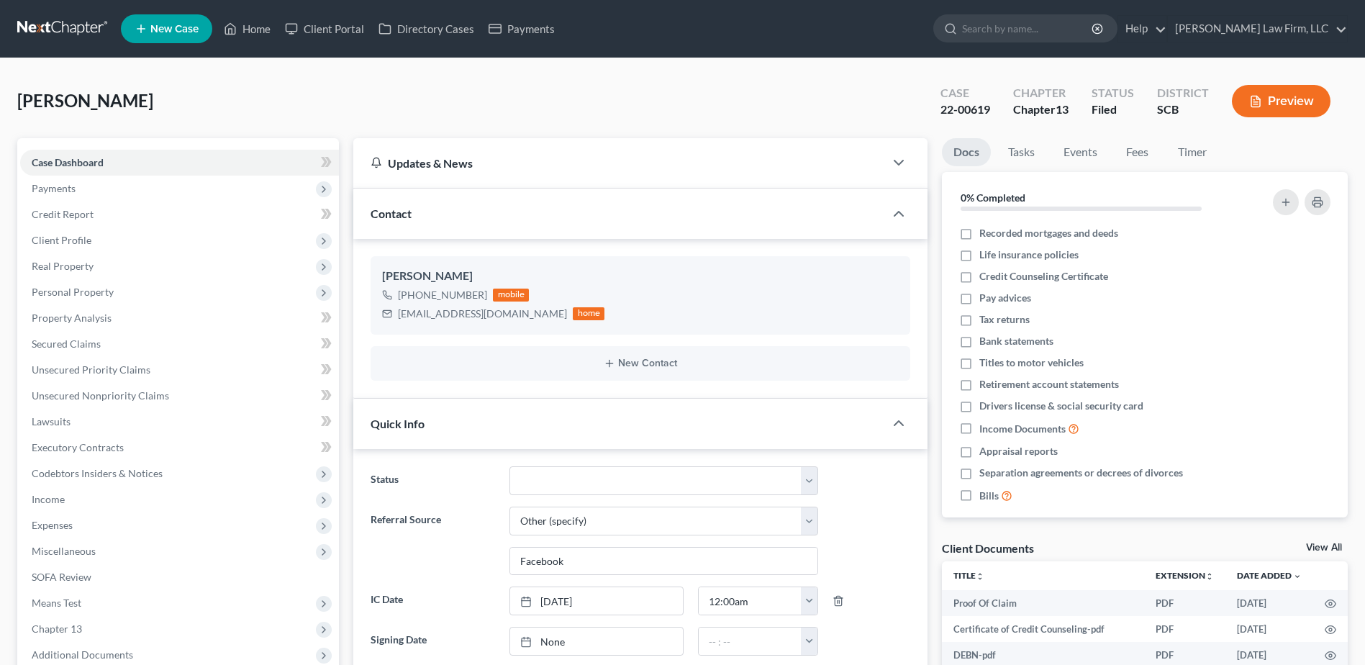
select select "0"
drag, startPoint x: 60, startPoint y: 24, endPoint x: 9, endPoint y: 22, distance: 51.9
click at [58, 24] on link at bounding box center [63, 29] width 92 height 26
